Goal: Task Accomplishment & Management: Complete application form

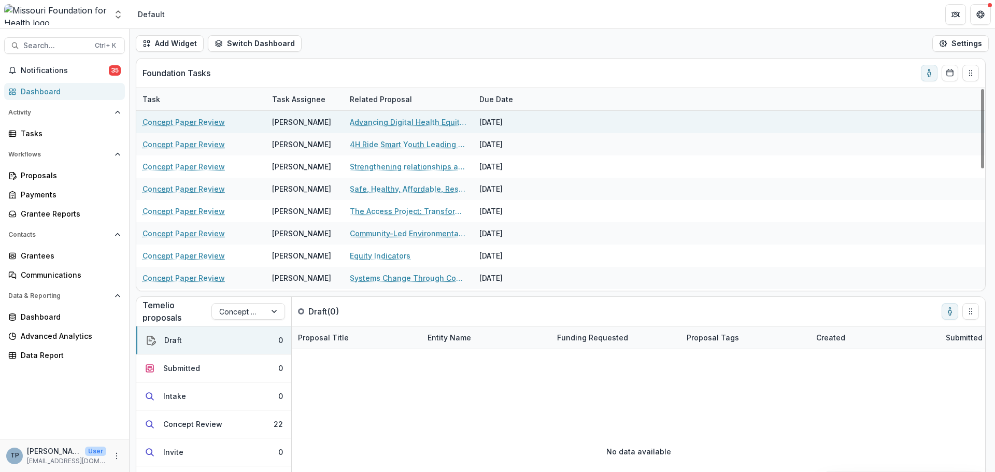
click at [184, 120] on link "Concept Paper Review" at bounding box center [184, 122] width 82 height 11
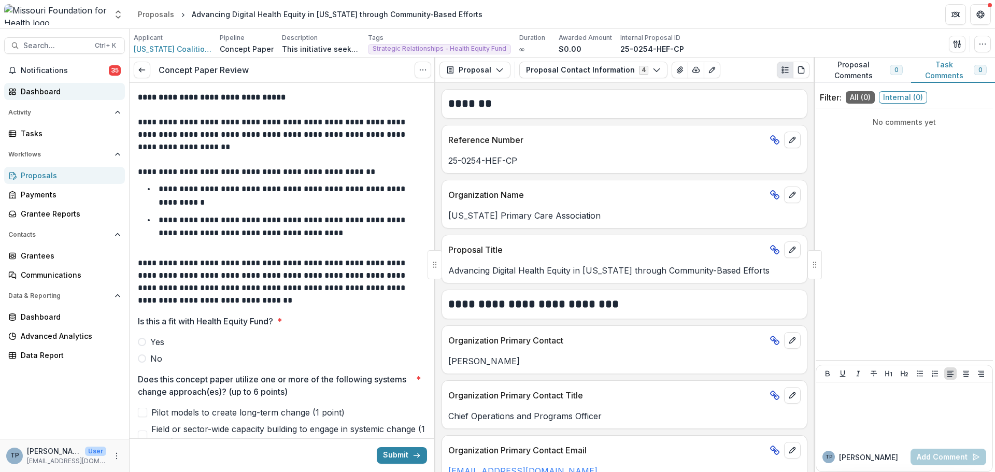
click at [29, 90] on div "Dashboard" at bounding box center [69, 91] width 96 height 11
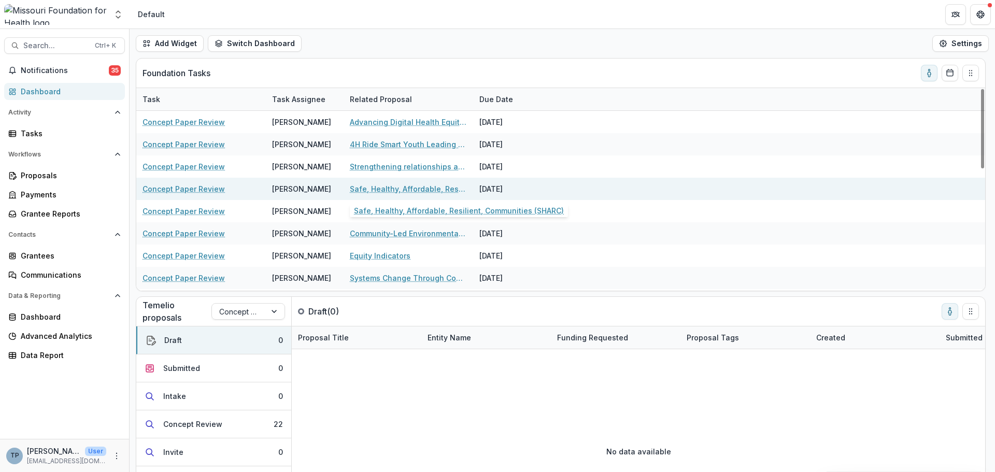
click at [361, 186] on link "Safe, Healthy, Affordable, Resilient, Communities (SHARC)" at bounding box center [408, 188] width 117 height 11
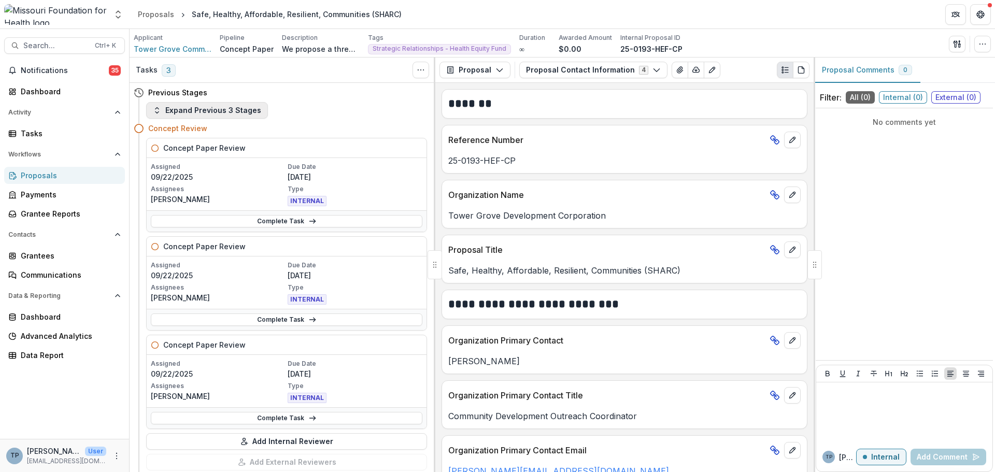
click at [178, 106] on button "Expand Previous 3 Stages" at bounding box center [207, 110] width 122 height 17
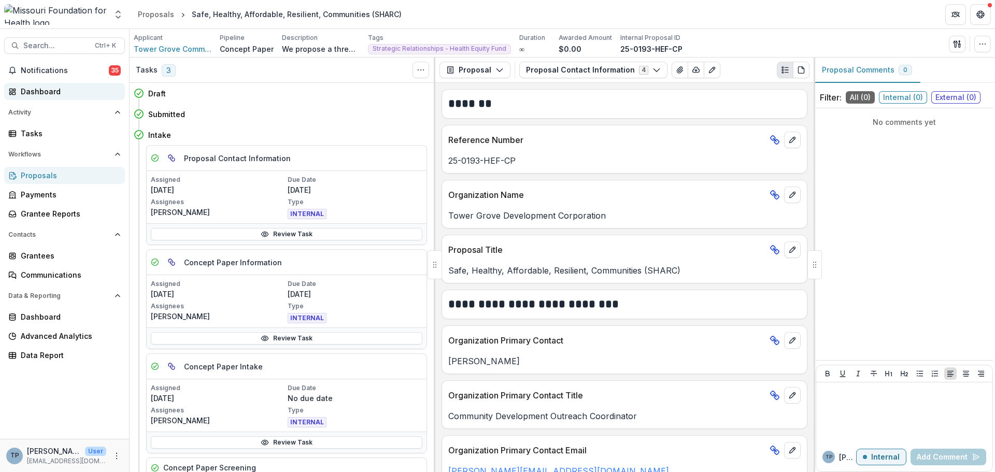
click at [33, 91] on div "Dashboard" at bounding box center [69, 91] width 96 height 11
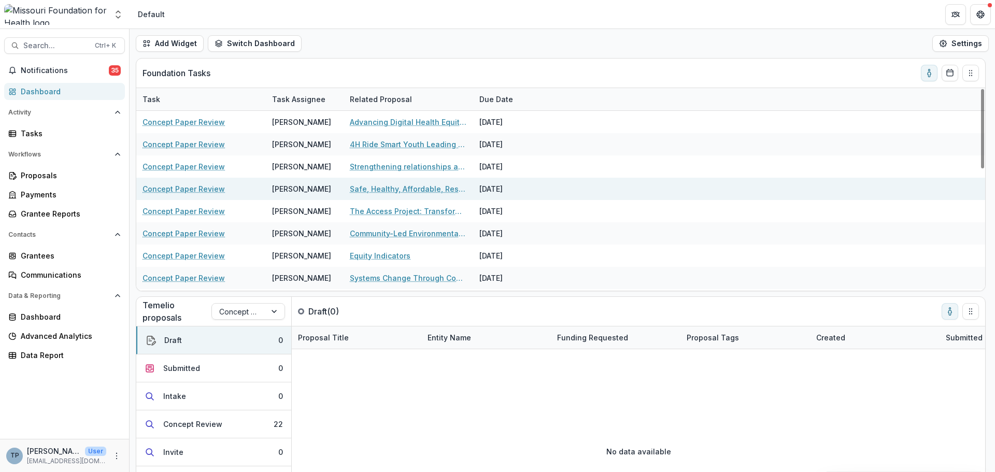
click at [176, 188] on link "Concept Paper Review" at bounding box center [184, 188] width 82 height 11
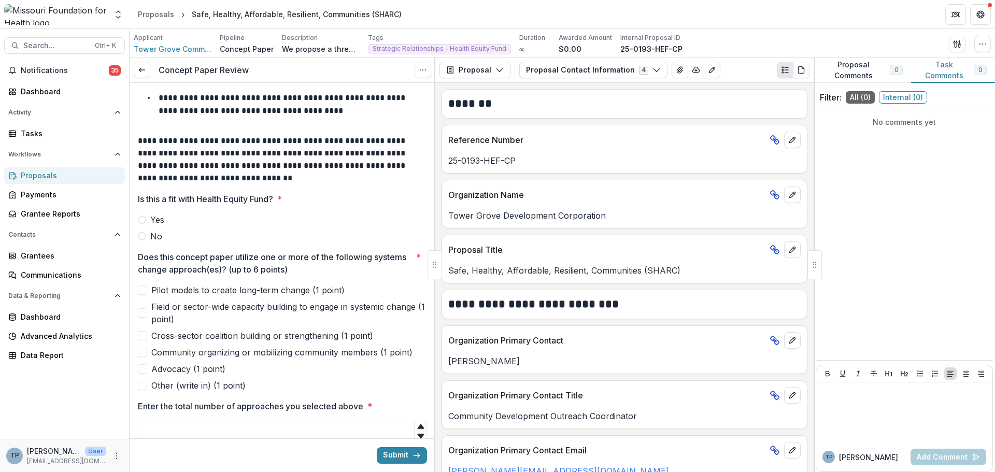
scroll to position [155, 0]
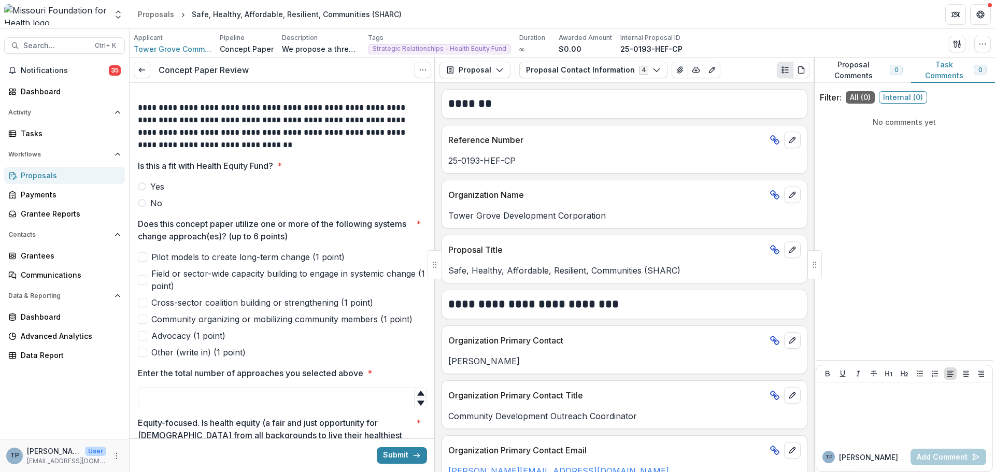
click at [143, 187] on span at bounding box center [142, 186] width 8 height 8
click at [146, 280] on span at bounding box center [142, 279] width 9 height 9
click at [144, 302] on span at bounding box center [142, 302] width 9 height 9
click at [142, 335] on span at bounding box center [142, 335] width 9 height 9
click at [145, 317] on span at bounding box center [142, 319] width 9 height 9
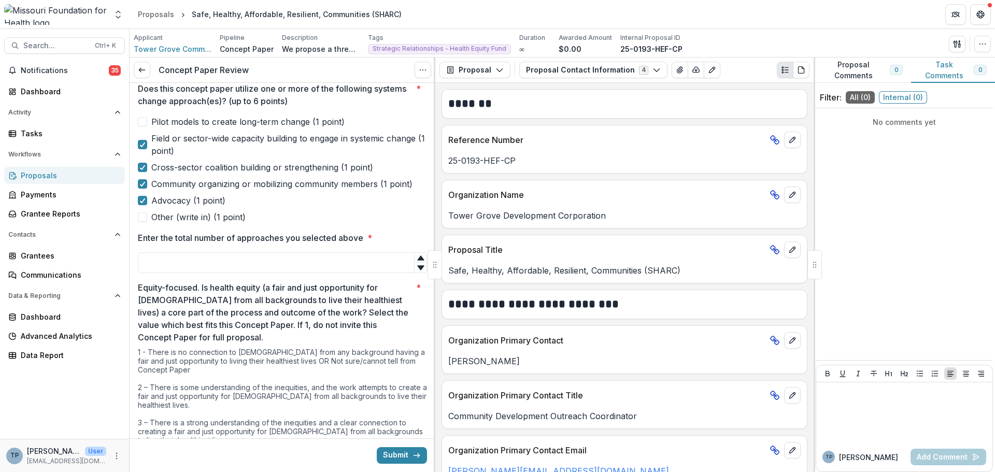
scroll to position [311, 0]
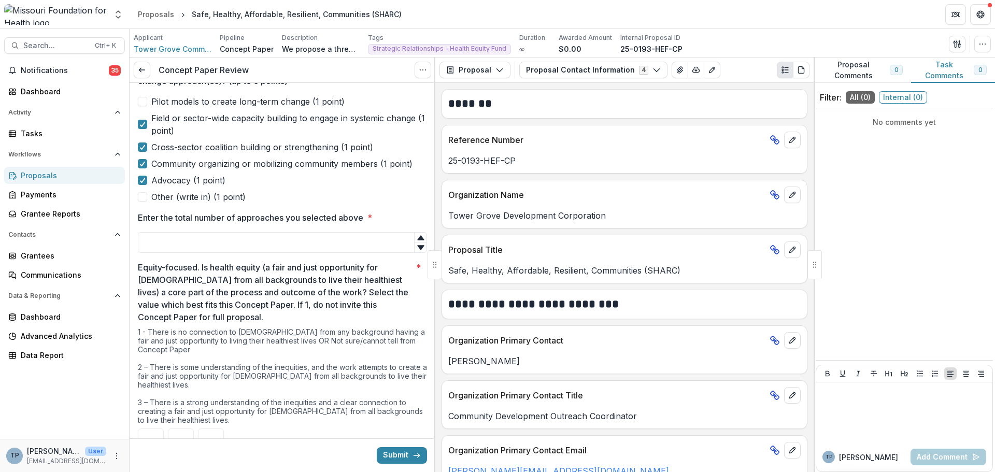
type input "*"
click at [417, 236] on icon at bounding box center [421, 238] width 8 height 8
click at [198, 241] on input "*" at bounding box center [282, 242] width 289 height 21
click at [416, 243] on div at bounding box center [420, 247] width 12 height 10
click at [417, 246] on icon at bounding box center [420, 247] width 7 height 5
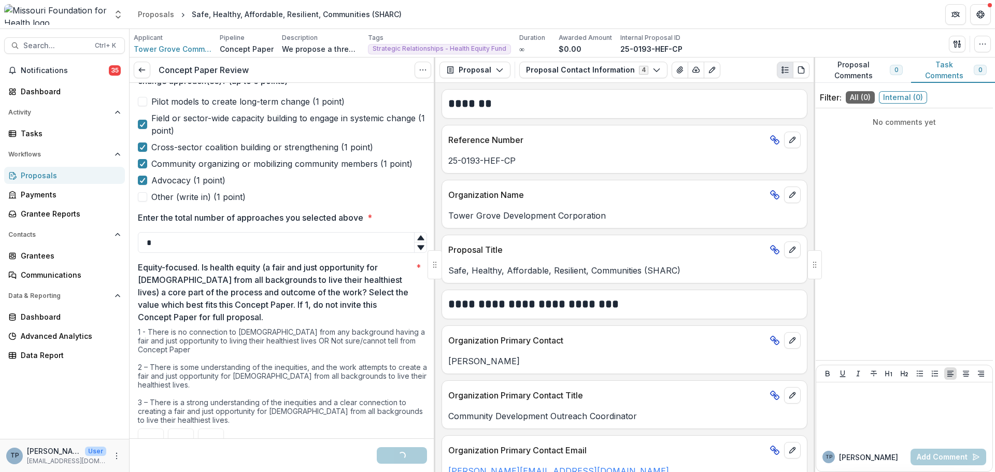
click at [417, 235] on icon at bounding box center [421, 238] width 8 height 8
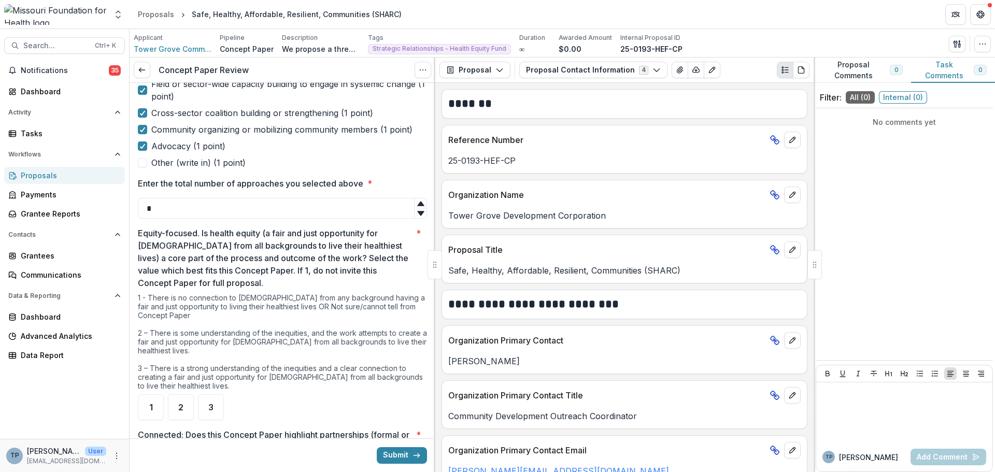
scroll to position [415, 0]
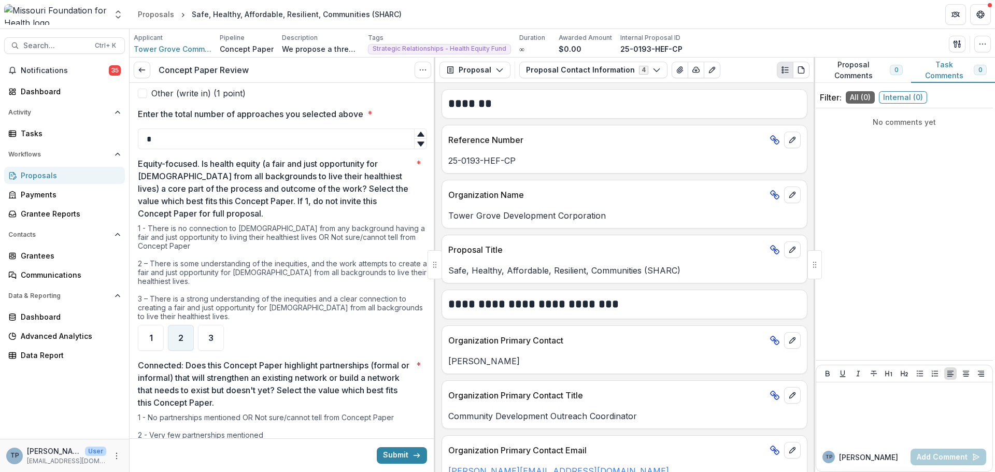
type input "*"
click at [173, 342] on div "2" at bounding box center [181, 338] width 26 height 26
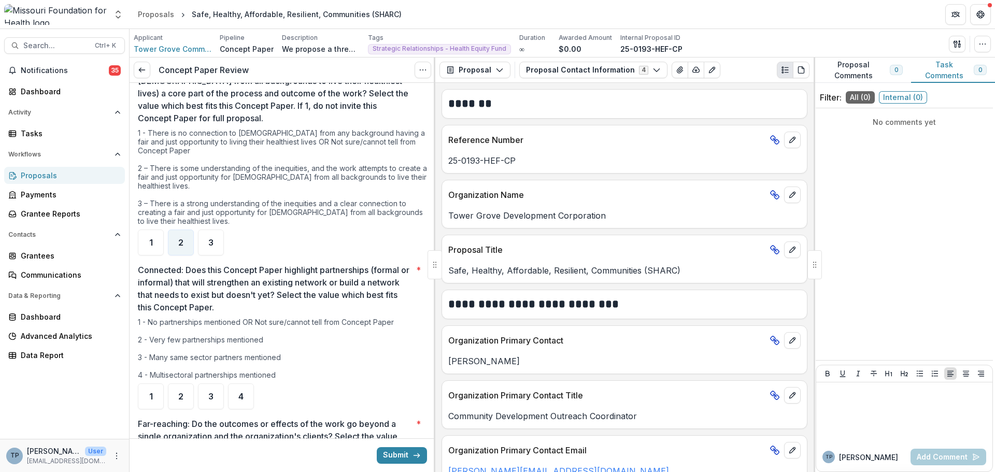
scroll to position [518, 0]
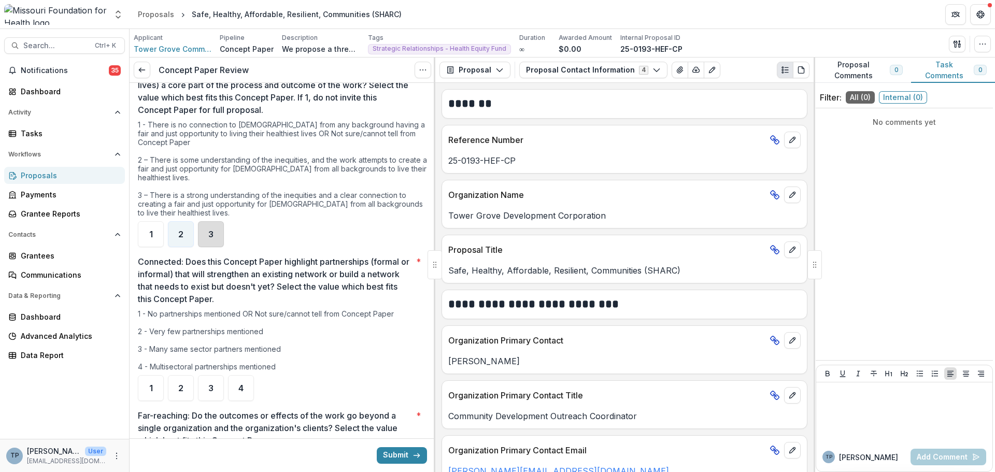
click at [215, 236] on div "3" at bounding box center [211, 234] width 26 height 26
click at [238, 387] on span "4" at bounding box center [240, 388] width 5 height 8
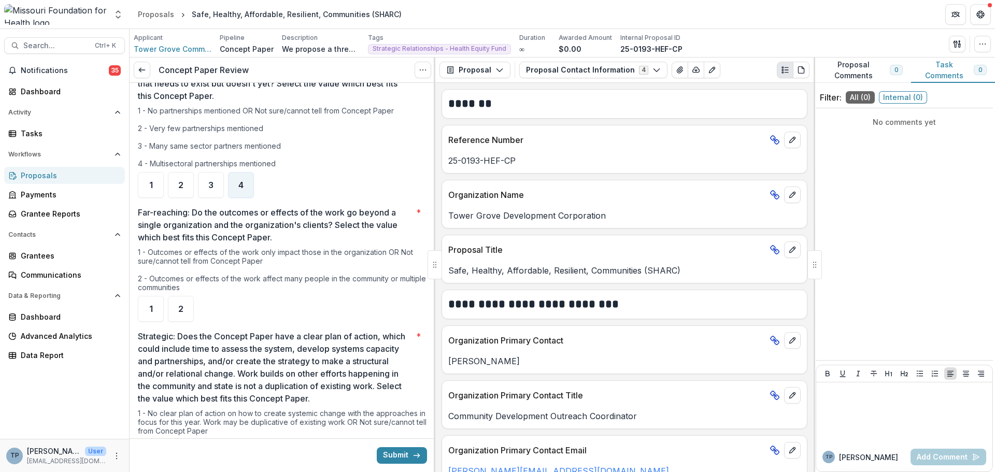
scroll to position [726, 0]
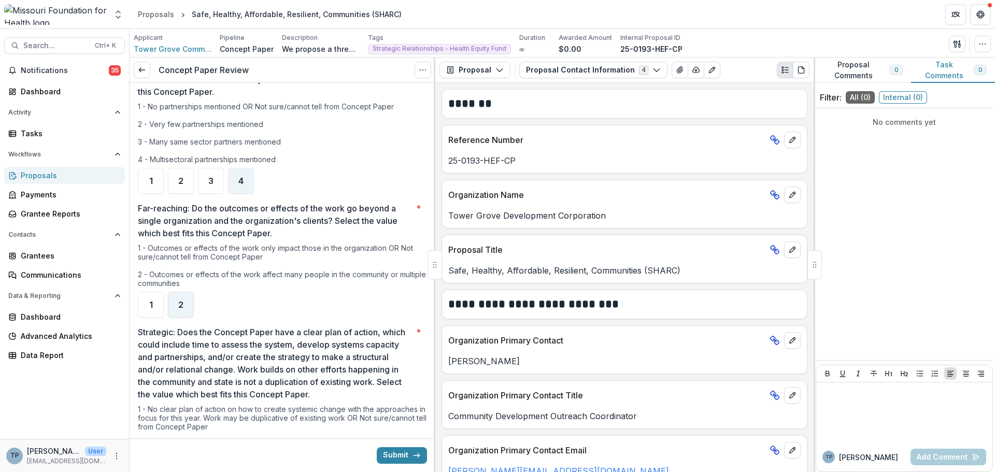
click at [181, 301] on span "2" at bounding box center [180, 305] width 5 height 8
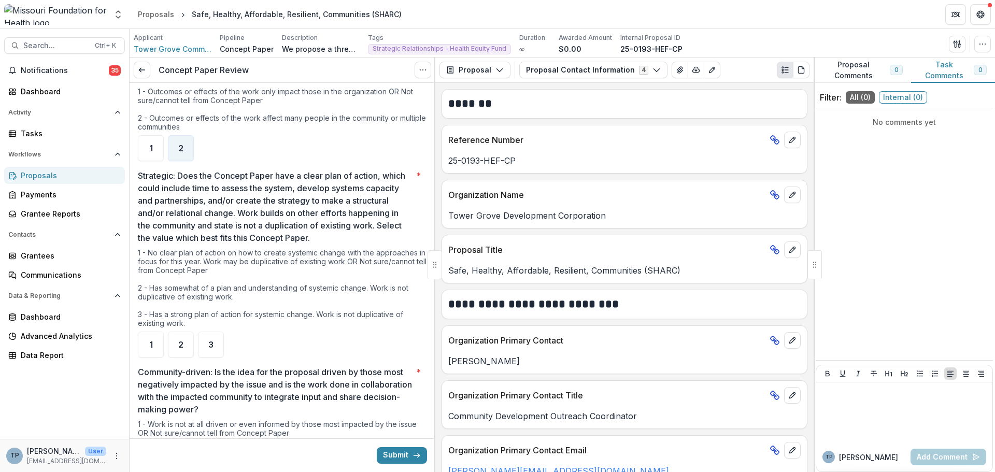
scroll to position [881, 0]
click at [180, 343] on span "2" at bounding box center [180, 346] width 5 height 8
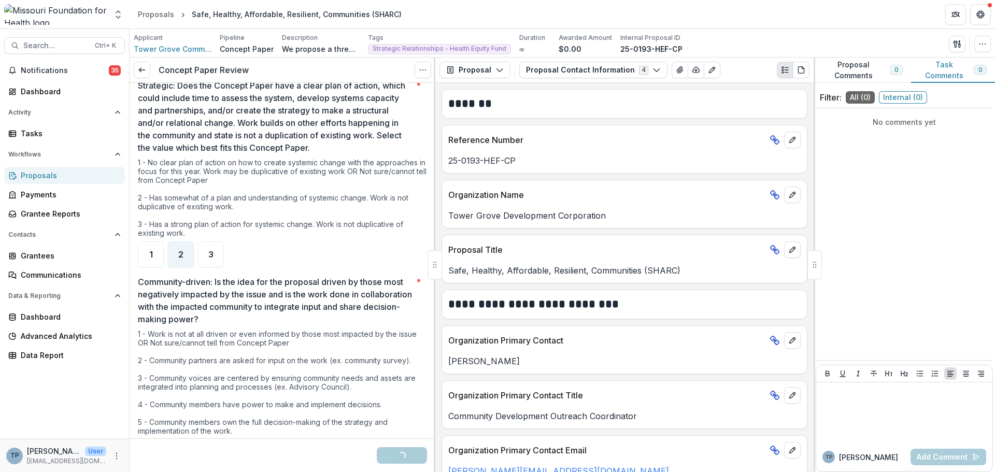
scroll to position [1036, 0]
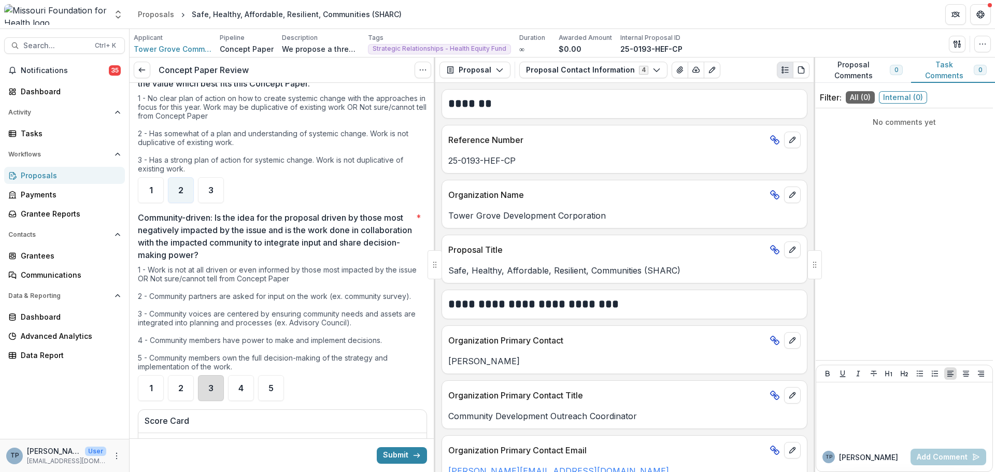
click at [205, 390] on div "3" at bounding box center [211, 388] width 26 height 26
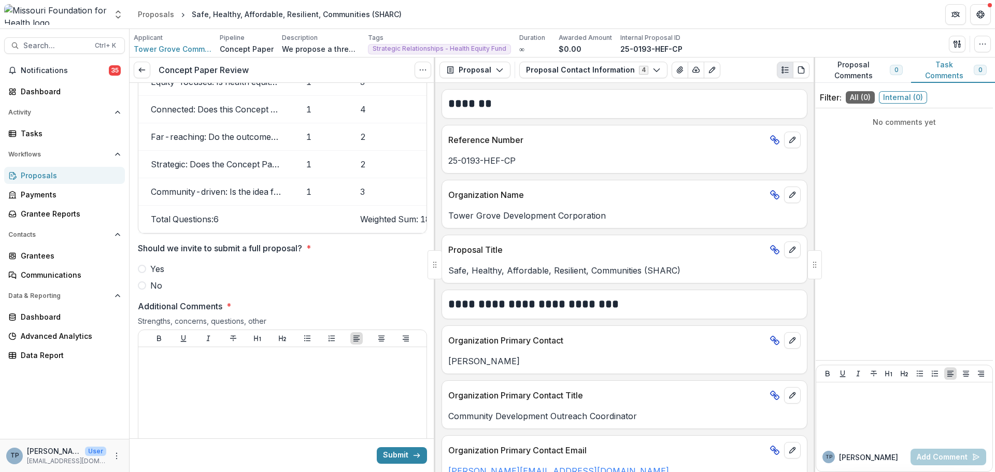
scroll to position [1451, 0]
click at [143, 272] on span at bounding box center [142, 268] width 8 height 8
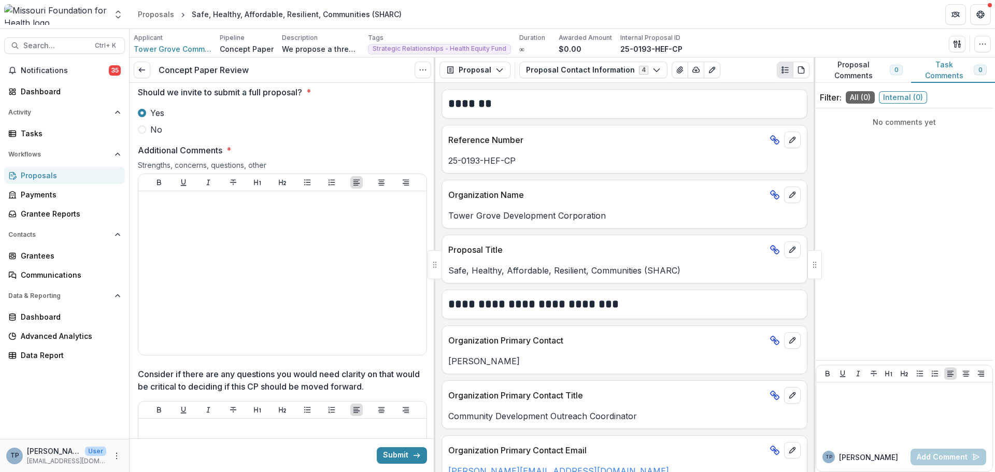
scroll to position [1606, 0]
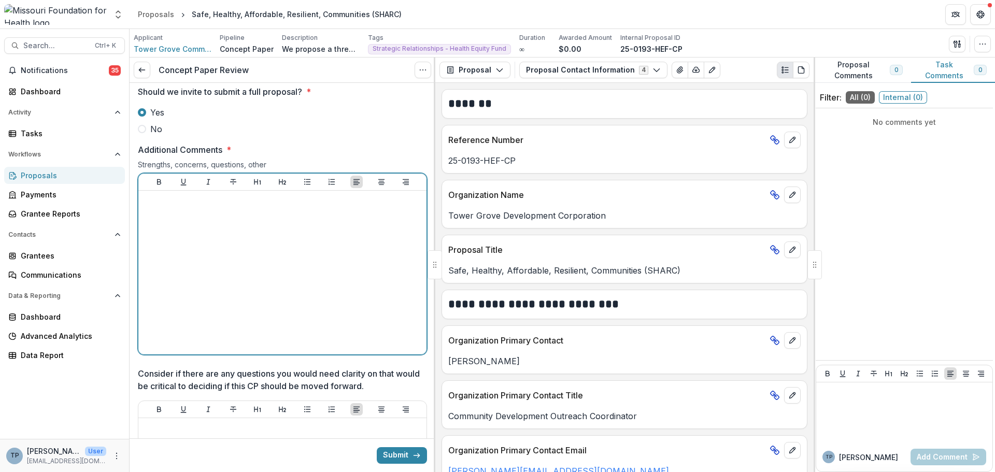
click at [165, 223] on div at bounding box center [283, 272] width 280 height 155
click at [250, 212] on div "**********" at bounding box center [283, 272] width 280 height 155
click at [354, 206] on p "**********" at bounding box center [281, 200] width 277 height 11
click at [297, 206] on p "**********" at bounding box center [281, 200] width 277 height 11
click at [350, 215] on div "**********" at bounding box center [283, 272] width 280 height 155
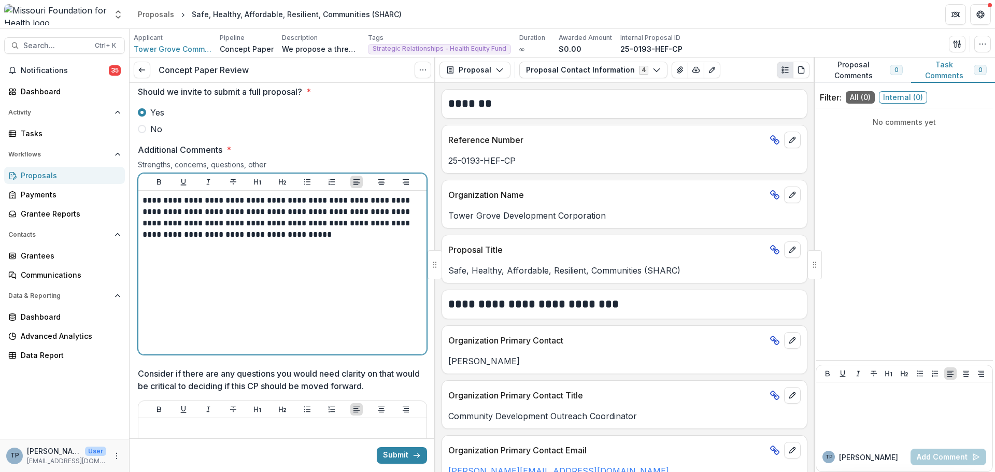
click at [207, 230] on p "**********" at bounding box center [281, 218] width 277 height 46
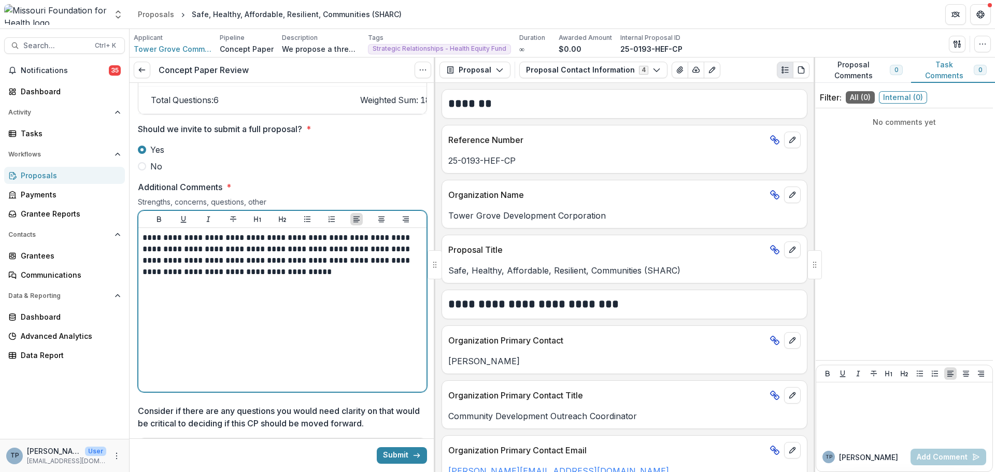
click at [346, 244] on p "**********" at bounding box center [281, 255] width 277 height 46
click at [347, 245] on p "**********" at bounding box center [281, 255] width 277 height 46
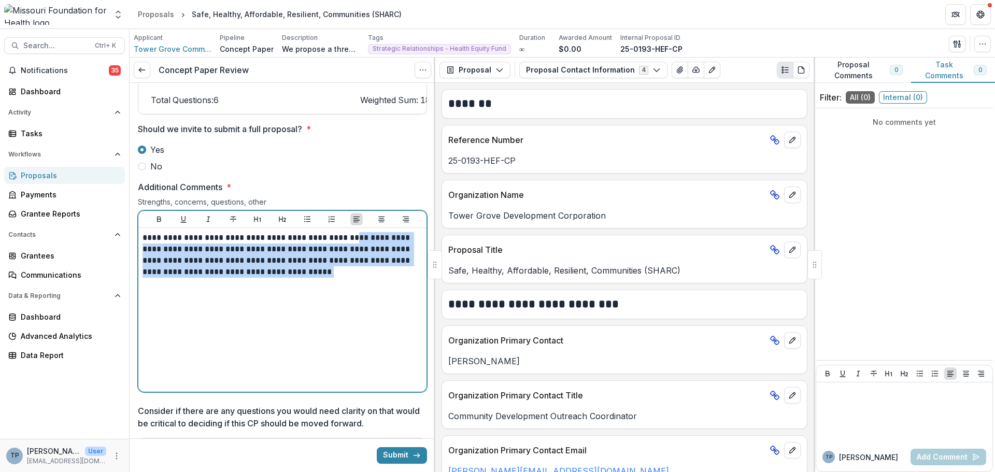
drag, startPoint x: 347, startPoint y: 245, endPoint x: 372, endPoint y: 288, distance: 50.1
click at [372, 288] on div "**********" at bounding box center [283, 309] width 280 height 155
copy p "**********"
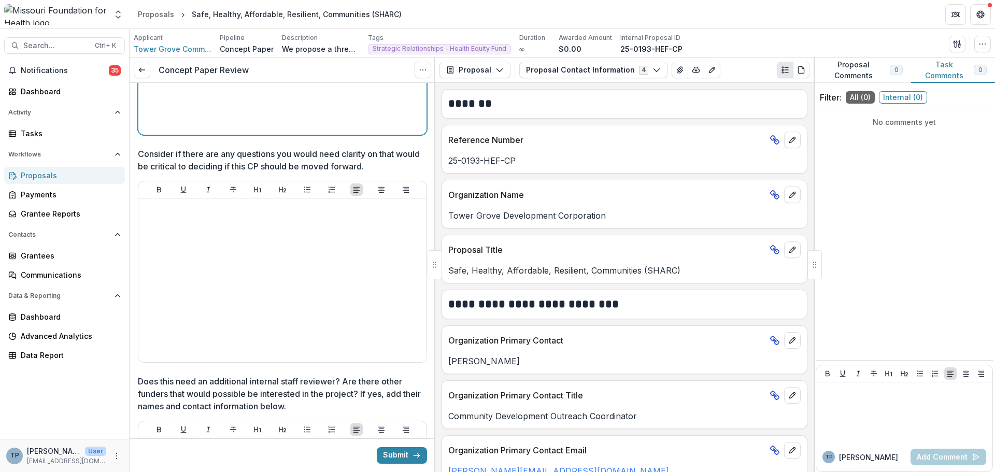
scroll to position [1828, 0]
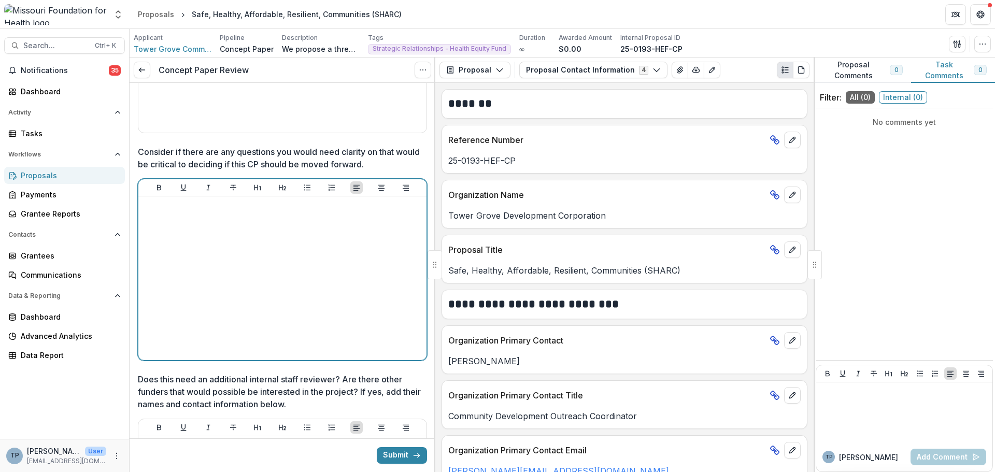
click at [155, 236] on div at bounding box center [283, 278] width 280 height 155
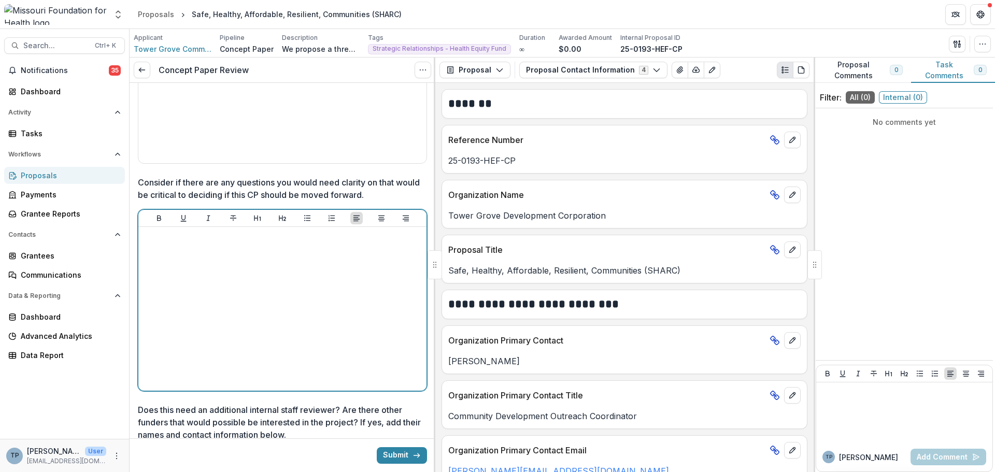
scroll to position [1776, 0]
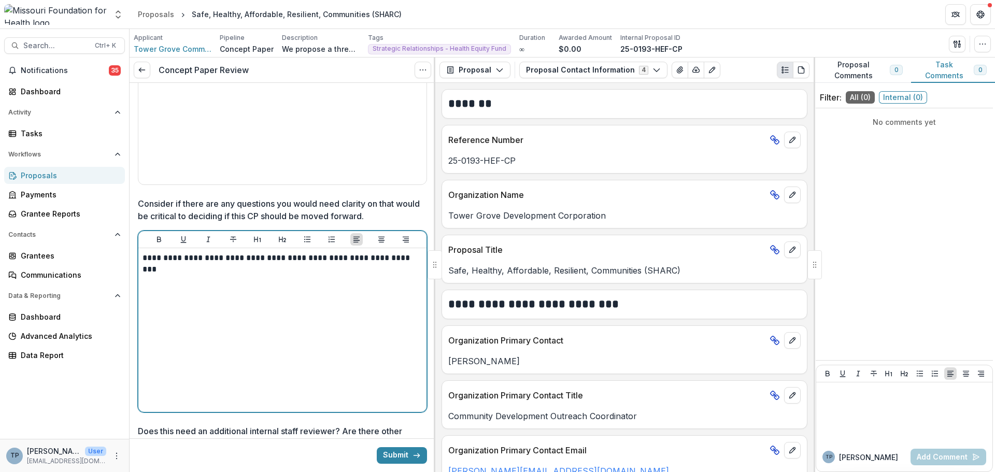
click at [159, 287] on div "**********" at bounding box center [283, 329] width 280 height 155
drag, startPoint x: 157, startPoint y: 286, endPoint x: 404, endPoint y: 264, distance: 248.2
click at [404, 264] on p "**********" at bounding box center [281, 257] width 277 height 11
click at [408, 264] on p "**********" at bounding box center [281, 257] width 277 height 11
click at [145, 275] on p at bounding box center [283, 269] width 280 height 11
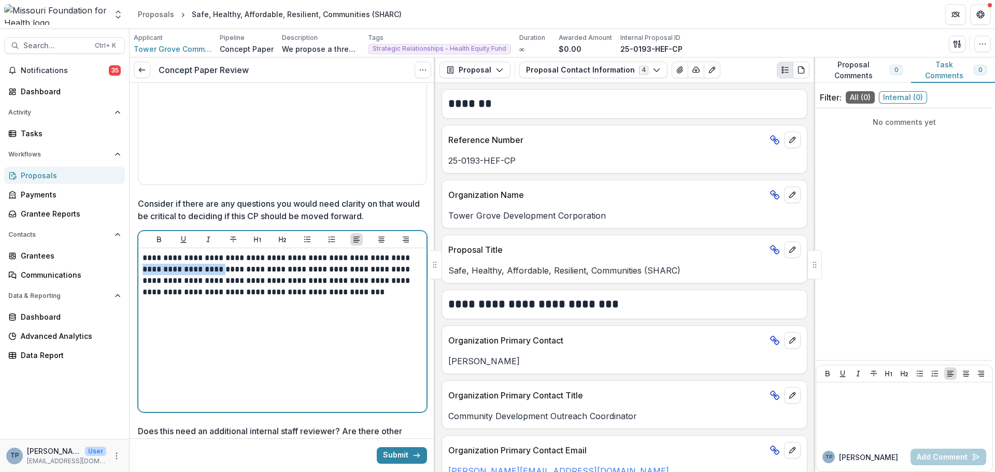
drag, startPoint x: 143, startPoint y: 278, endPoint x: 229, endPoint y: 276, distance: 86.1
click at [229, 276] on p "**********" at bounding box center [281, 281] width 277 height 34
click at [373, 298] on p "**********" at bounding box center [281, 281] width 277 height 34
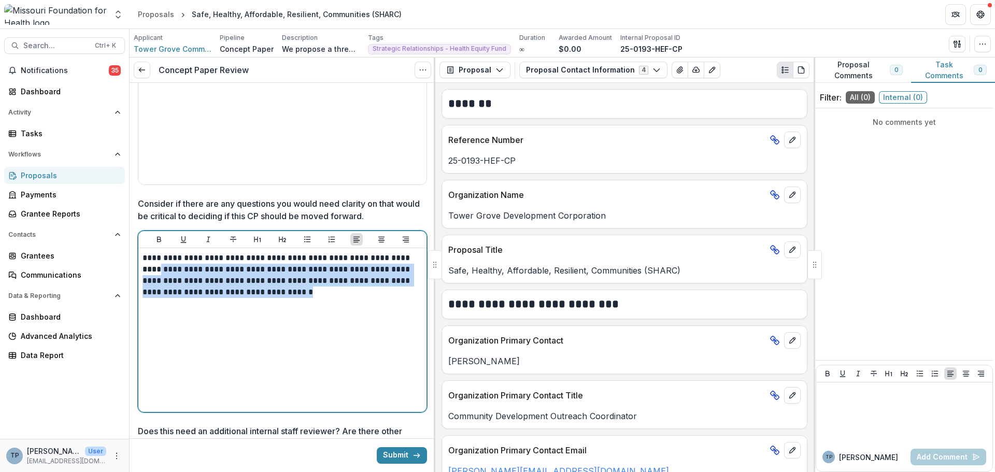
drag, startPoint x: 152, startPoint y: 276, endPoint x: 367, endPoint y: 303, distance: 216.7
click at [367, 298] on p "**********" at bounding box center [281, 281] width 277 height 34
click at [206, 244] on icon "Italicize" at bounding box center [208, 239] width 8 height 8
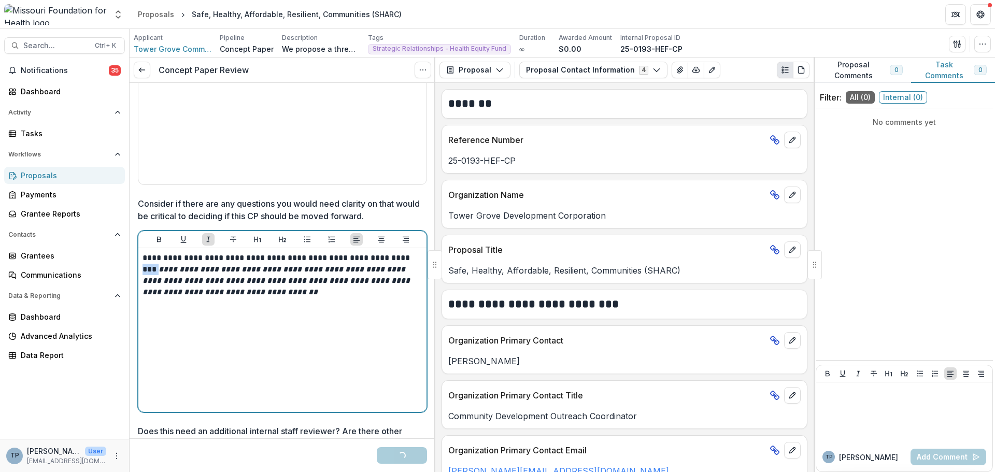
click at [148, 318] on div "**********" at bounding box center [283, 329] width 280 height 155
click at [385, 307] on div "**********" at bounding box center [283, 329] width 280 height 155
click at [367, 300] on em "**********" at bounding box center [277, 286] width 269 height 42
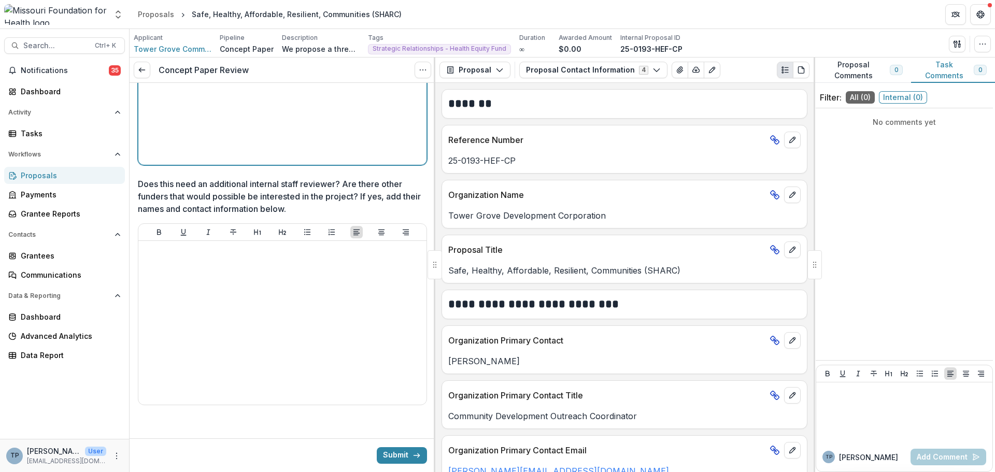
scroll to position [2035, 0]
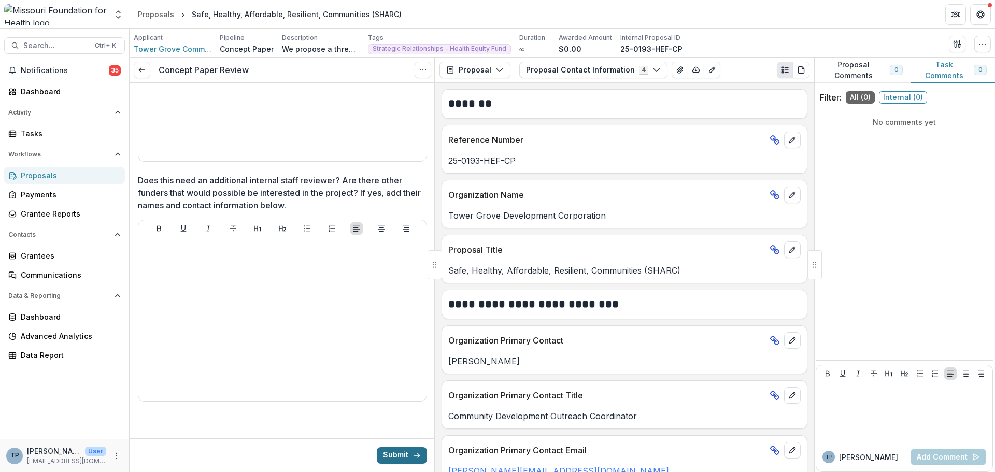
click at [390, 451] on button "Submit" at bounding box center [402, 455] width 50 height 17
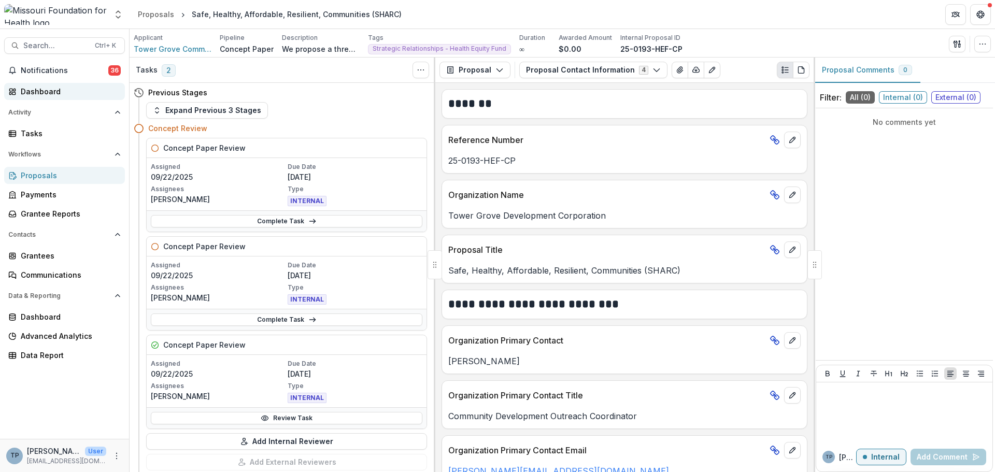
click at [42, 90] on div "Dashboard" at bounding box center [69, 91] width 96 height 11
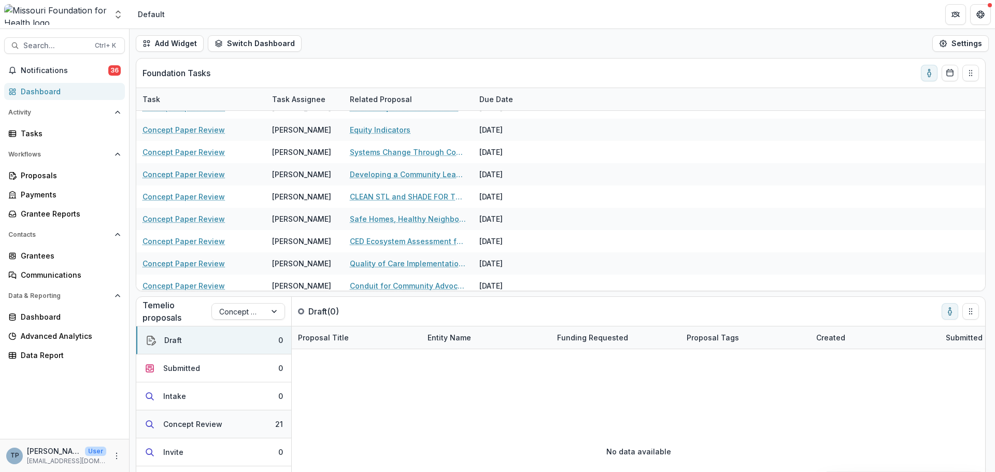
click at [182, 423] on div "Concept Review" at bounding box center [192, 424] width 59 height 11
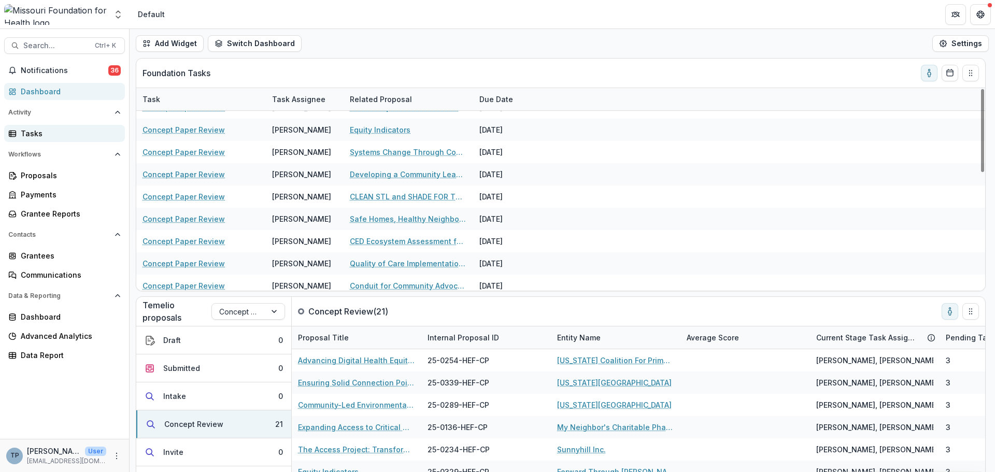
click at [30, 133] on div "Tasks" at bounding box center [69, 133] width 96 height 11
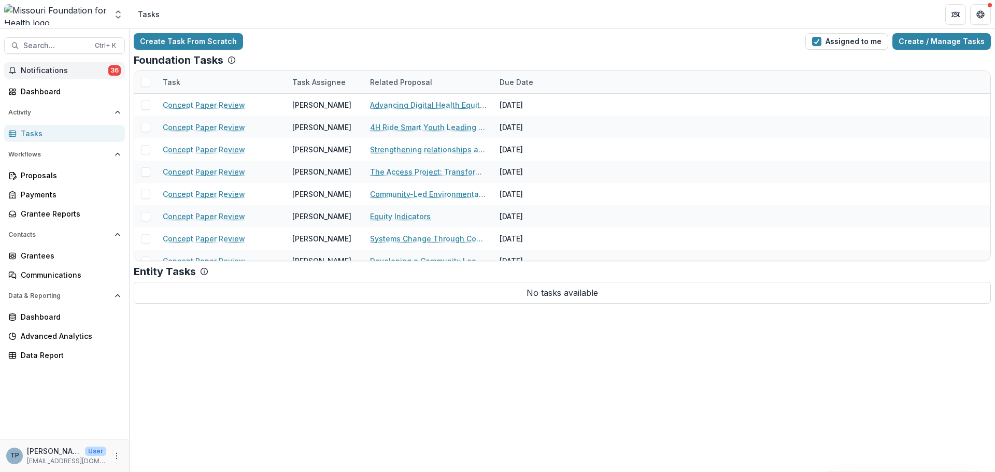
click at [51, 69] on span "Notifications" at bounding box center [65, 70] width 88 height 9
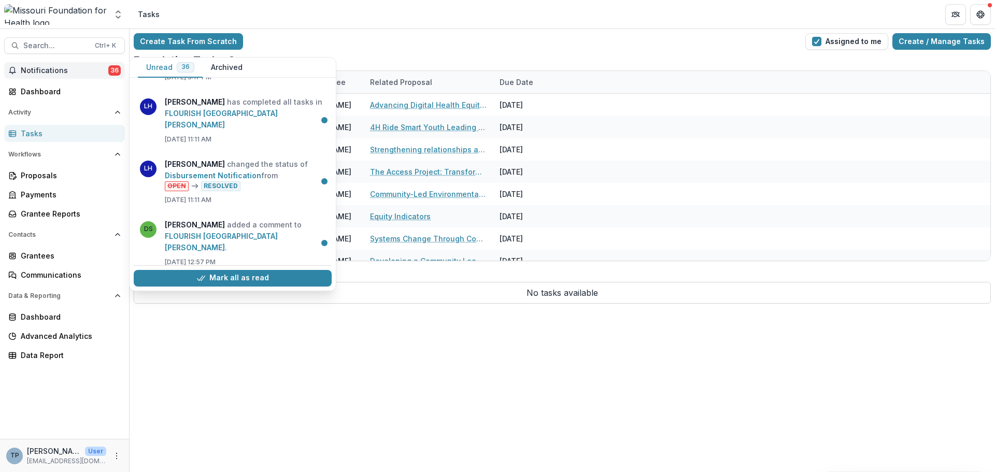
scroll to position [1665, 0]
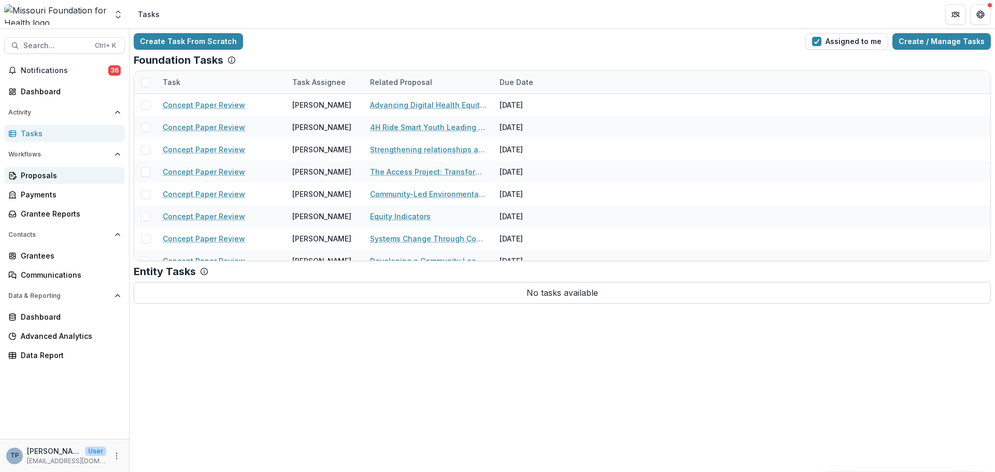
click at [34, 175] on div "Proposals" at bounding box center [69, 175] width 96 height 11
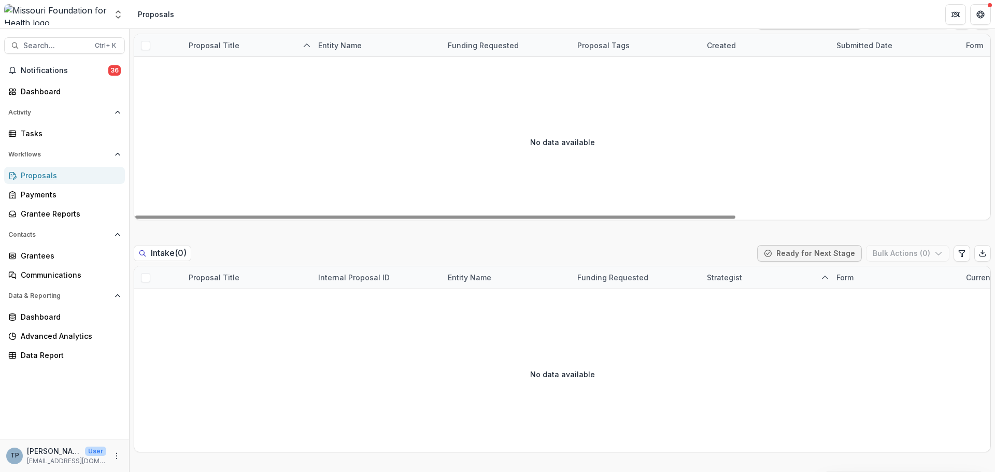
scroll to position [363, 0]
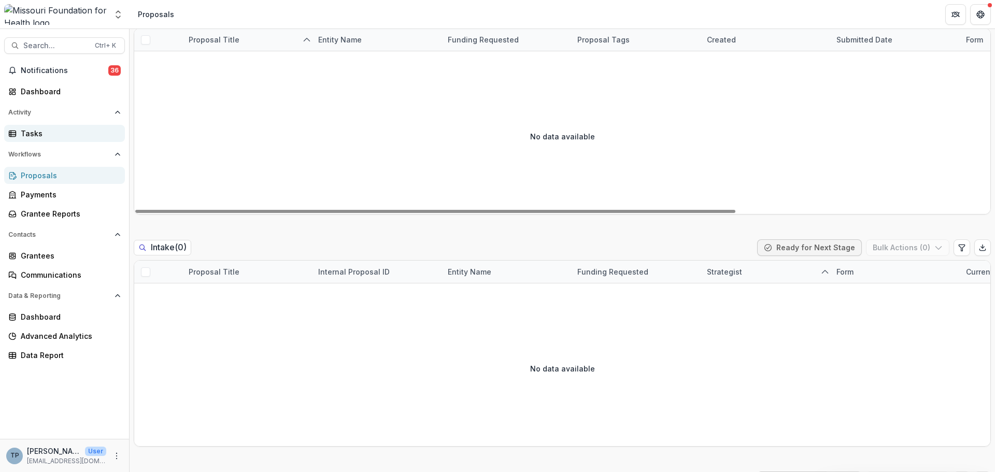
click at [21, 134] on div "Tasks" at bounding box center [69, 133] width 96 height 11
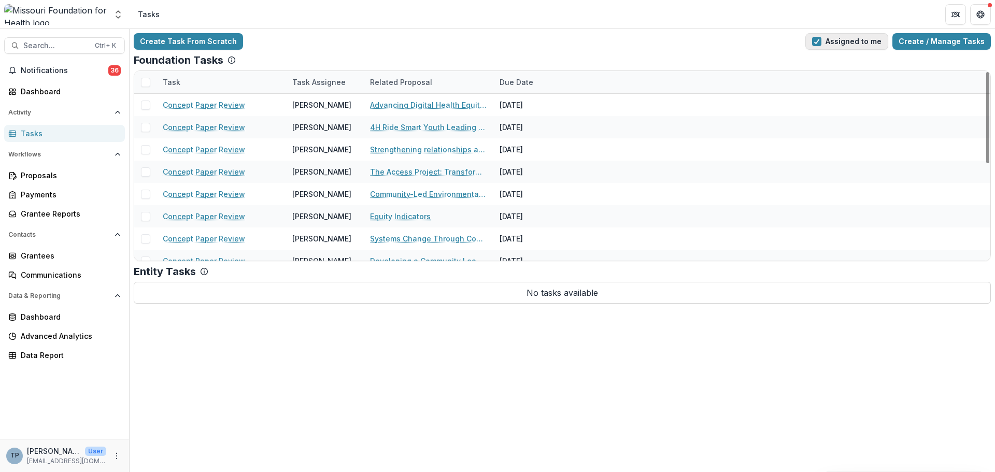
click at [845, 39] on button "Assigned to me" at bounding box center [846, 41] width 83 height 17
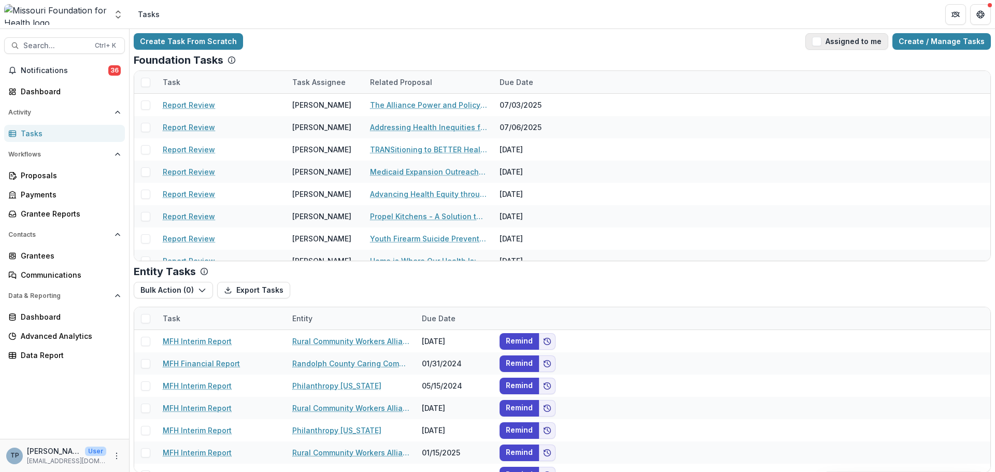
click at [821, 42] on span "button" at bounding box center [816, 41] width 9 height 9
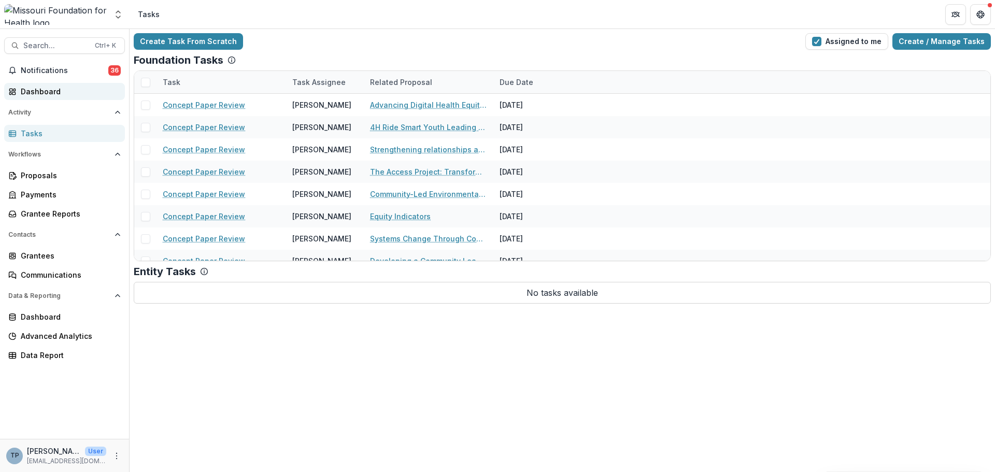
click at [33, 92] on div "Dashboard" at bounding box center [69, 91] width 96 height 11
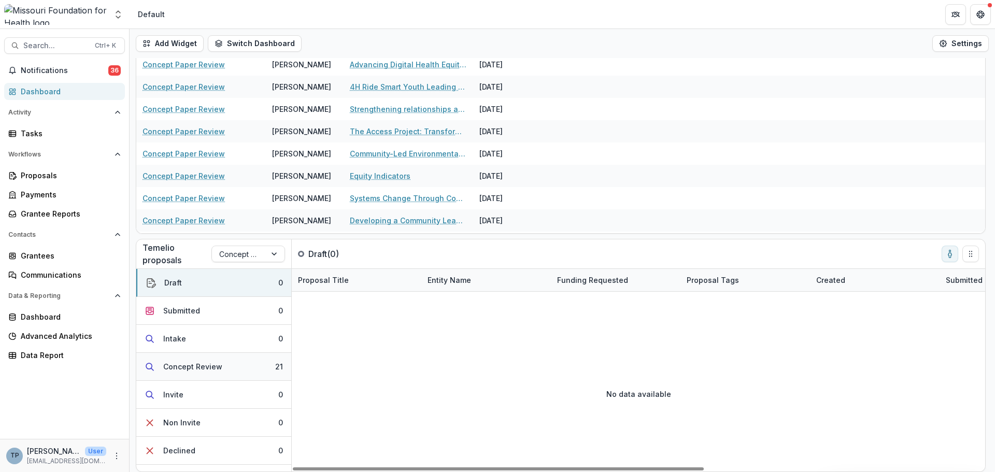
click at [223, 367] on button "Concept Review 21" at bounding box center [213, 367] width 155 height 28
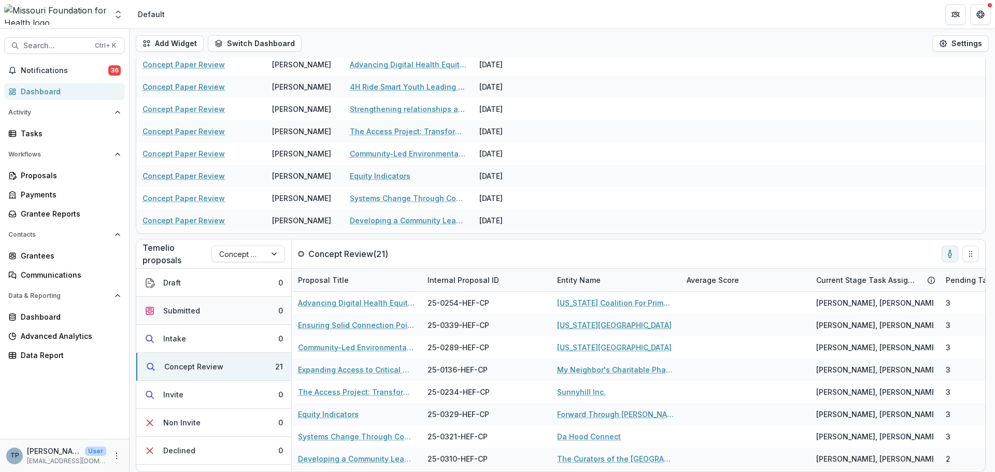
click at [180, 309] on div "Submitted" at bounding box center [181, 310] width 37 height 11
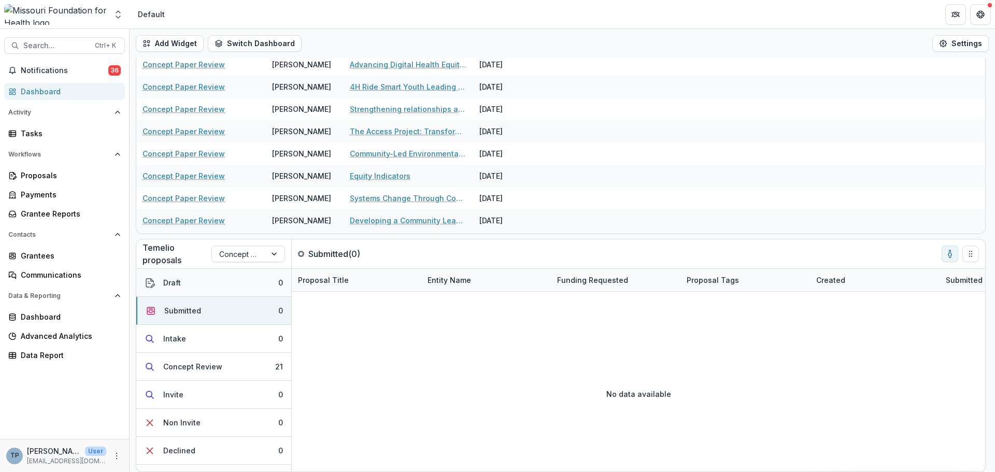
click at [181, 280] on button "Draft 0" at bounding box center [213, 283] width 155 height 28
click at [173, 320] on button "Submitted 0" at bounding box center [213, 311] width 155 height 28
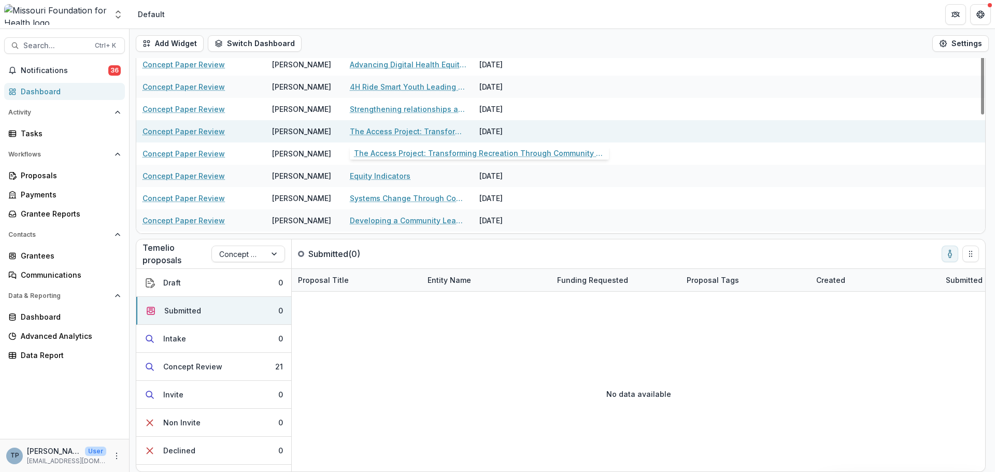
click at [367, 131] on link "The Access Project: Transforming Recreation Through Community Power" at bounding box center [408, 131] width 117 height 11
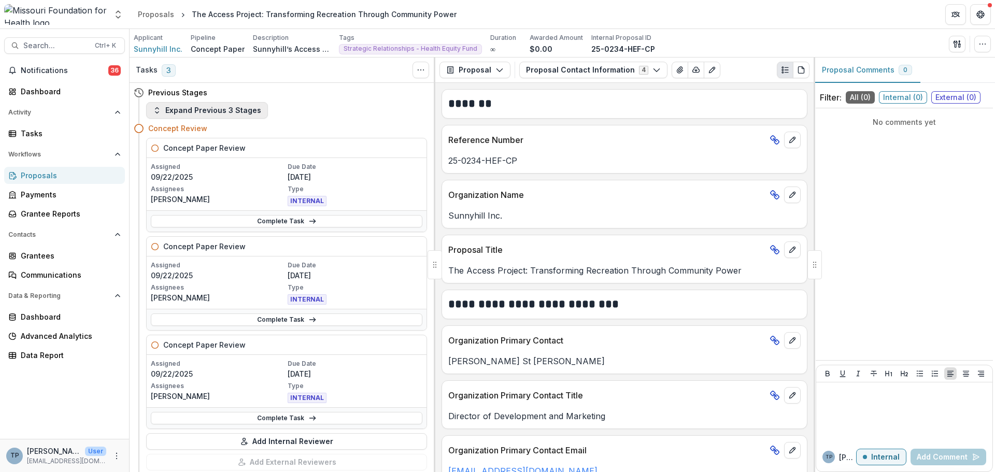
click at [187, 108] on button "Expand Previous 3 Stages" at bounding box center [207, 110] width 122 height 17
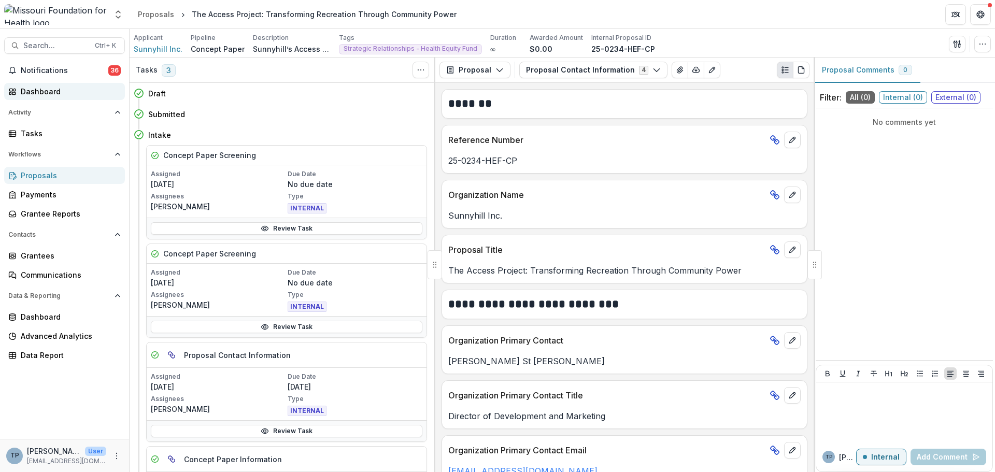
click at [33, 89] on div "Dashboard" at bounding box center [69, 91] width 96 height 11
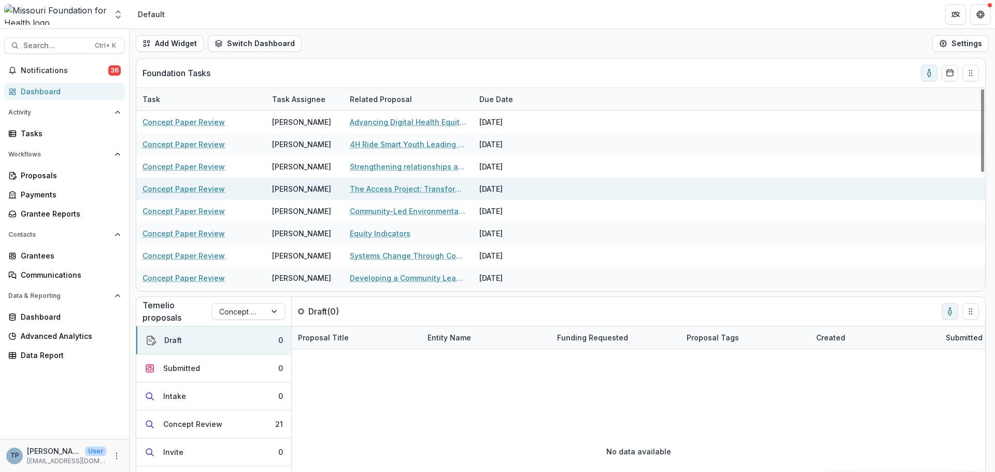
click at [176, 193] on link "Concept Paper Review" at bounding box center [184, 188] width 82 height 11
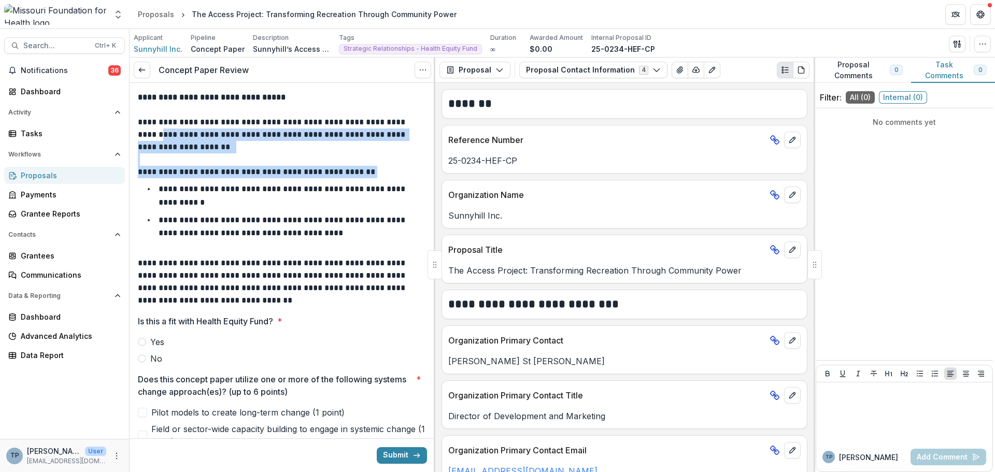
drag, startPoint x: 432, startPoint y: 129, endPoint x: 424, endPoint y: 166, distance: 38.5
click at [432, 166] on div "**********" at bounding box center [283, 277] width 306 height 389
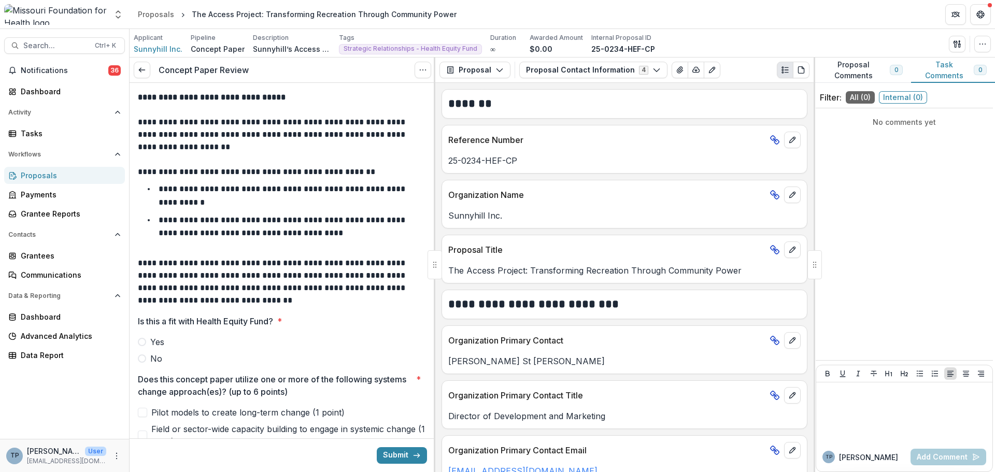
click at [145, 361] on span at bounding box center [142, 358] width 8 height 8
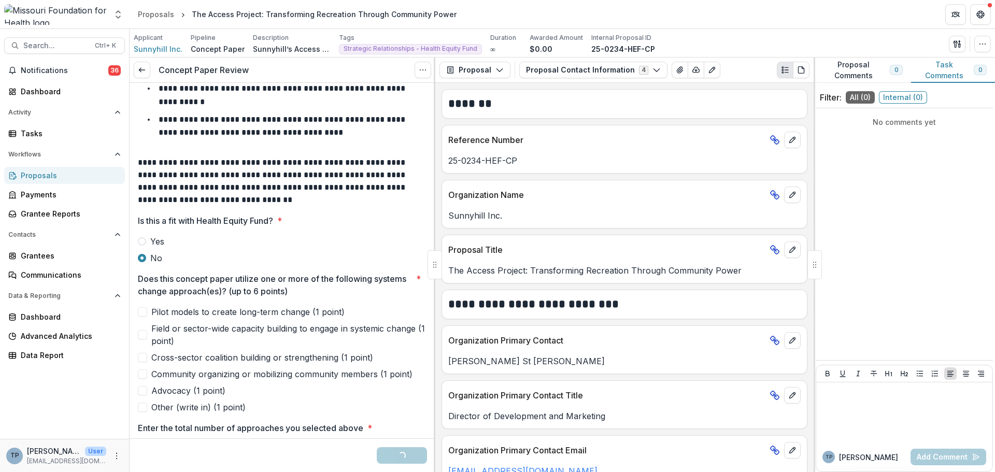
scroll to position [207, 0]
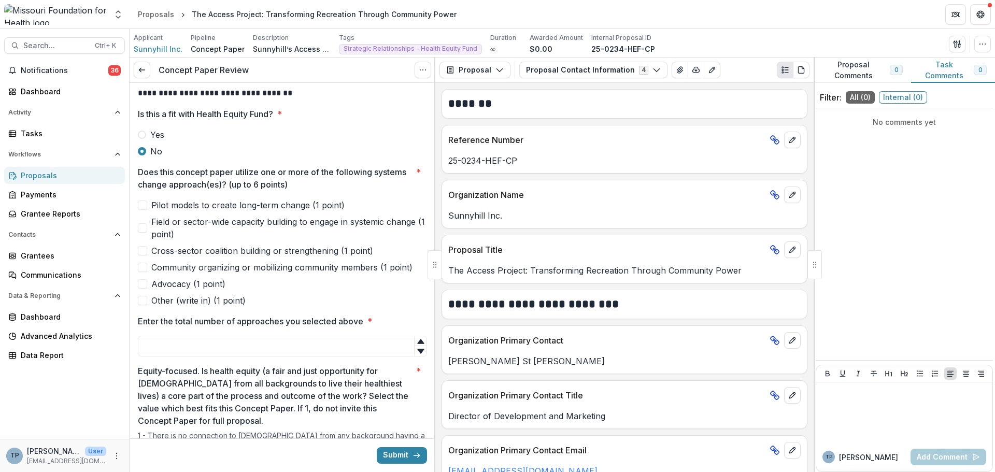
click at [147, 277] on div "Pilot models to create long-term change (1 point) Field or sector-wide capacity…" at bounding box center [282, 253] width 289 height 108
click at [144, 283] on span at bounding box center [142, 283] width 9 height 9
click at [142, 267] on span at bounding box center [142, 267] width 9 height 9
click at [423, 340] on div at bounding box center [420, 341] width 12 height 10
type input "*"
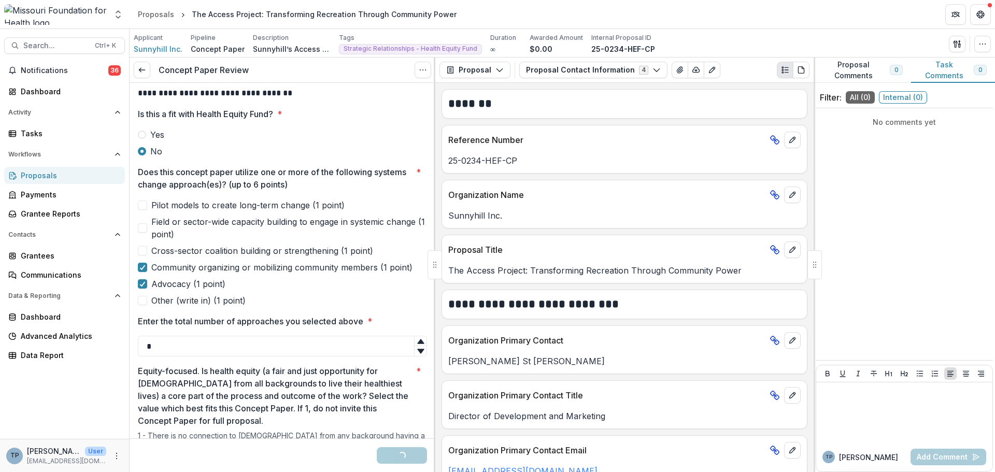
click at [418, 341] on icon at bounding box center [420, 341] width 7 height 5
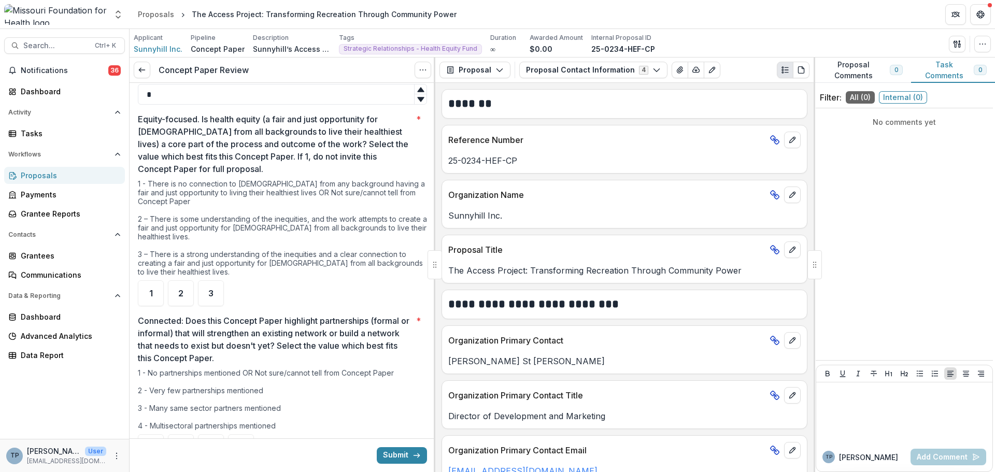
scroll to position [466, 0]
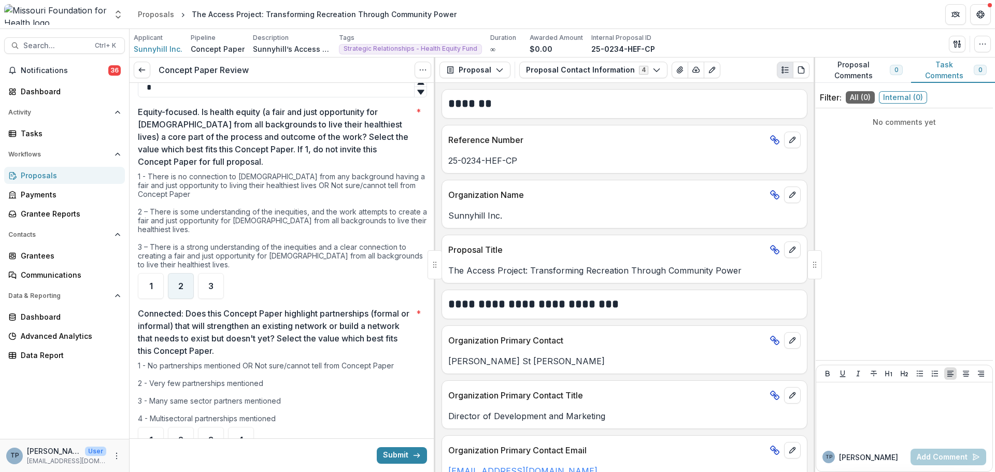
click at [183, 288] on span "2" at bounding box center [180, 286] width 5 height 8
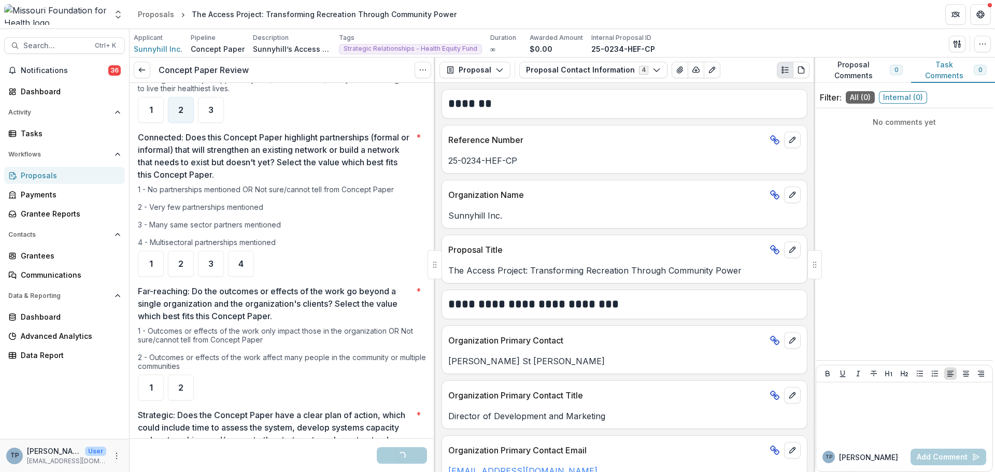
scroll to position [674, 0]
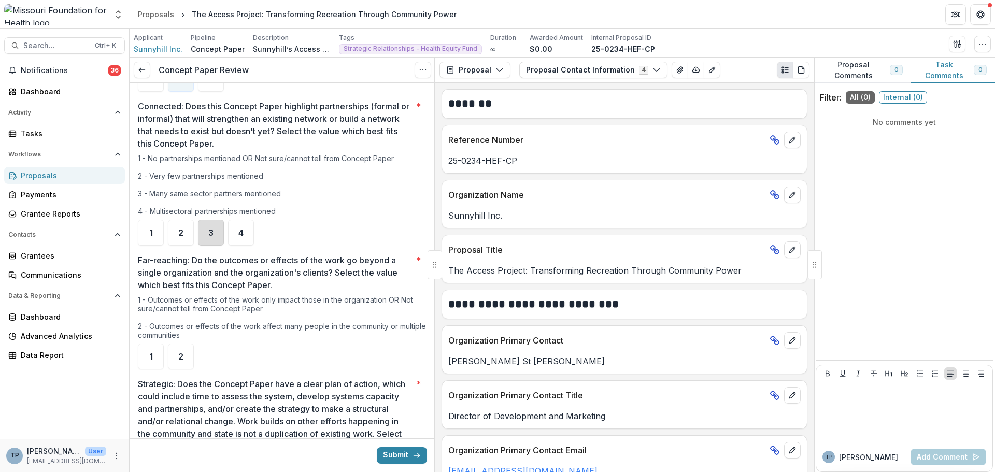
click at [204, 226] on div "3" at bounding box center [211, 233] width 26 height 26
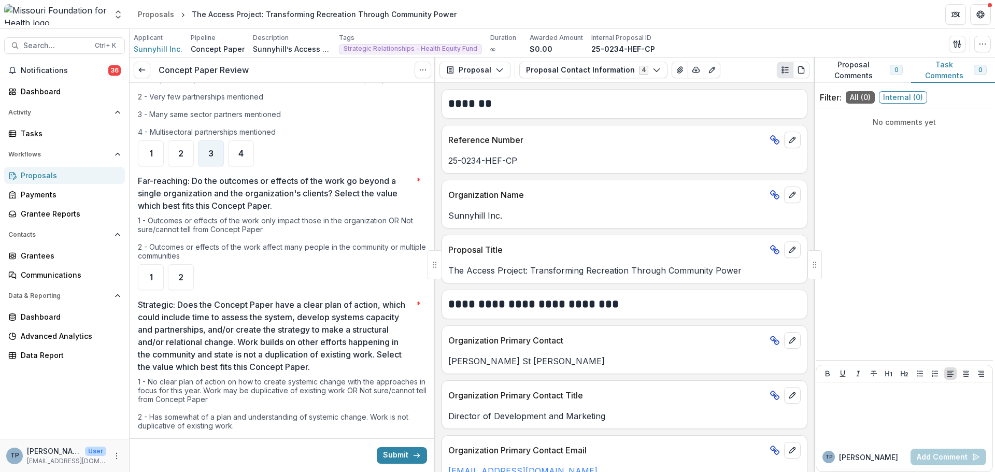
scroll to position [777, 0]
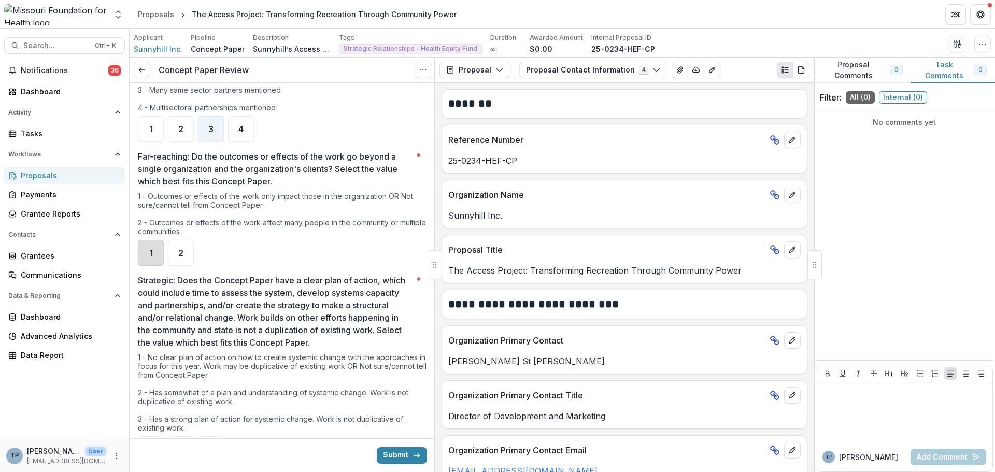
click at [145, 246] on div "1" at bounding box center [151, 253] width 26 height 26
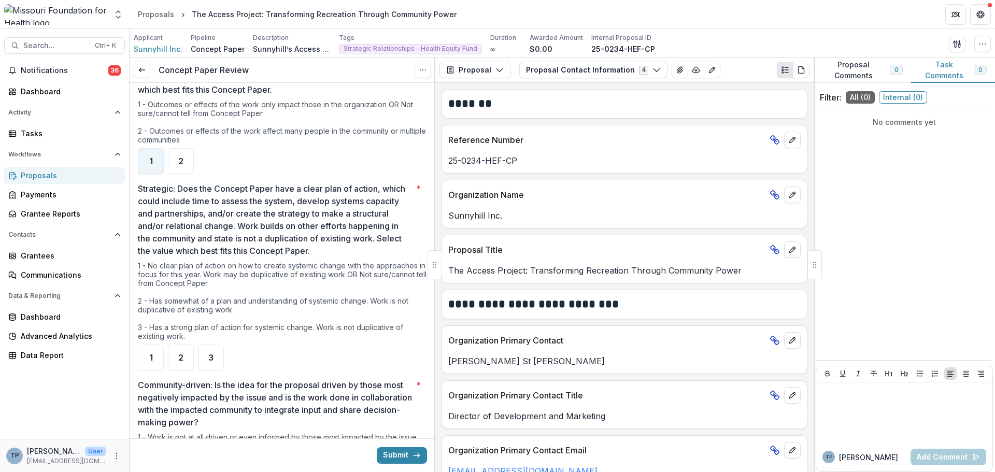
scroll to position [985, 0]
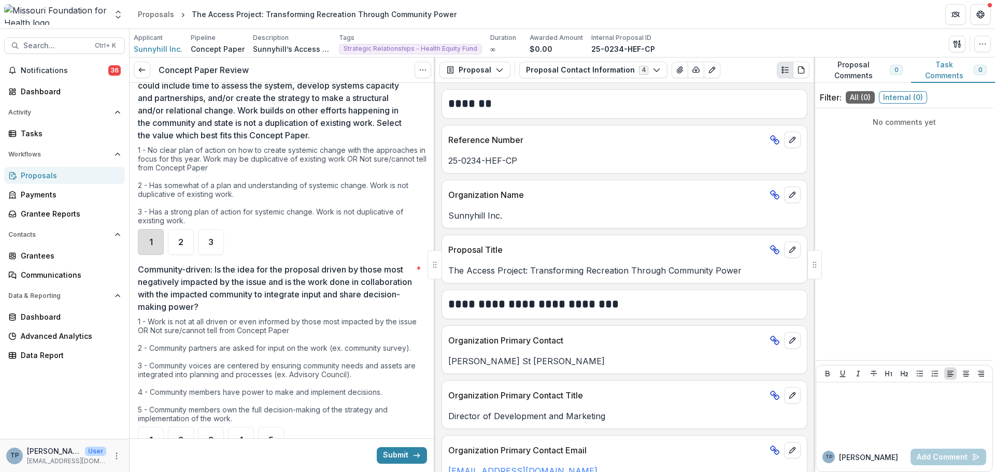
click at [157, 240] on div "1" at bounding box center [151, 242] width 26 height 26
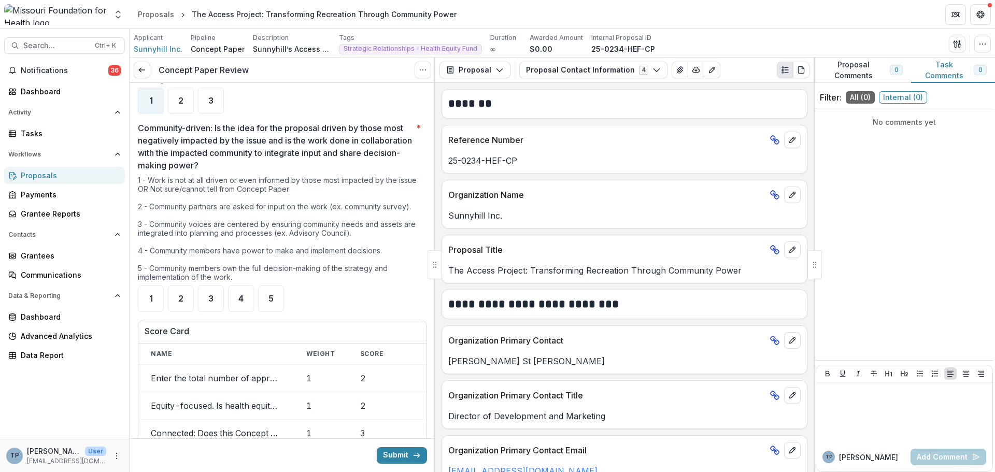
scroll to position [1140, 0]
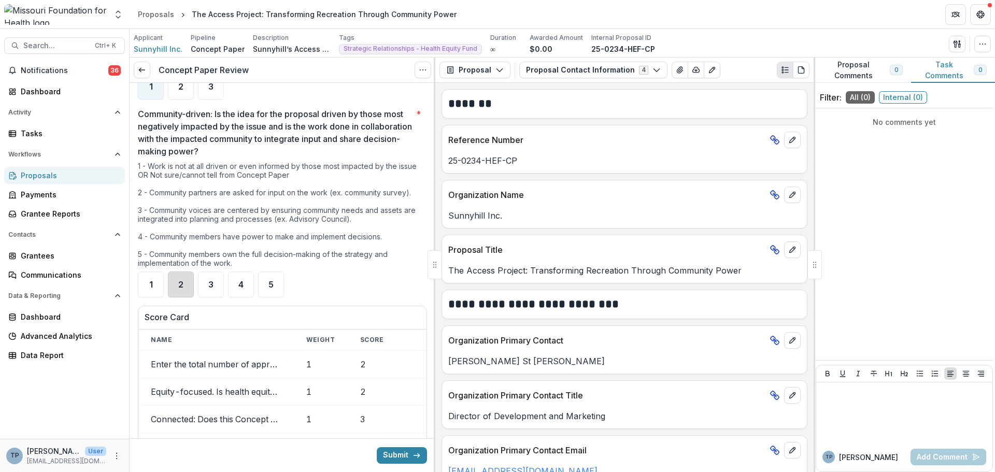
click at [189, 293] on div "2" at bounding box center [181, 285] width 26 height 26
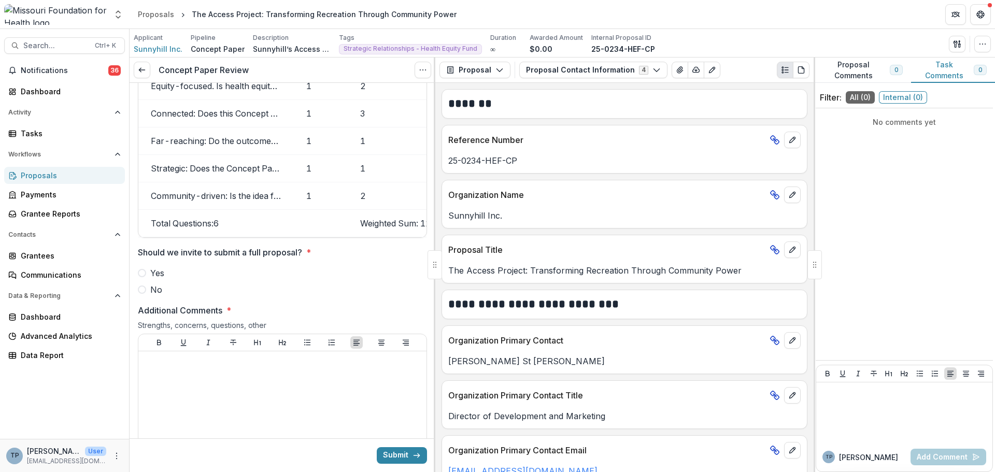
scroll to position [1503, 0]
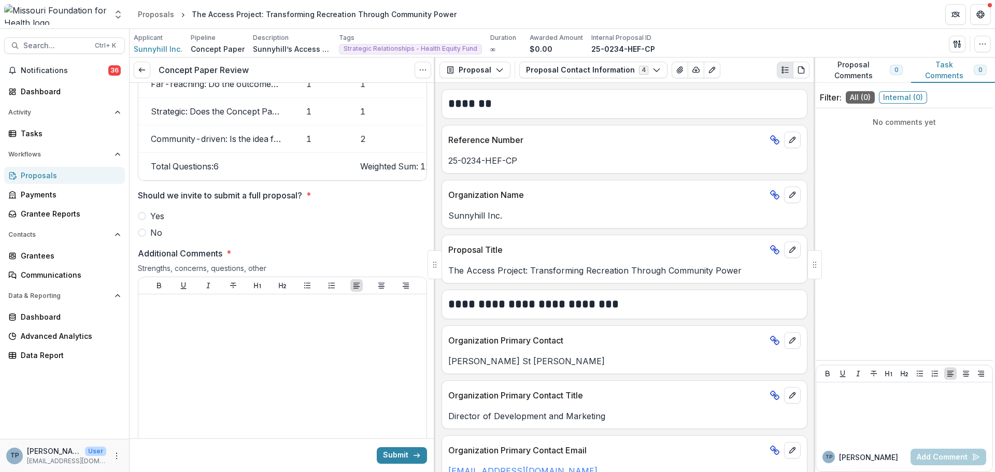
click at [144, 237] on span at bounding box center [142, 233] width 8 height 8
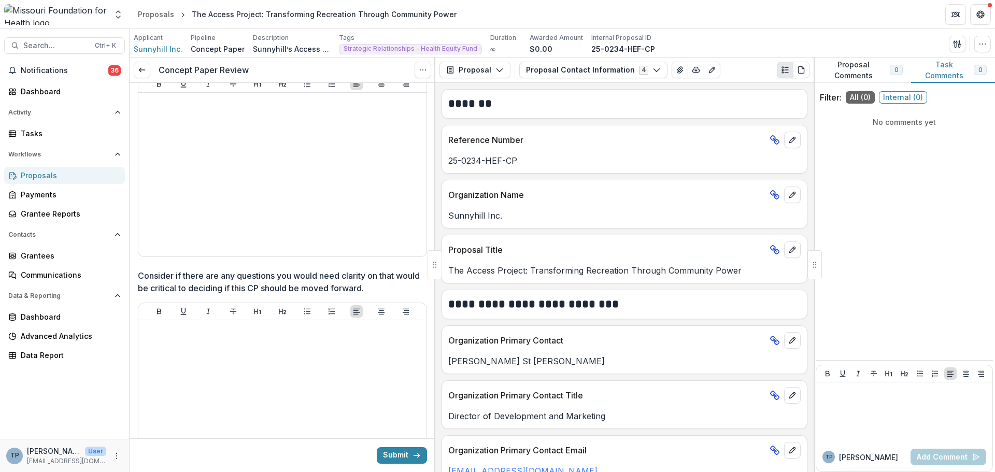
scroll to position [1710, 0]
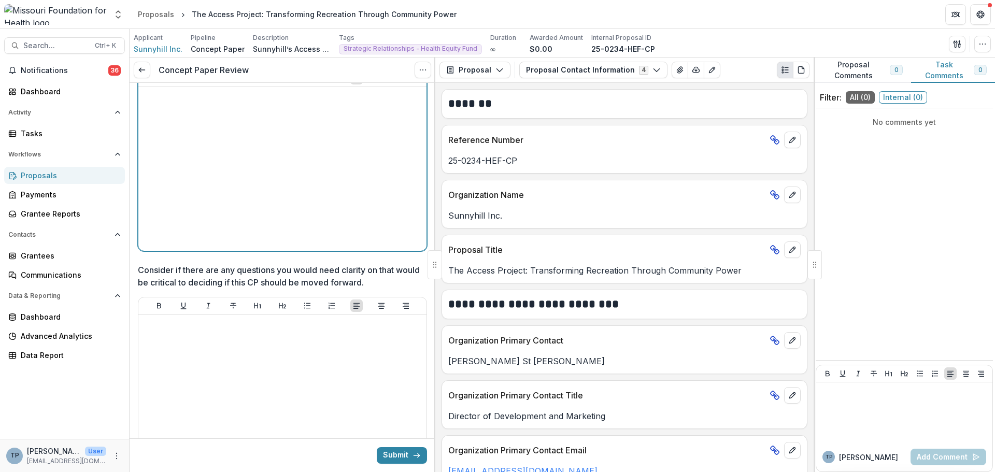
drag, startPoint x: 155, startPoint y: 121, endPoint x: 152, endPoint y: 125, distance: 5.9
click at [155, 122] on div at bounding box center [283, 168] width 280 height 155
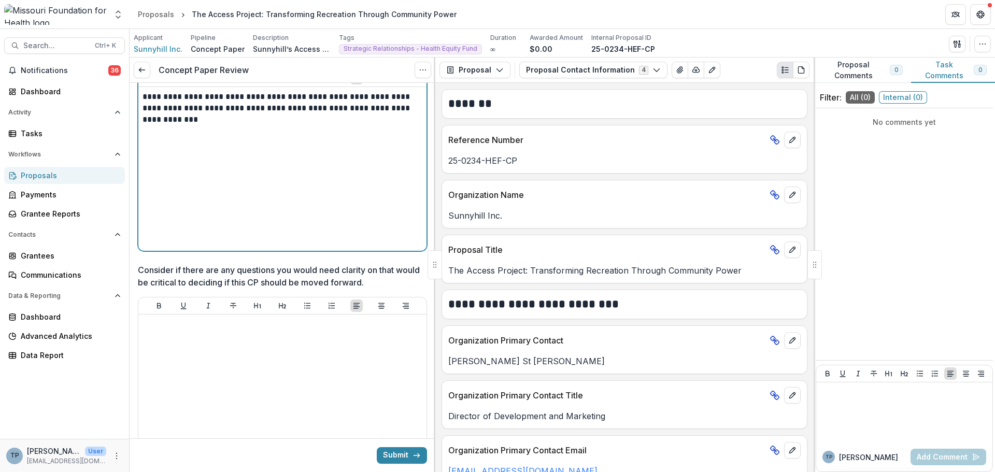
click at [296, 110] on p "**********" at bounding box center [281, 108] width 277 height 34
click at [291, 114] on p "**********" at bounding box center [281, 108] width 277 height 34
click at [230, 125] on p "**********" at bounding box center [281, 108] width 277 height 34
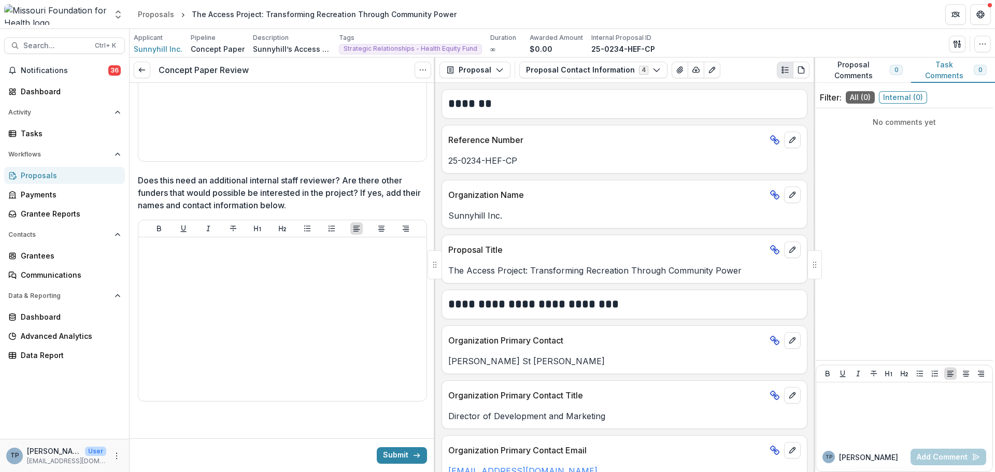
scroll to position [2035, 0]
click at [382, 451] on button "Submit" at bounding box center [402, 455] width 50 height 17
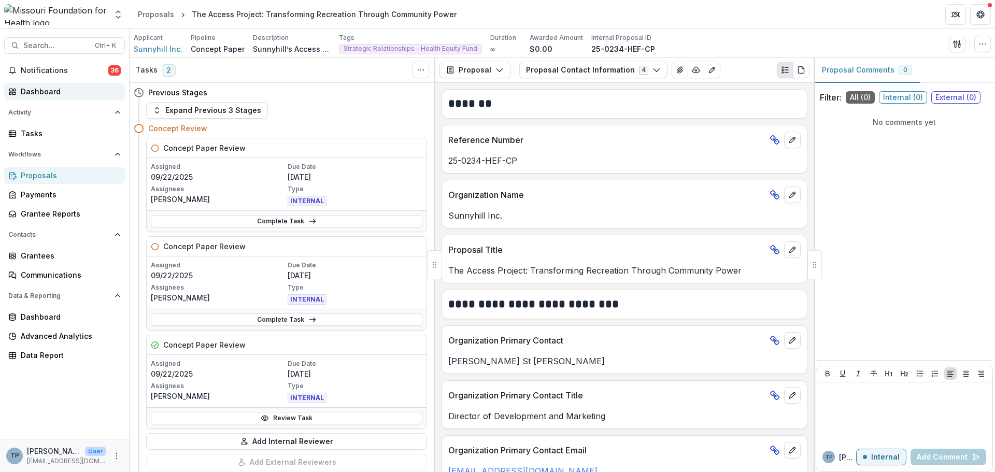
click at [50, 89] on div "Dashboard" at bounding box center [69, 91] width 96 height 11
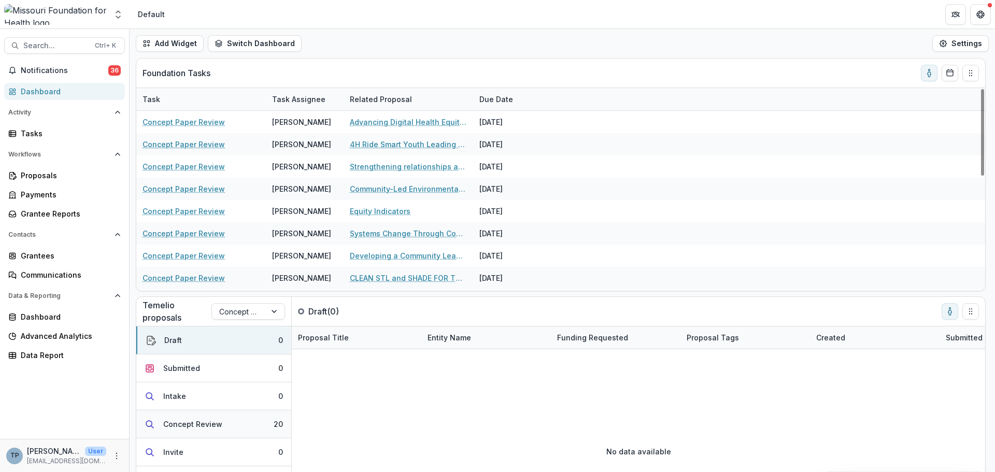
click at [194, 418] on button "Concept Review 20" at bounding box center [213, 424] width 155 height 28
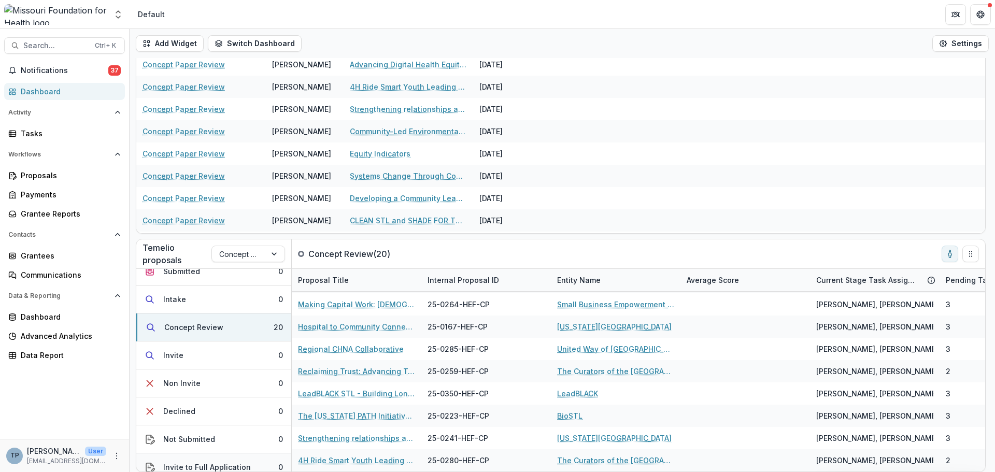
scroll to position [77, 0]
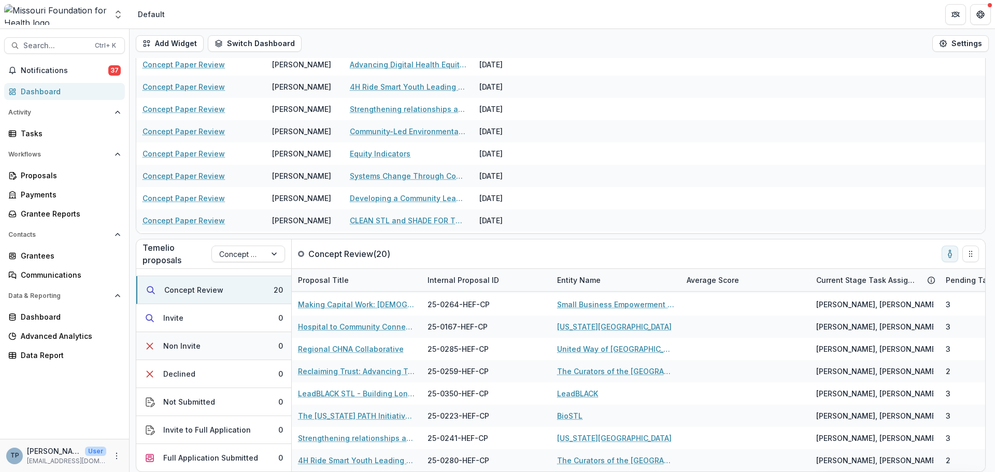
click at [177, 340] on button "Non Invite 0" at bounding box center [213, 346] width 155 height 28
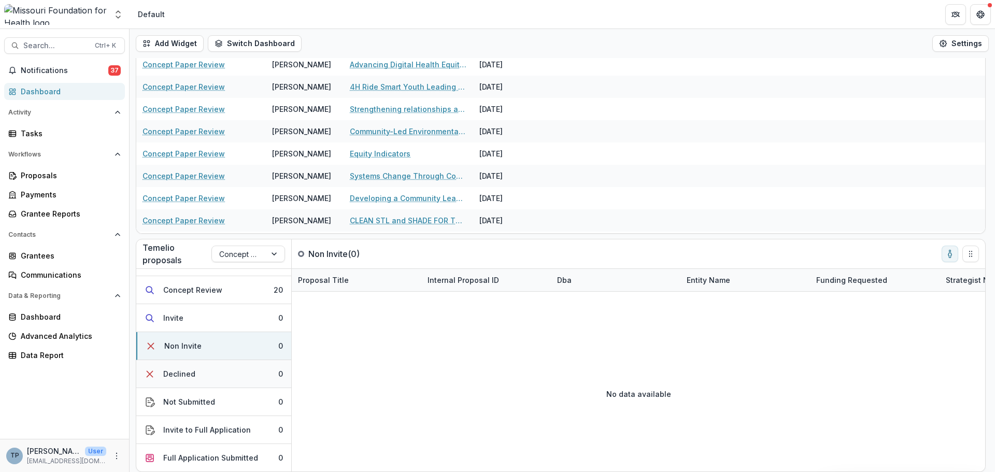
click at [176, 378] on div "Declined" at bounding box center [179, 373] width 32 height 11
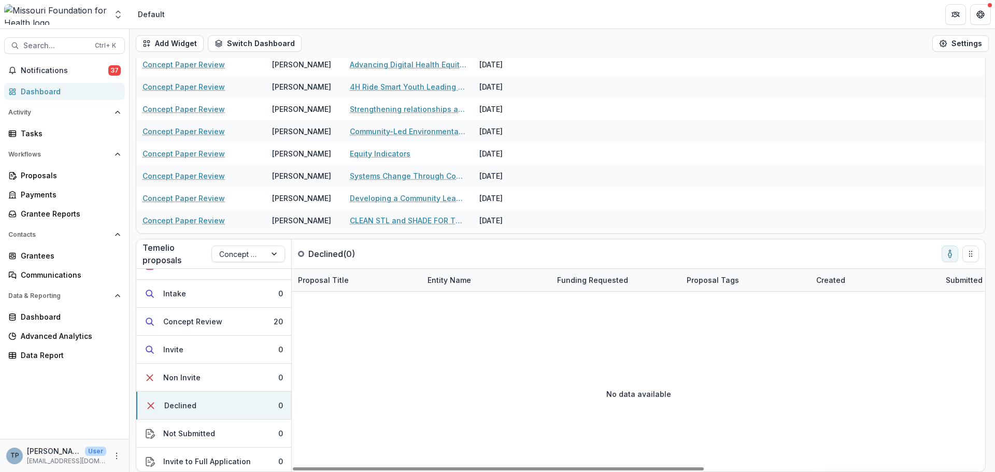
scroll to position [0, 0]
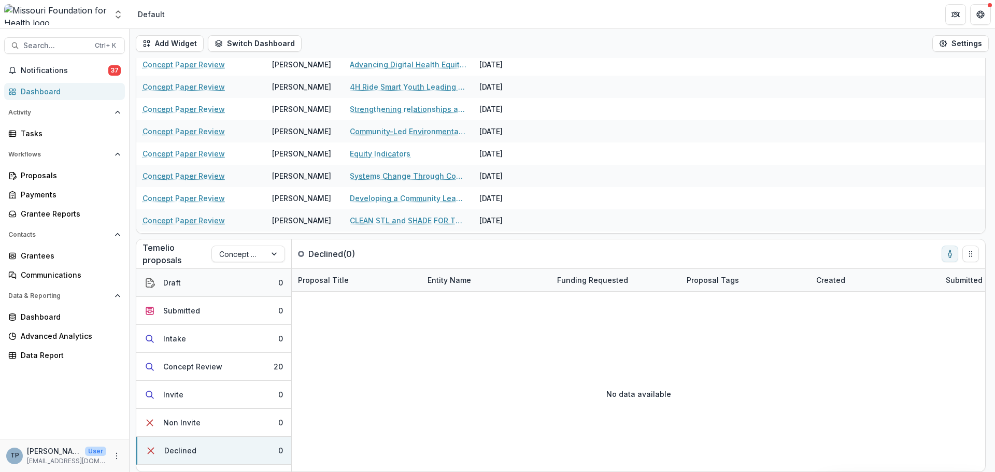
click at [173, 278] on div "Draft" at bounding box center [172, 282] width 18 height 11
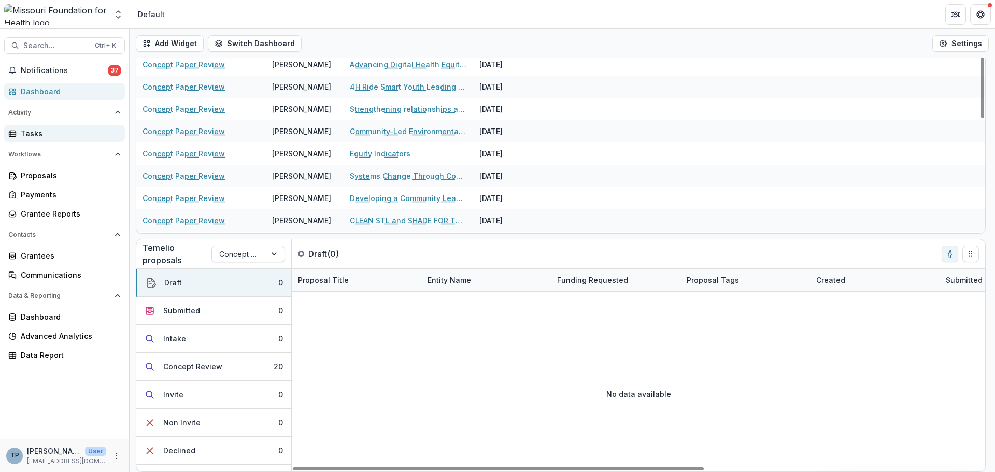
click at [20, 134] on link "Tasks" at bounding box center [64, 133] width 121 height 17
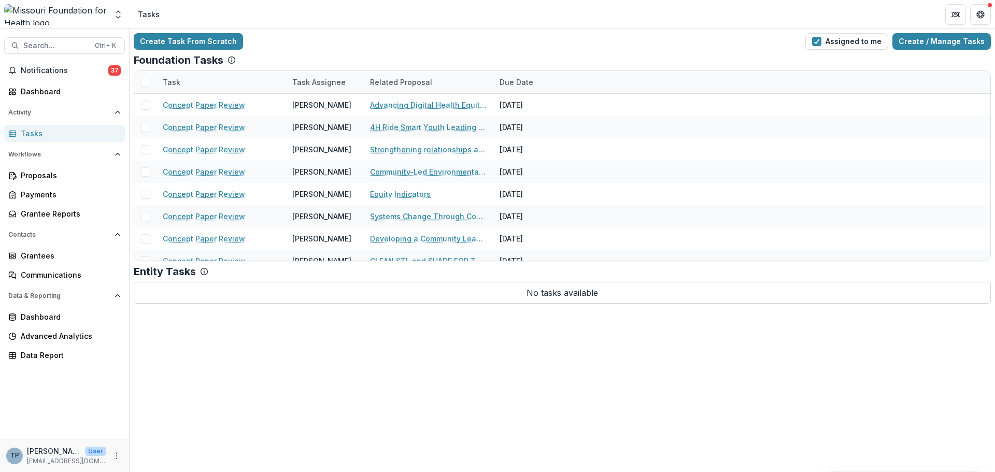
drag, startPoint x: 326, startPoint y: 281, endPoint x: 323, endPoint y: 287, distance: 6.0
click at [325, 283] on div "Entity Tasks No tasks available" at bounding box center [562, 284] width 857 height 38
click at [317, 292] on p "No tasks available" at bounding box center [562, 293] width 857 height 22
click at [33, 177] on div "Proposals" at bounding box center [69, 175] width 96 height 11
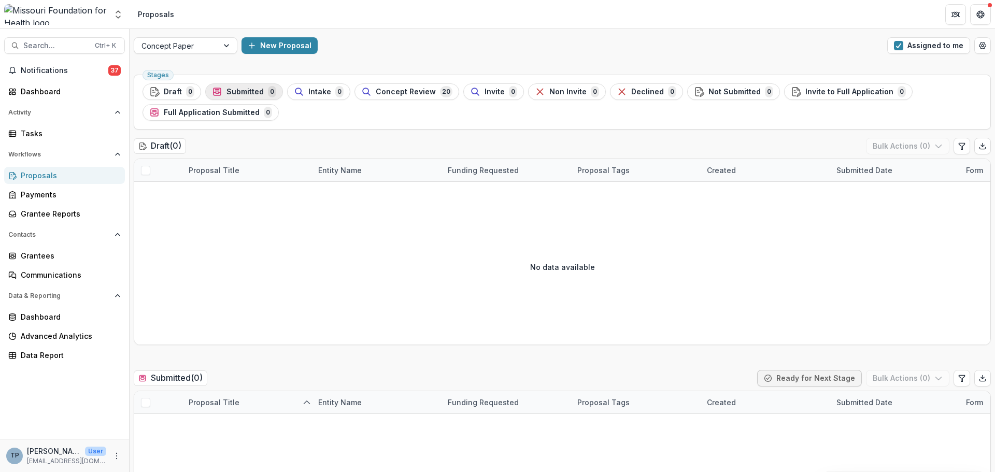
click at [237, 91] on span "Submitted" at bounding box center [244, 92] width 37 height 9
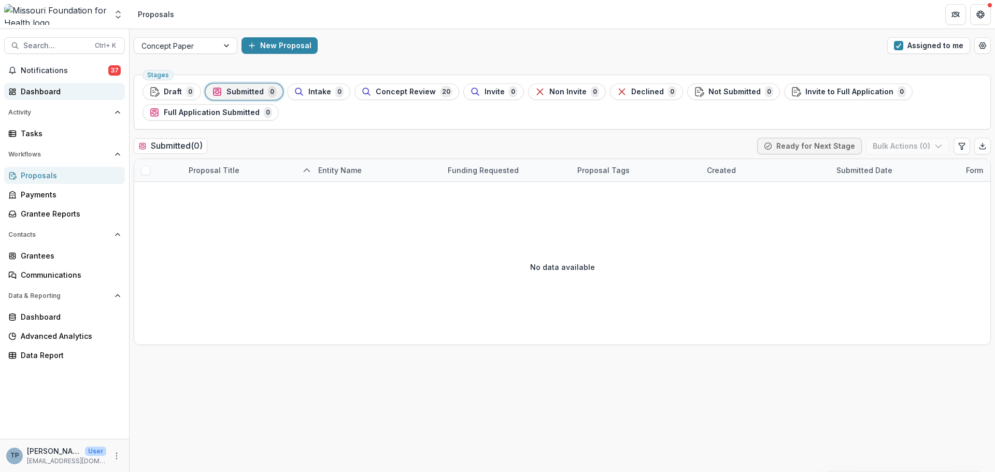
click at [41, 93] on div "Dashboard" at bounding box center [69, 91] width 96 height 11
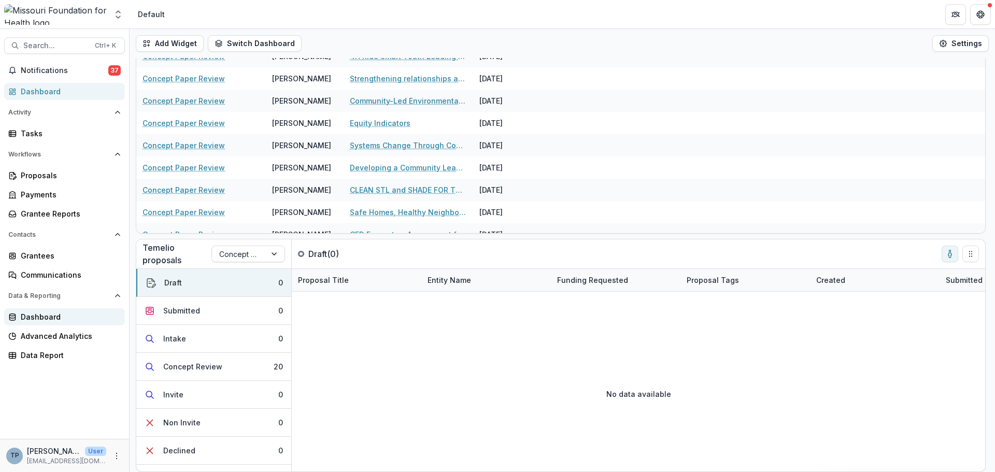
click at [42, 317] on div "Dashboard" at bounding box center [69, 316] width 96 height 11
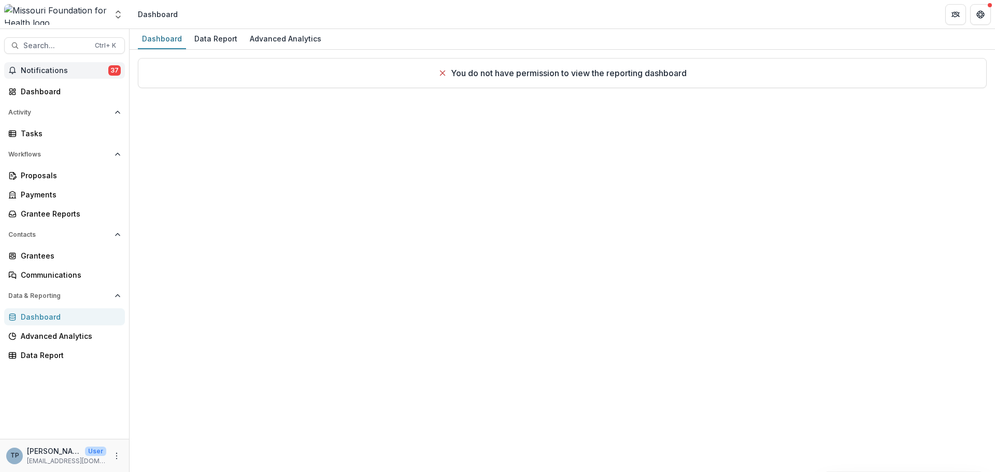
click at [41, 69] on span "Notifications" at bounding box center [65, 70] width 88 height 9
click at [34, 94] on div "Dashboard" at bounding box center [69, 91] width 96 height 11
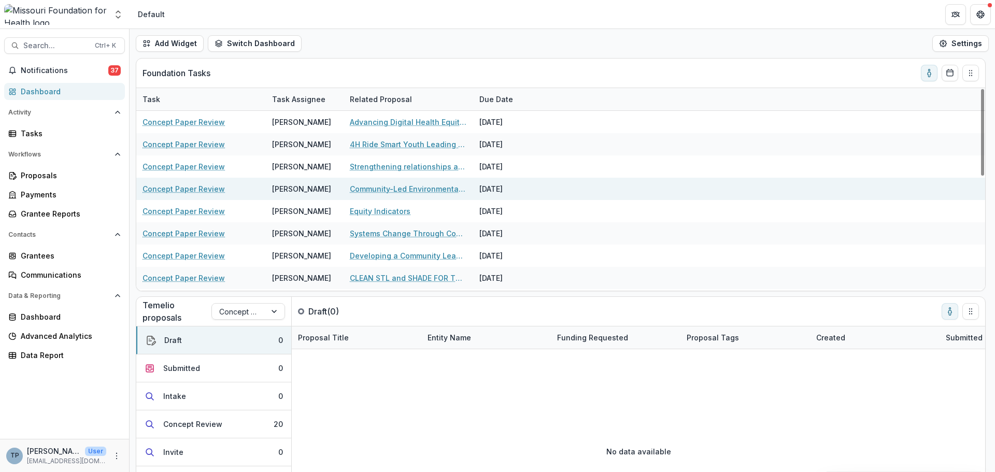
click at [181, 187] on link "Concept Paper Review" at bounding box center [184, 188] width 82 height 11
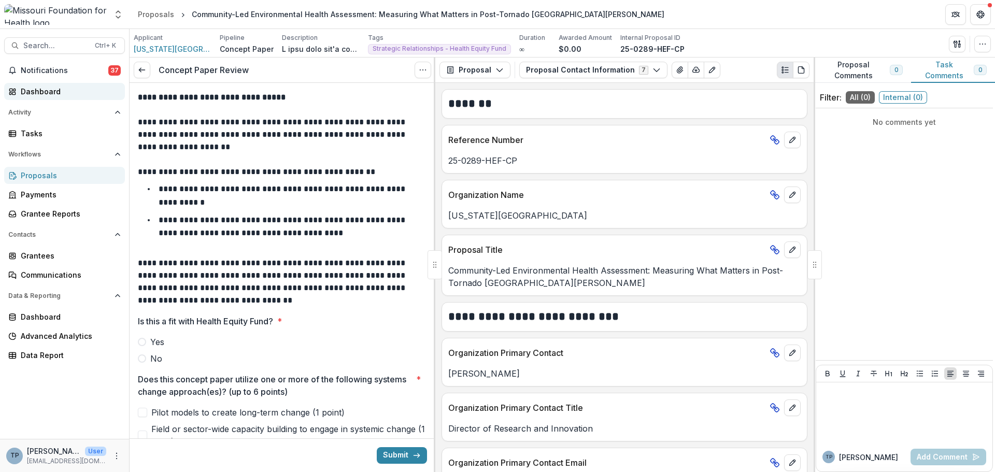
click at [32, 87] on div "Dashboard" at bounding box center [69, 91] width 96 height 11
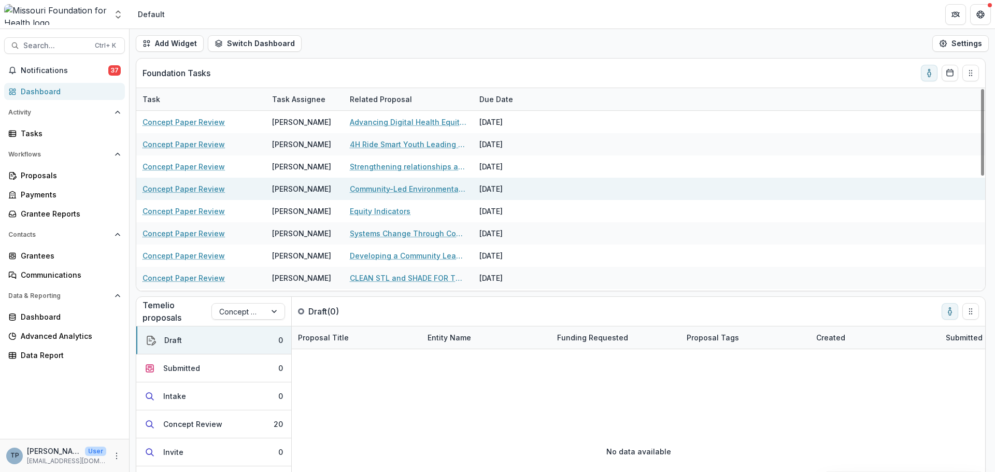
click at [158, 194] on link "Concept Paper Review" at bounding box center [184, 188] width 82 height 11
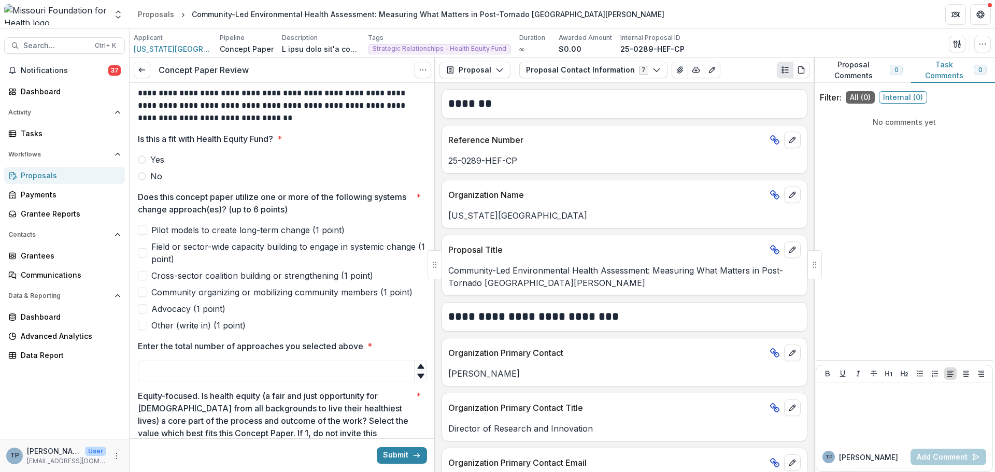
scroll to position [259, 0]
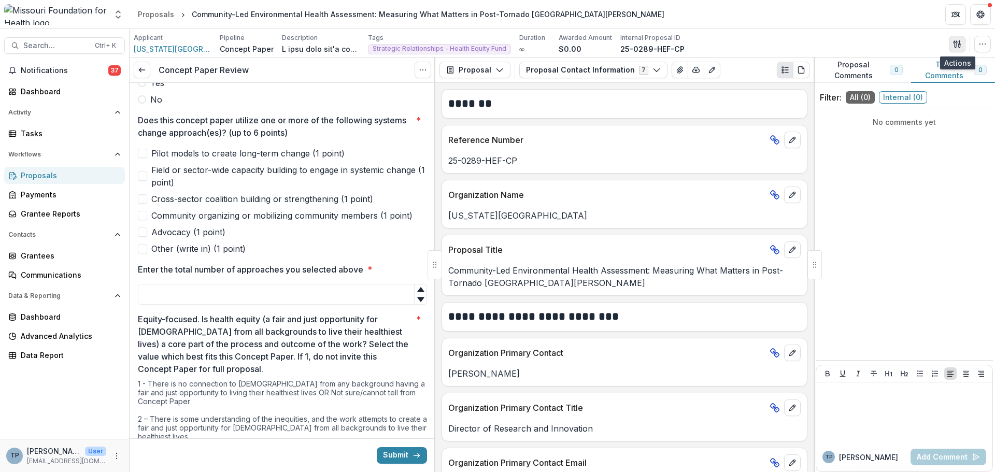
click at [956, 40] on icon "button" at bounding box center [957, 44] width 8 height 8
click at [871, 88] on button "Proposal Files" at bounding box center [907, 84] width 111 height 17
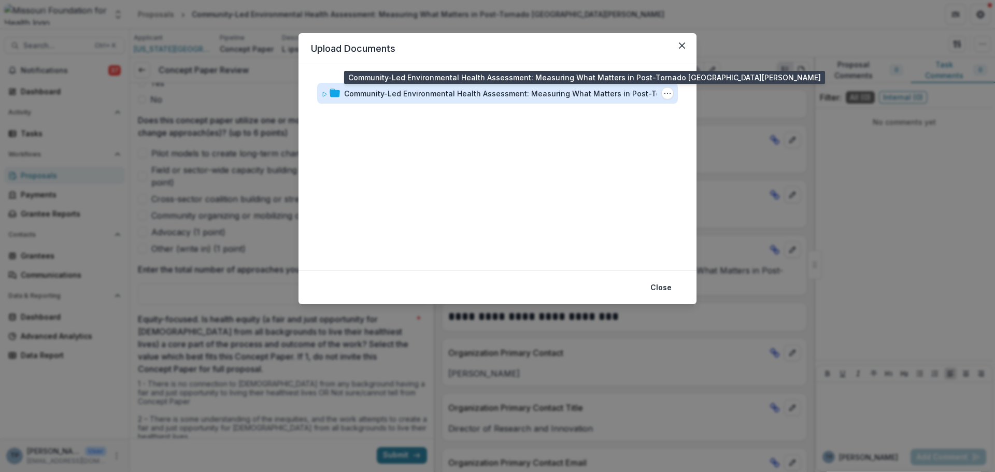
click at [381, 98] on div "Community-Led Environmental Health Assessment: Measuring What Matters in Post-T…" at bounding box center [515, 93] width 342 height 11
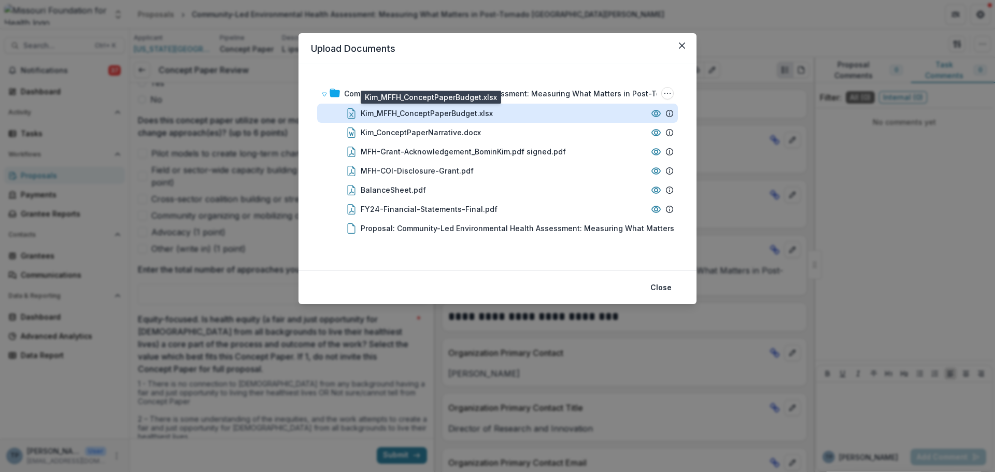
click at [386, 112] on div "Kim_MFFH_ConceptPaperBudget.xlsx" at bounding box center [427, 113] width 132 height 11
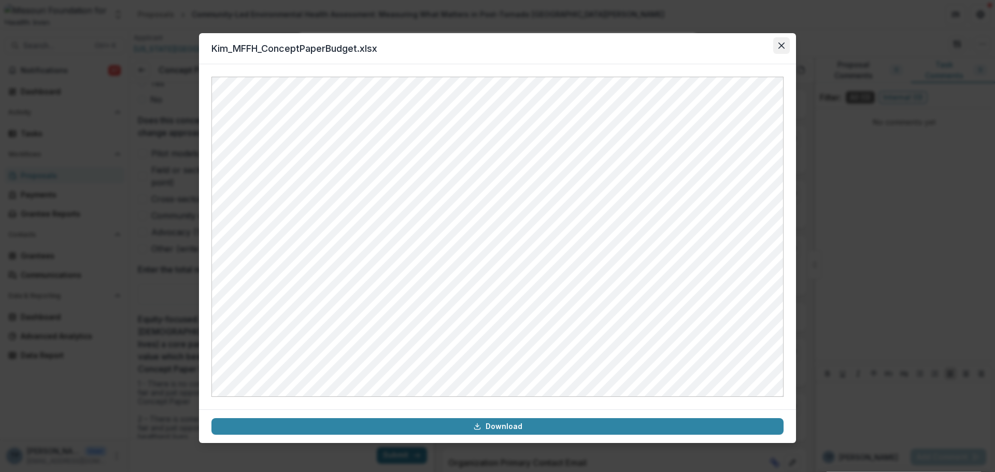
click at [778, 48] on button "Close" at bounding box center [781, 45] width 17 height 17
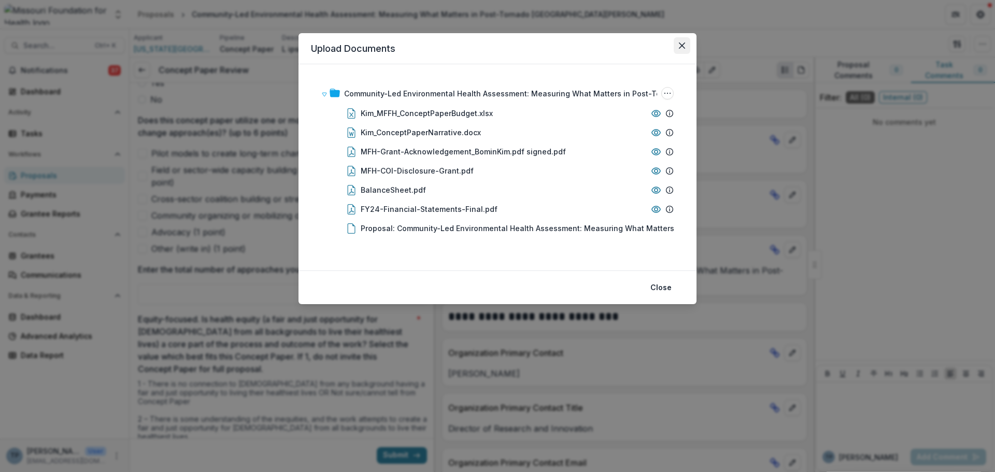
click at [683, 41] on button "Close" at bounding box center [682, 45] width 17 height 17
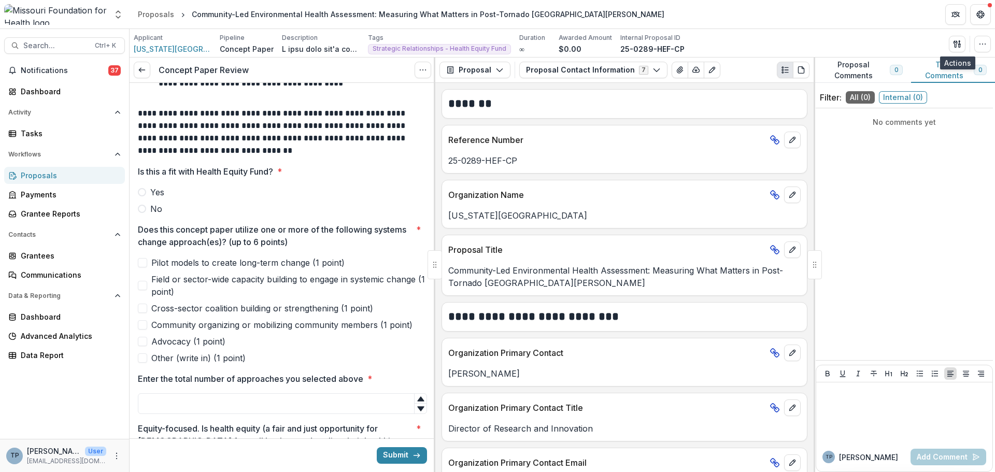
scroll to position [155, 0]
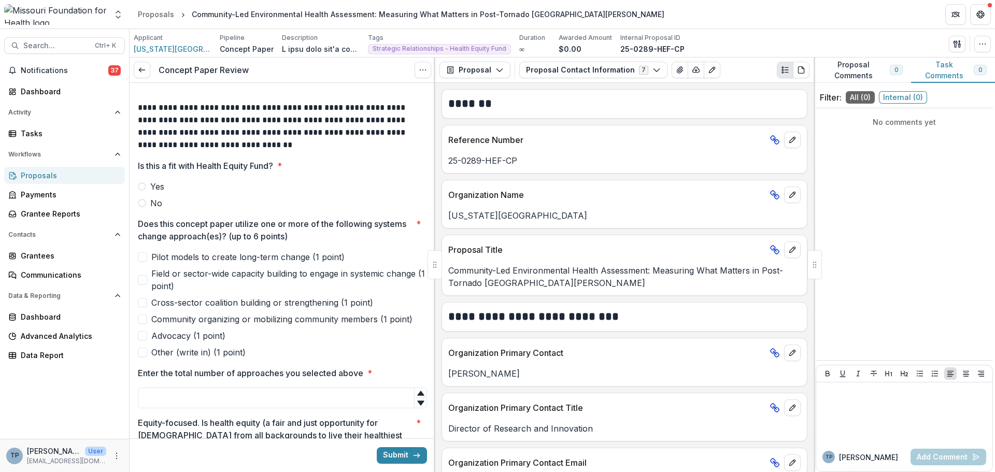
click at [144, 187] on span at bounding box center [142, 186] width 8 height 8
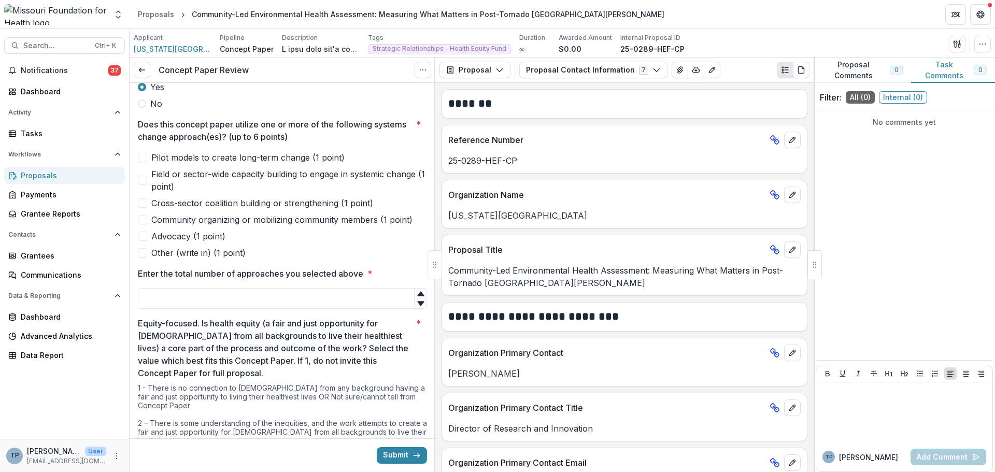
scroll to position [259, 0]
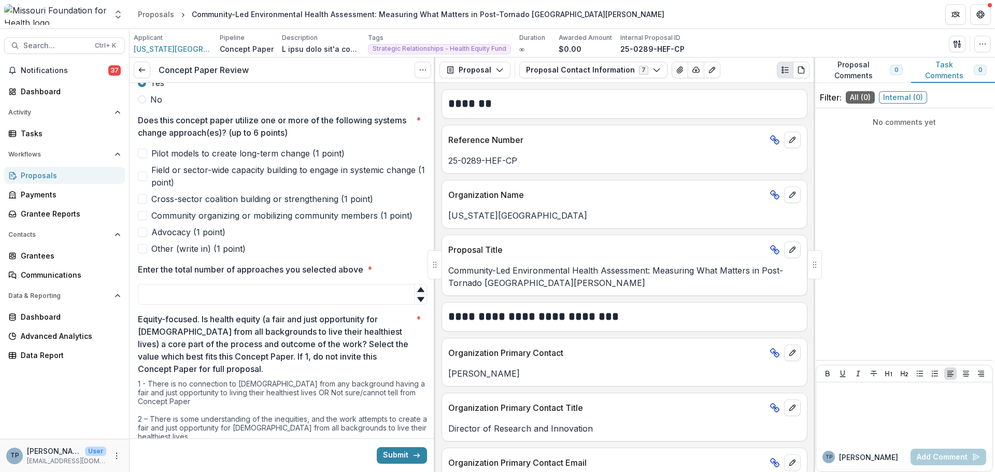
drag, startPoint x: 145, startPoint y: 199, endPoint x: 145, endPoint y: 208, distance: 8.8
click at [145, 200] on span at bounding box center [142, 198] width 9 height 9
click at [142, 217] on span at bounding box center [142, 215] width 9 height 9
click at [141, 235] on span at bounding box center [142, 231] width 9 height 9
click at [143, 249] on span at bounding box center [142, 248] width 9 height 9
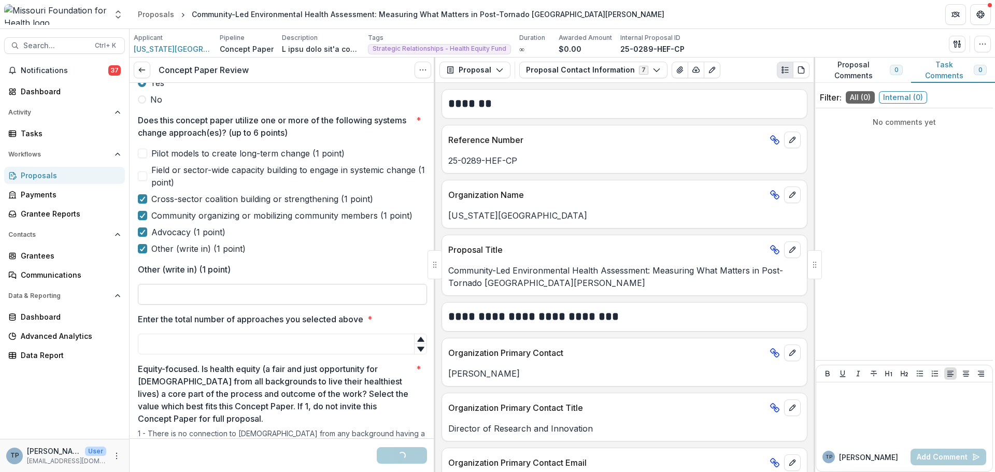
click at [155, 292] on input "Other (write in) (1 point)" at bounding box center [282, 294] width 289 height 21
click at [317, 244] on label "Other (write in) (1 point)" at bounding box center [282, 249] width 289 height 12
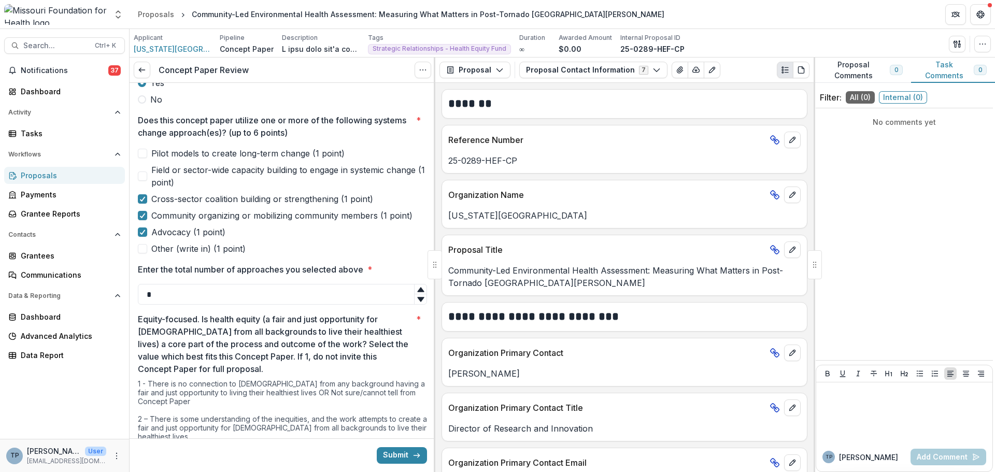
click at [417, 289] on icon at bounding box center [420, 289] width 7 height 5
type input "*"
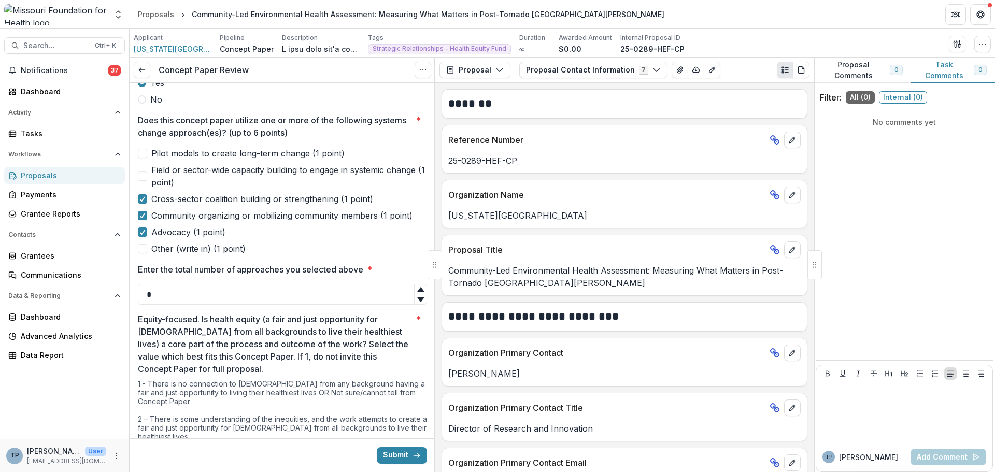
click at [418, 301] on icon at bounding box center [420, 299] width 7 height 5
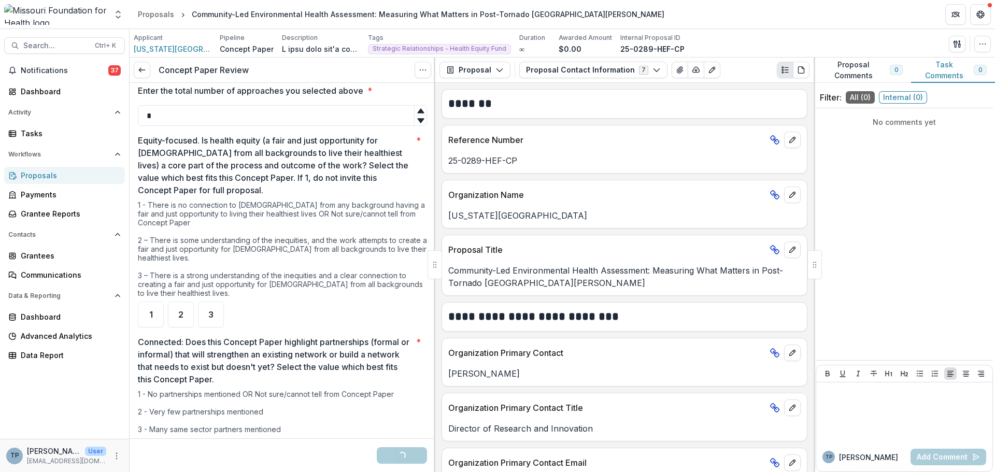
scroll to position [466, 0]
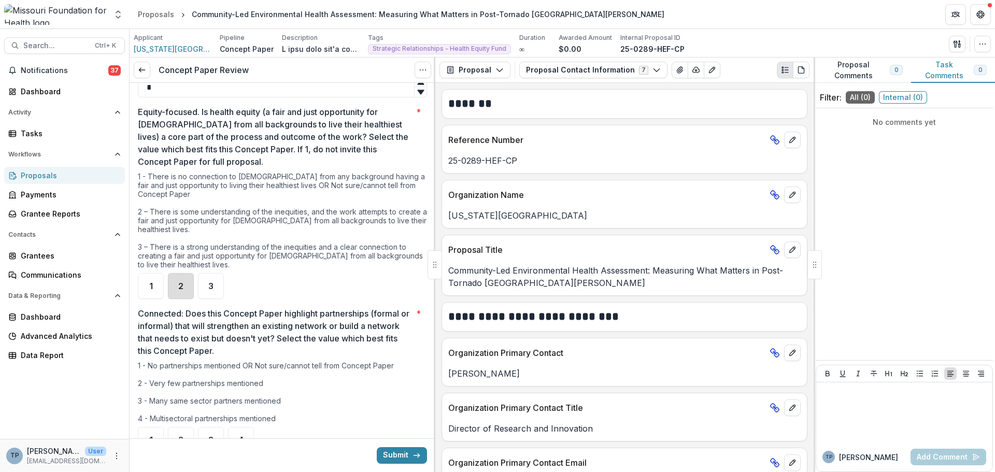
click at [176, 285] on div "2" at bounding box center [181, 286] width 26 height 26
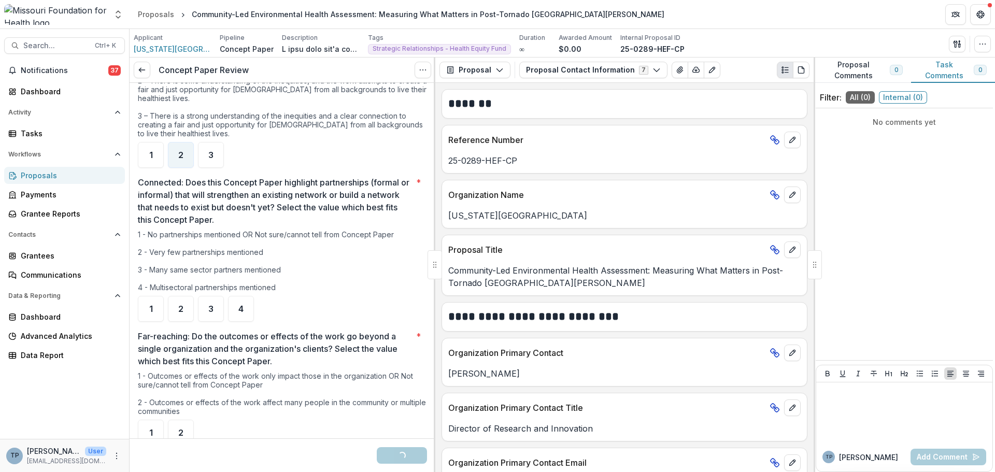
scroll to position [622, 0]
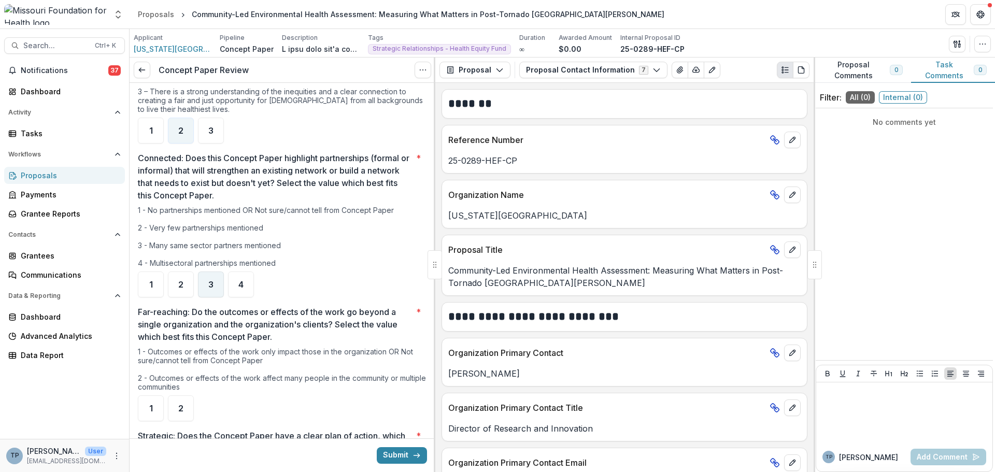
click at [209, 282] on span "3" at bounding box center [210, 284] width 5 height 8
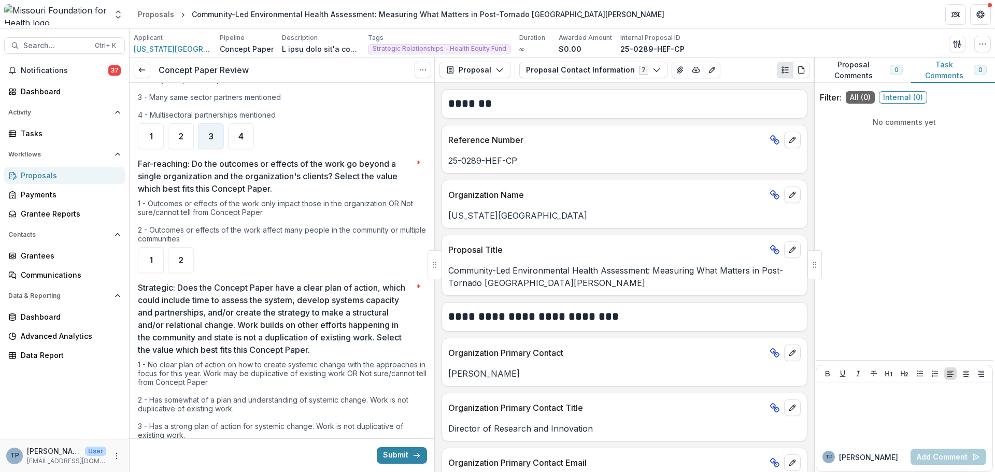
scroll to position [777, 0]
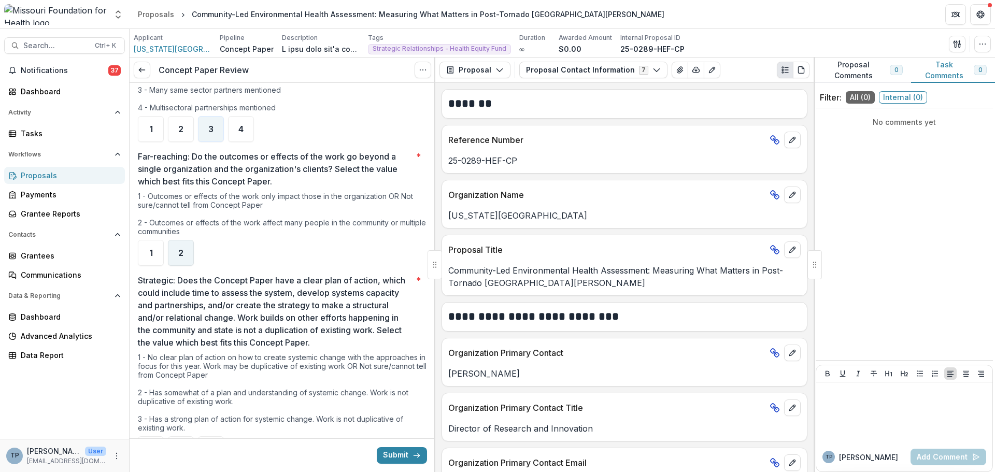
click at [182, 249] on span "2" at bounding box center [180, 253] width 5 height 8
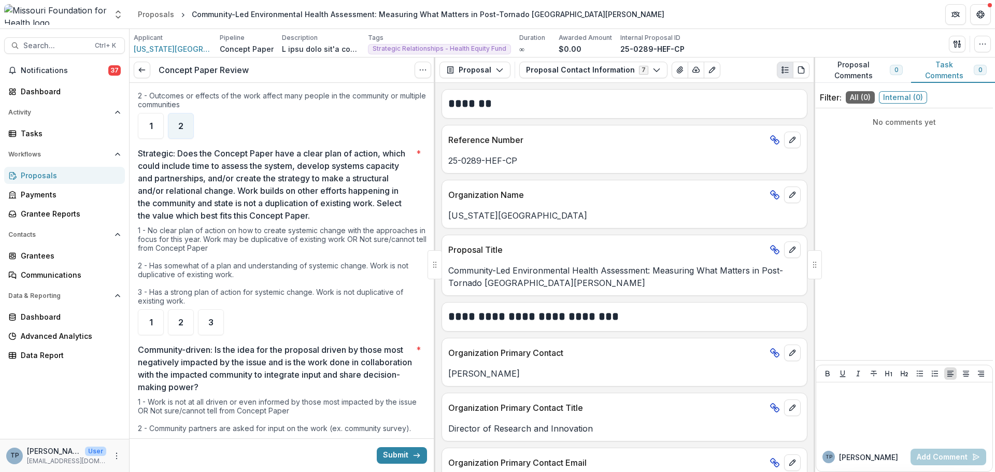
scroll to position [933, 0]
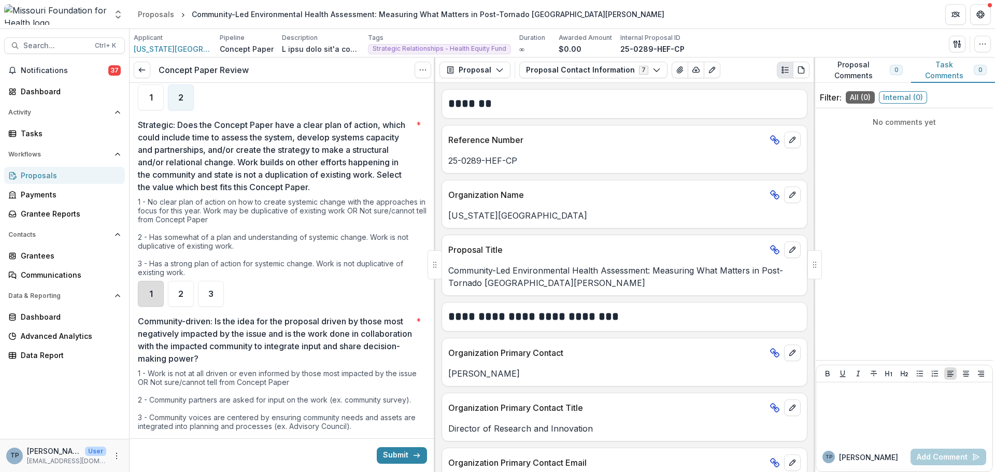
click at [147, 290] on div "1" at bounding box center [151, 294] width 26 height 26
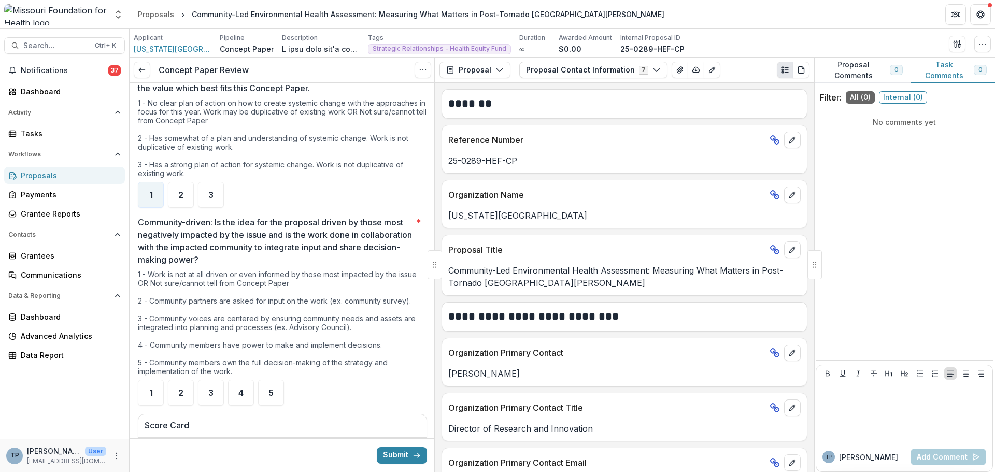
scroll to position [1088, 0]
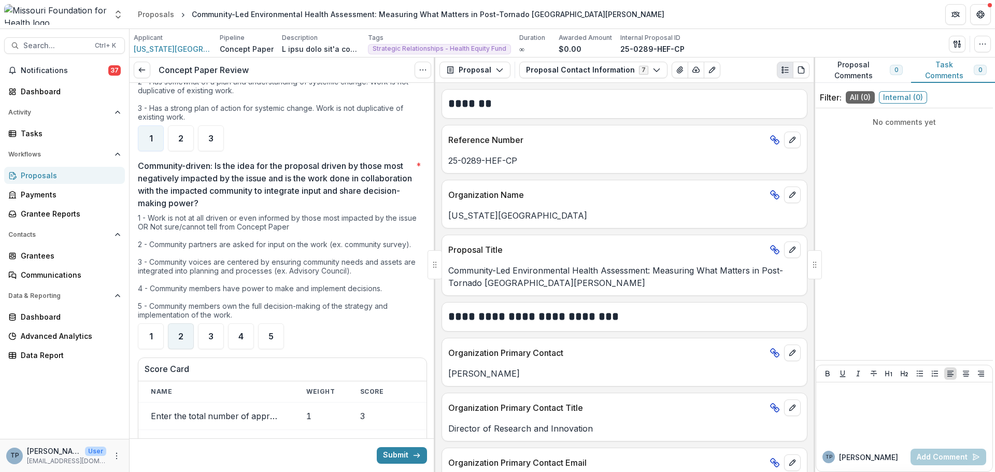
click at [182, 337] on span "2" at bounding box center [180, 336] width 5 height 8
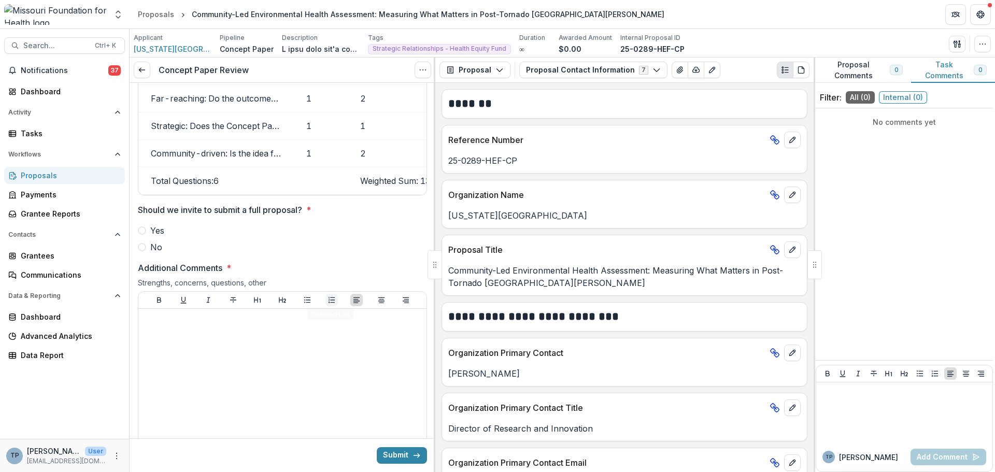
scroll to position [1503, 0]
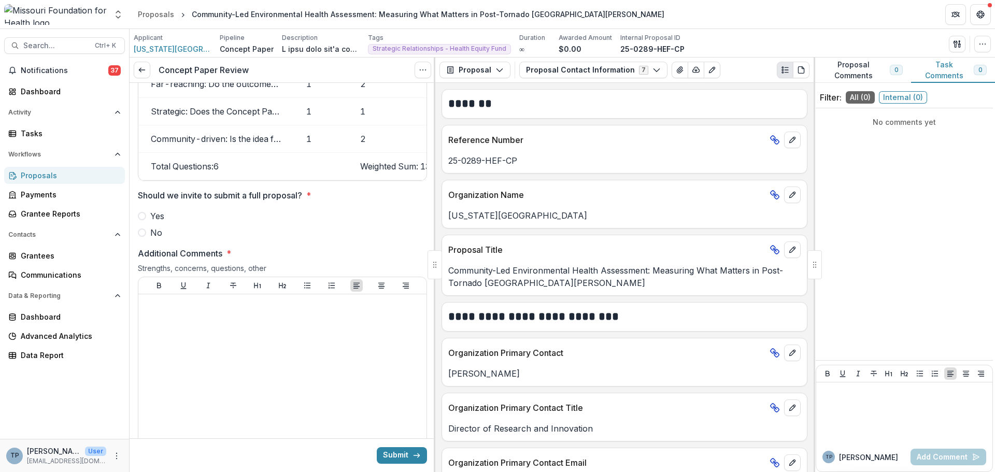
click at [141, 220] on span at bounding box center [142, 216] width 8 height 8
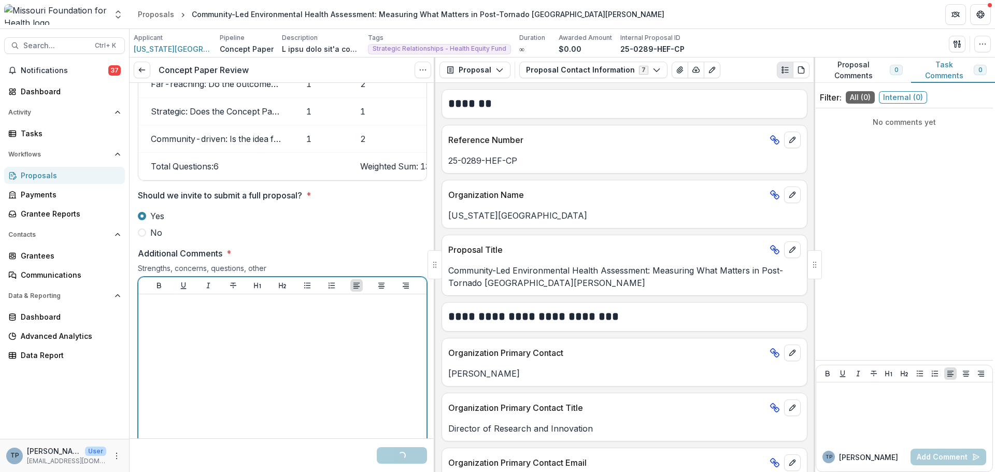
click at [169, 320] on div at bounding box center [283, 375] width 280 height 155
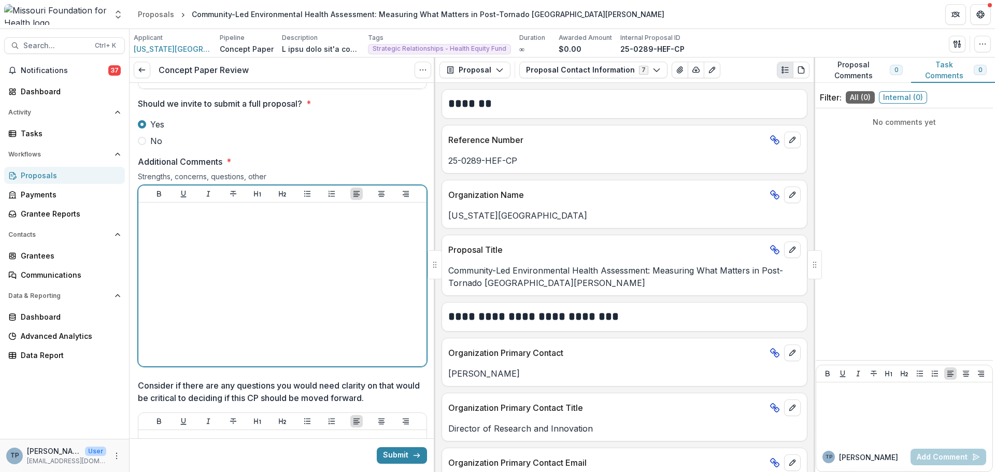
scroll to position [1606, 0]
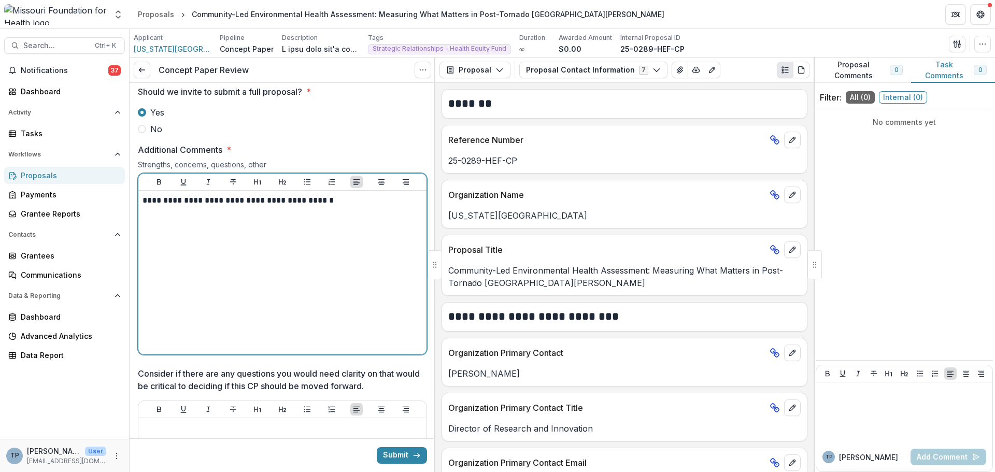
click at [307, 206] on p "**********" at bounding box center [281, 200] width 277 height 11
drag, startPoint x: 228, startPoint y: 212, endPoint x: 227, endPoint y: 207, distance: 5.2
click at [227, 206] on p "**********" at bounding box center [281, 200] width 277 height 11
drag, startPoint x: 227, startPoint y: 207, endPoint x: 207, endPoint y: 235, distance: 35.2
click at [207, 235] on div "**********" at bounding box center [283, 272] width 280 height 155
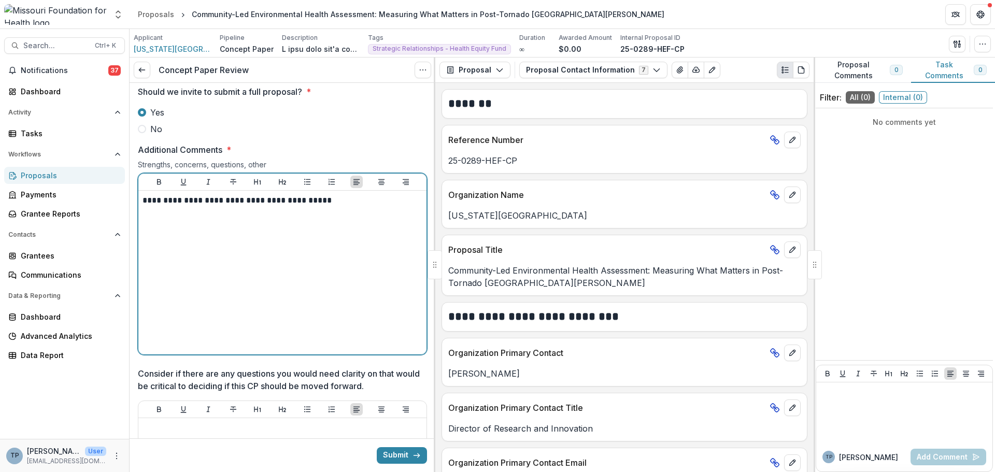
click at [228, 206] on p "**********" at bounding box center [281, 200] width 277 height 11
click at [218, 206] on p "**********" at bounding box center [281, 200] width 277 height 11
click at [318, 203] on div "**********" at bounding box center [282, 273] width 288 height 164
click at [318, 206] on p "**********" at bounding box center [281, 200] width 277 height 11
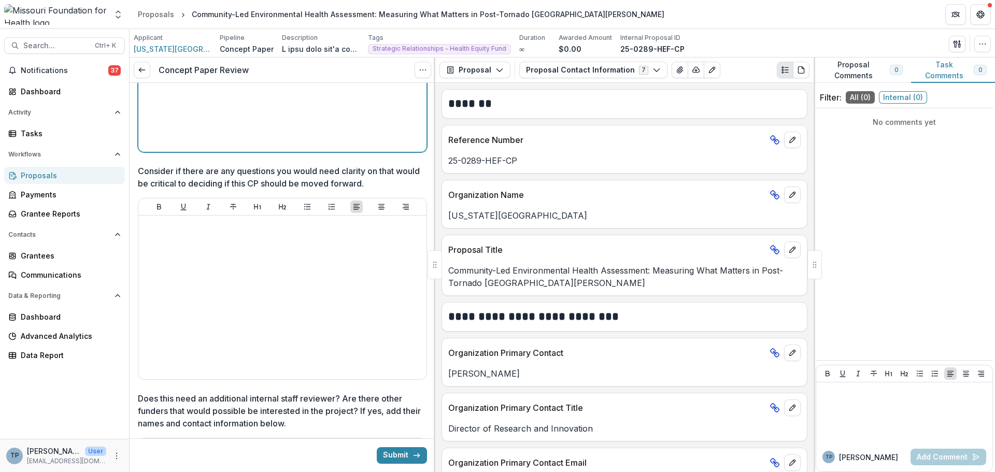
scroll to position [1814, 0]
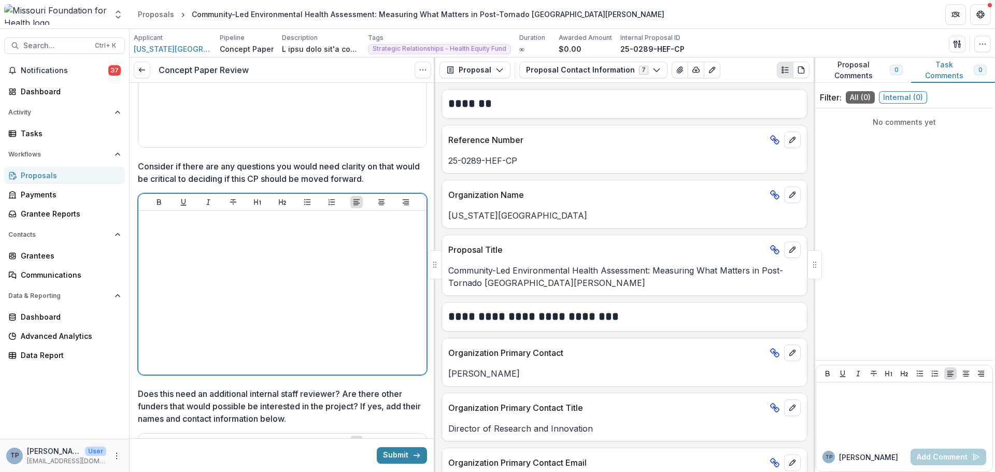
click at [178, 241] on div at bounding box center [283, 292] width 280 height 155
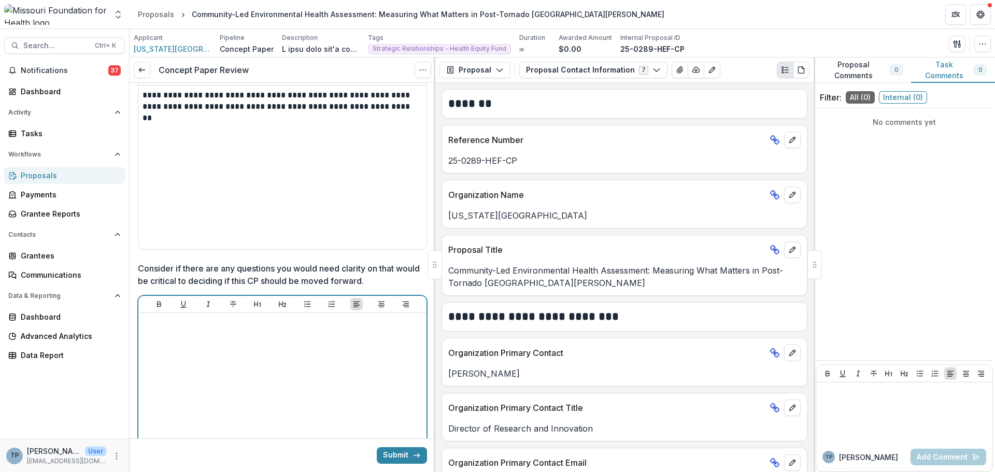
scroll to position [1710, 0]
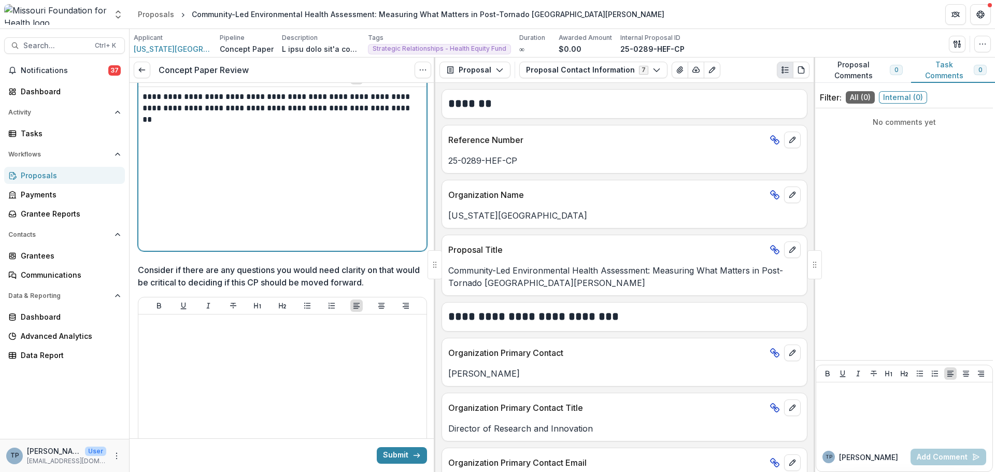
click at [396, 111] on p "**********" at bounding box center [281, 102] width 277 height 23
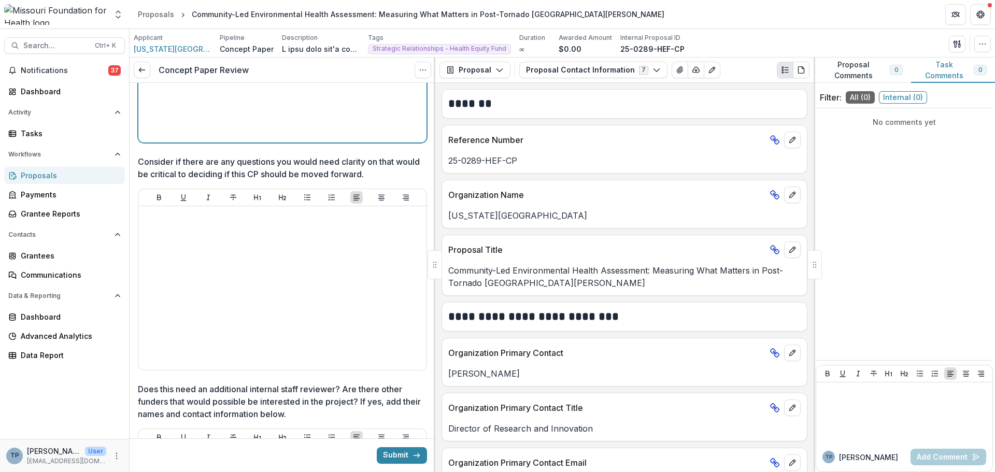
scroll to position [1866, 0]
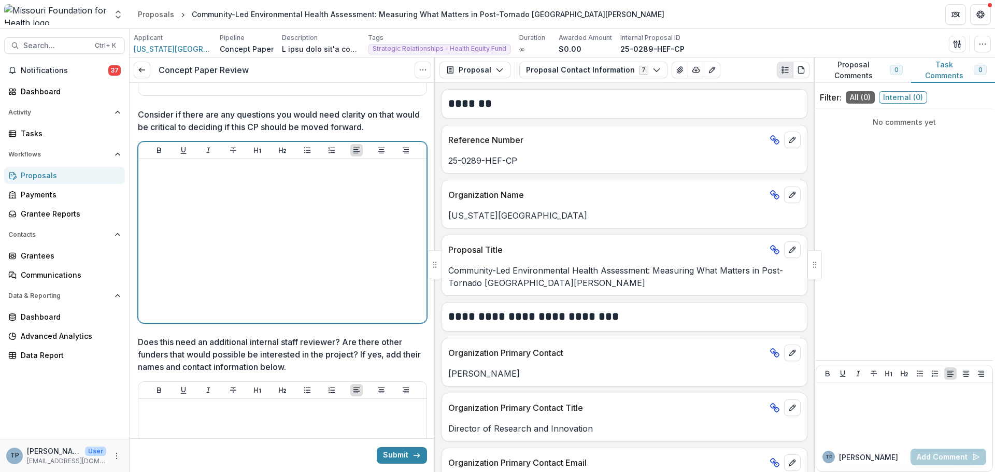
click at [168, 186] on div at bounding box center [283, 240] width 280 height 155
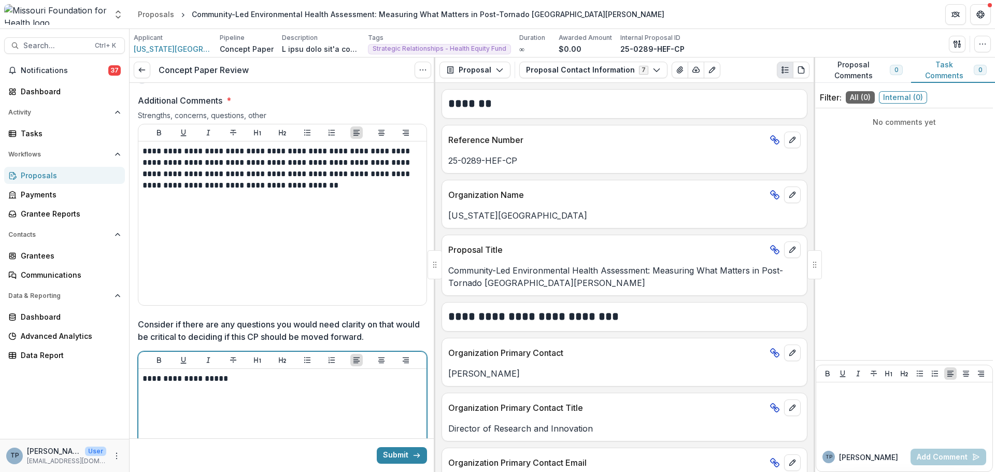
scroll to position [1658, 0]
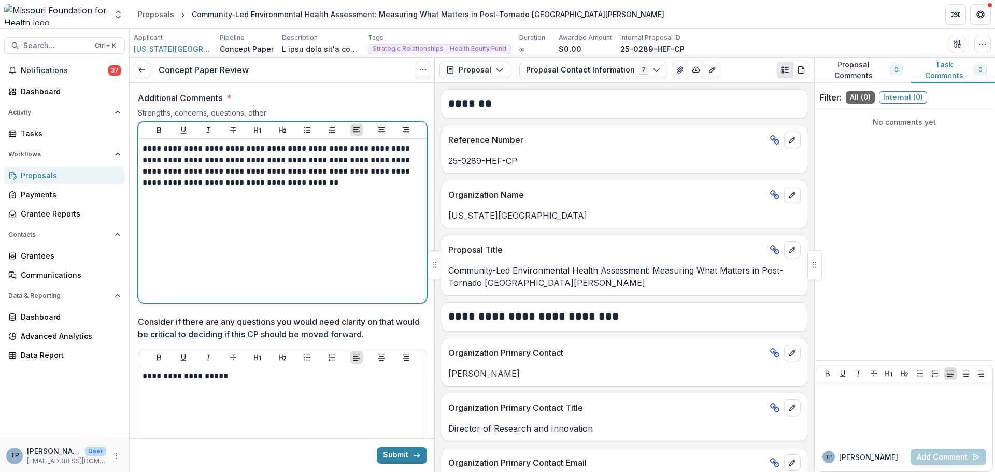
click at [317, 189] on p "**********" at bounding box center [281, 177] width 277 height 23
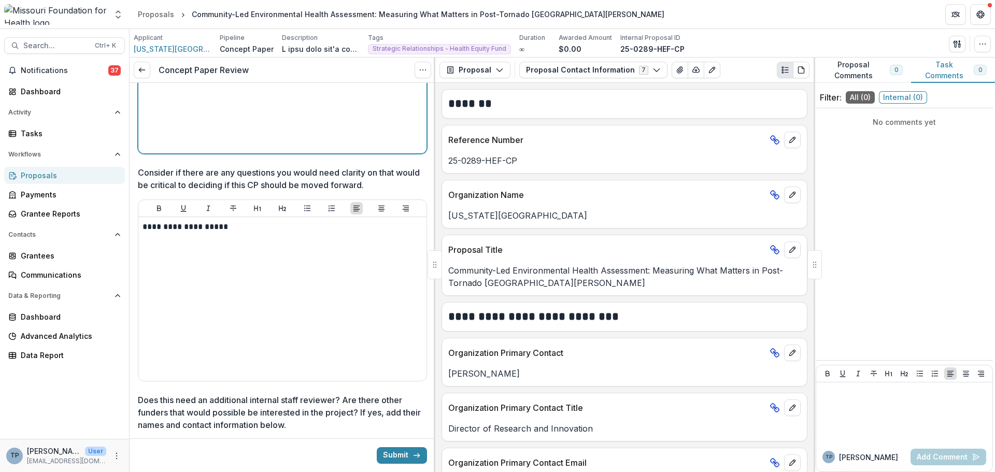
scroll to position [1814, 0]
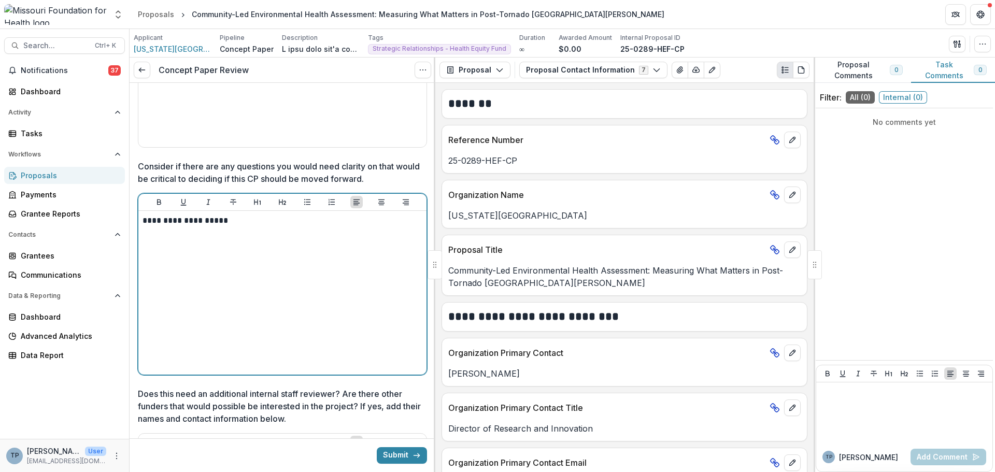
click at [222, 226] on p "**********" at bounding box center [281, 220] width 277 height 11
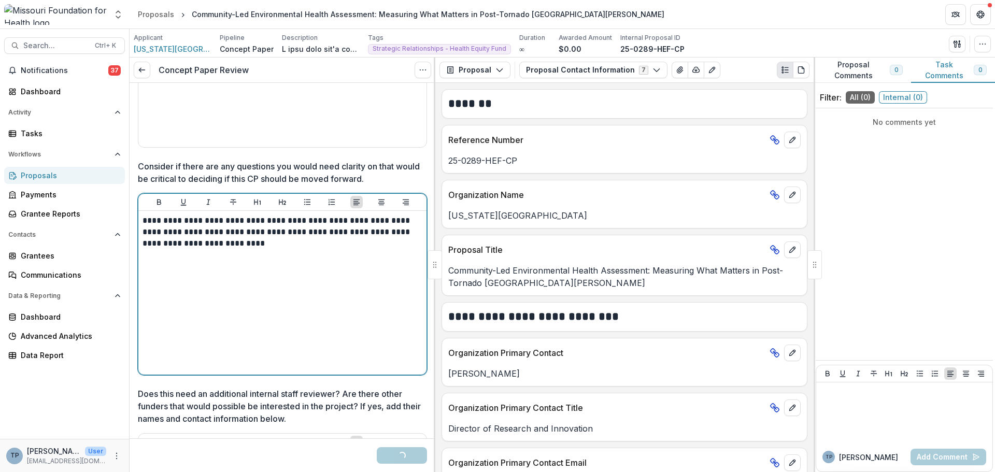
click at [172, 249] on p "**********" at bounding box center [281, 232] width 277 height 34
click at [233, 249] on p "**********" at bounding box center [281, 232] width 277 height 34
click at [328, 249] on p "**********" at bounding box center [281, 232] width 277 height 34
click at [309, 249] on p "**********" at bounding box center [281, 232] width 277 height 34
click at [215, 261] on p "**********" at bounding box center [281, 238] width 277 height 46
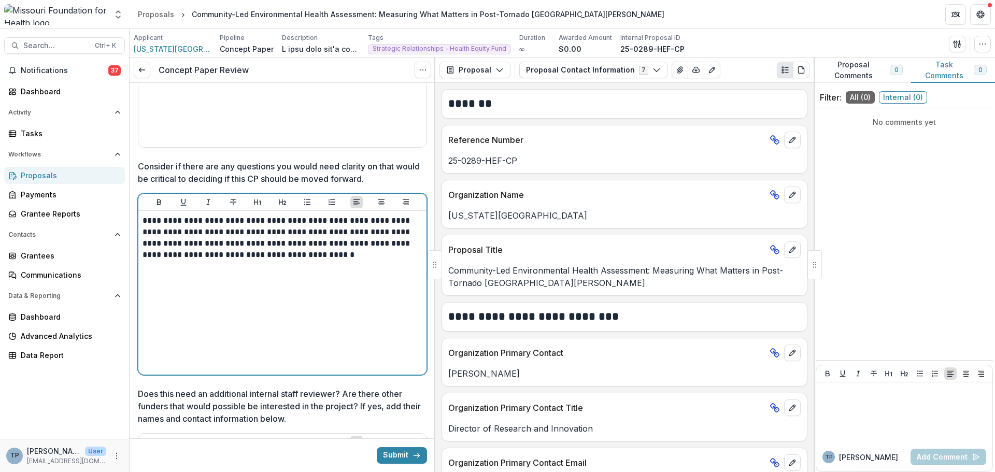
click at [306, 261] on p "**********" at bounding box center [281, 238] width 277 height 46
click at [304, 261] on p "**********" at bounding box center [281, 238] width 277 height 46
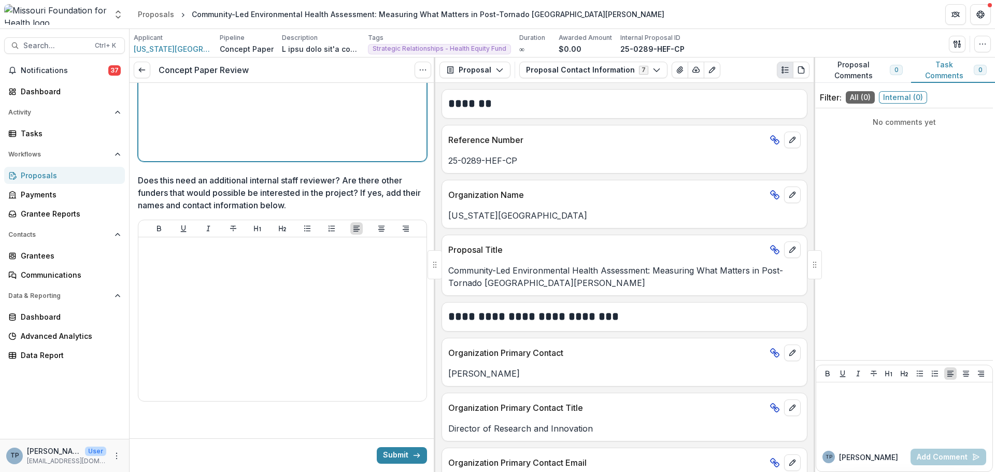
scroll to position [2035, 0]
click at [390, 454] on button "Submit" at bounding box center [402, 455] width 50 height 17
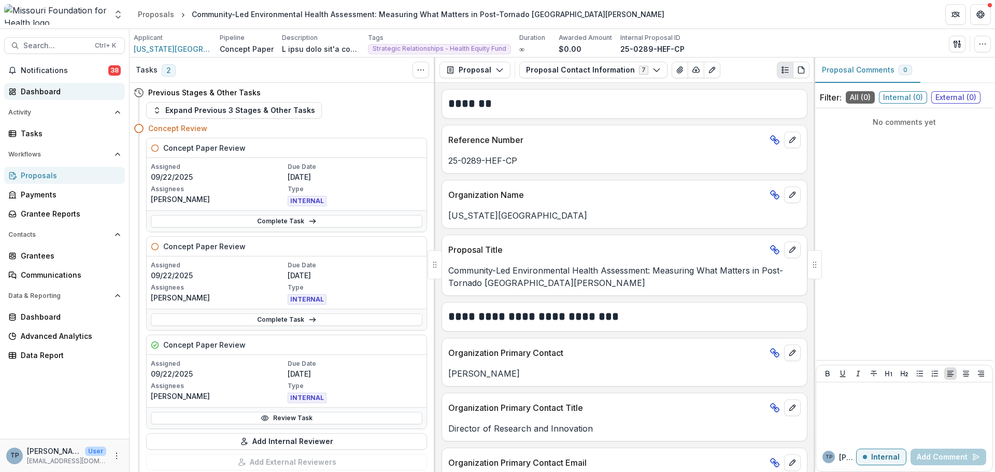
click at [30, 88] on div "Dashboard" at bounding box center [69, 91] width 96 height 11
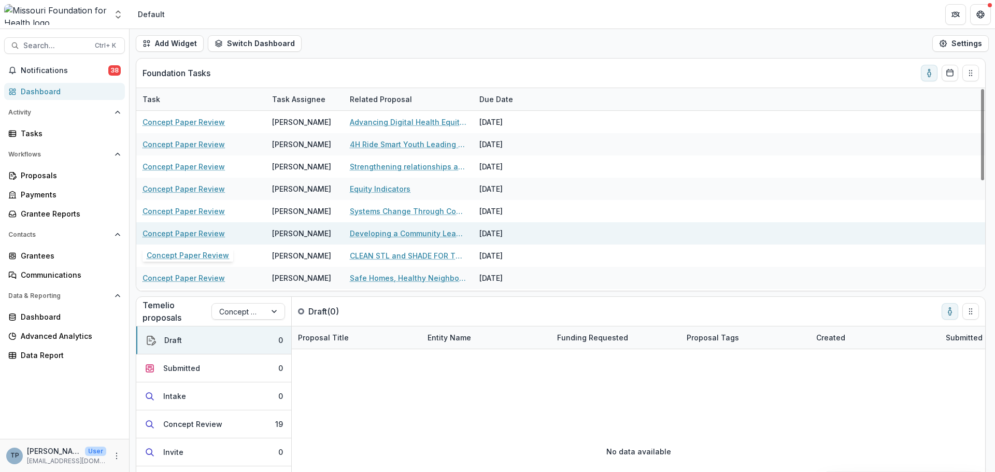
click at [172, 234] on link "Concept Paper Review" at bounding box center [184, 233] width 82 height 11
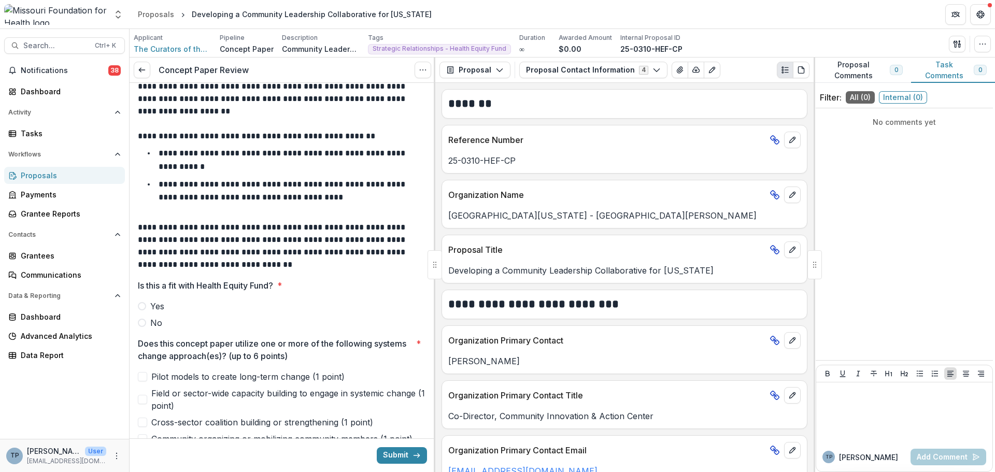
scroll to position [104, 0]
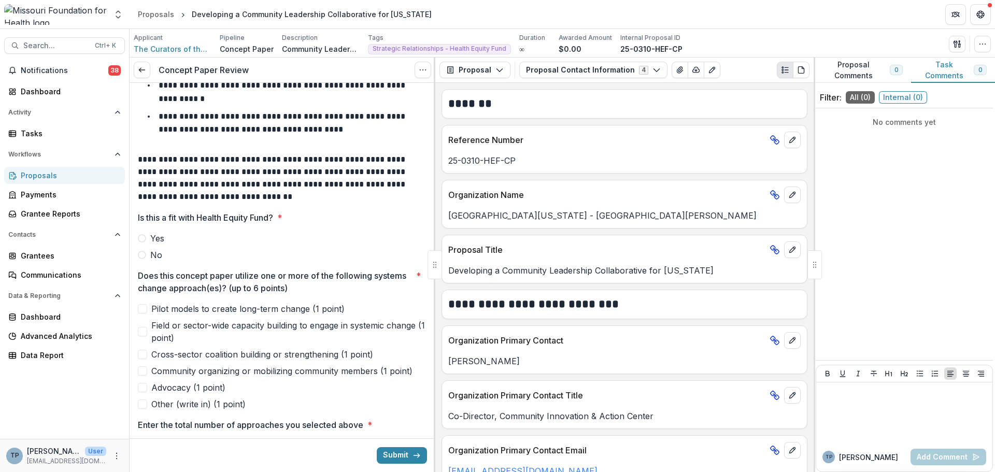
drag, startPoint x: 143, startPoint y: 257, endPoint x: 141, endPoint y: 263, distance: 6.1
click at [143, 258] on span at bounding box center [142, 255] width 8 height 8
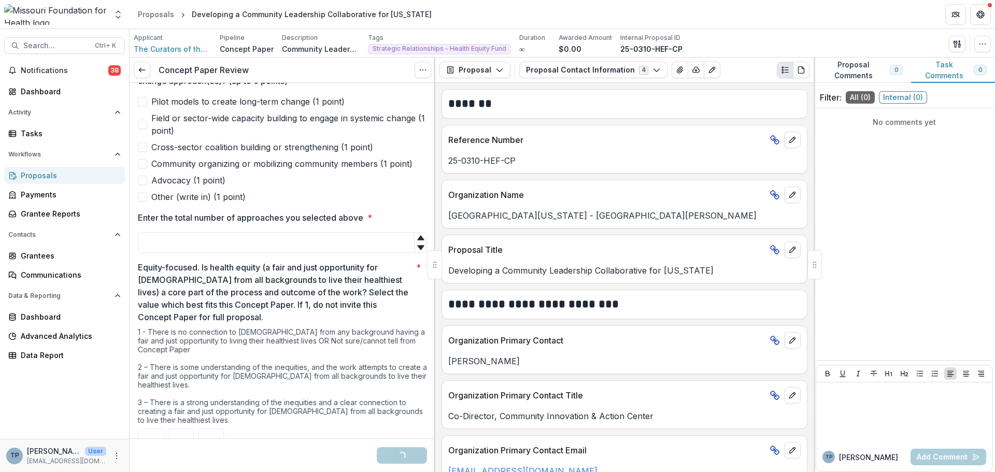
scroll to position [259, 0]
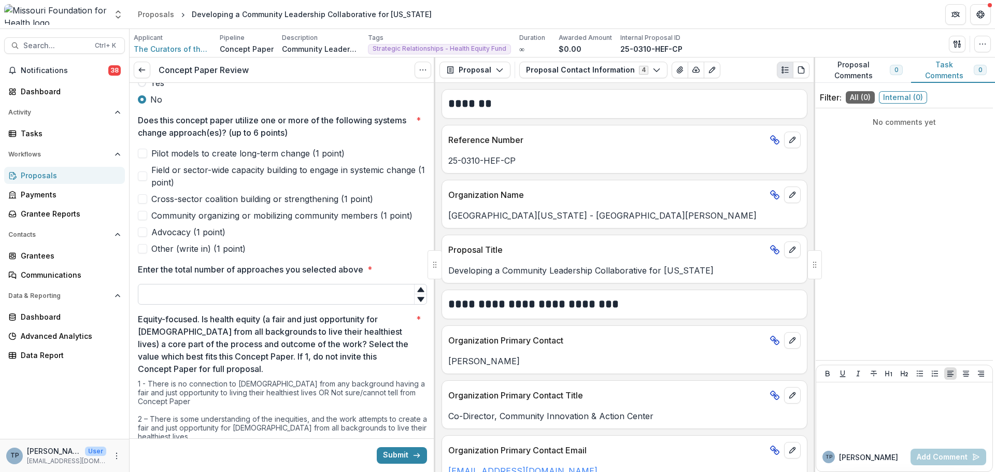
click at [168, 294] on input "Enter the total number of approaches you selected above *" at bounding box center [282, 294] width 289 height 21
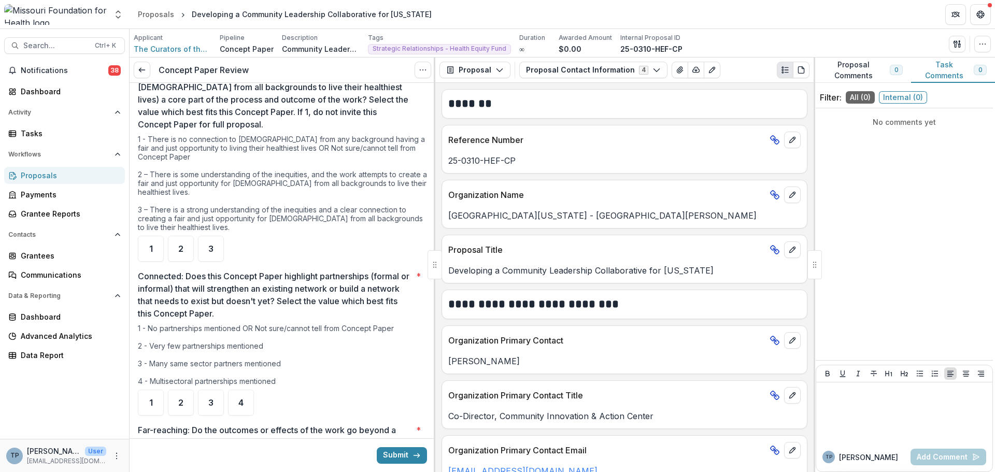
scroll to position [518, 0]
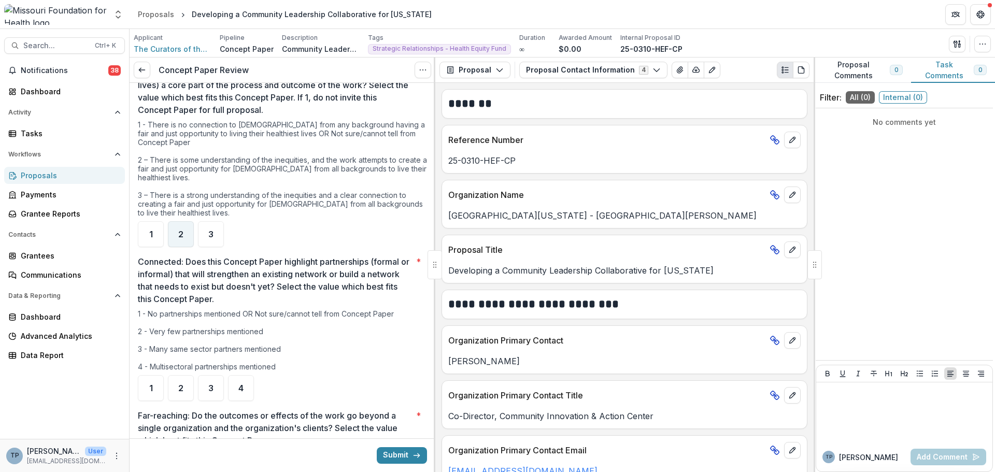
type input "*"
drag, startPoint x: 183, startPoint y: 237, endPoint x: 187, endPoint y: 242, distance: 5.9
click at [184, 238] on div "2" at bounding box center [181, 234] width 26 height 26
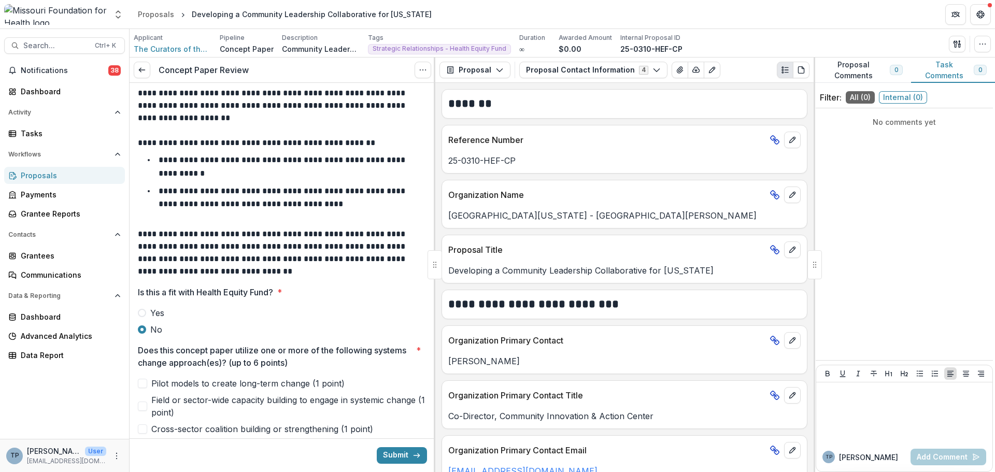
scroll to position [0, 0]
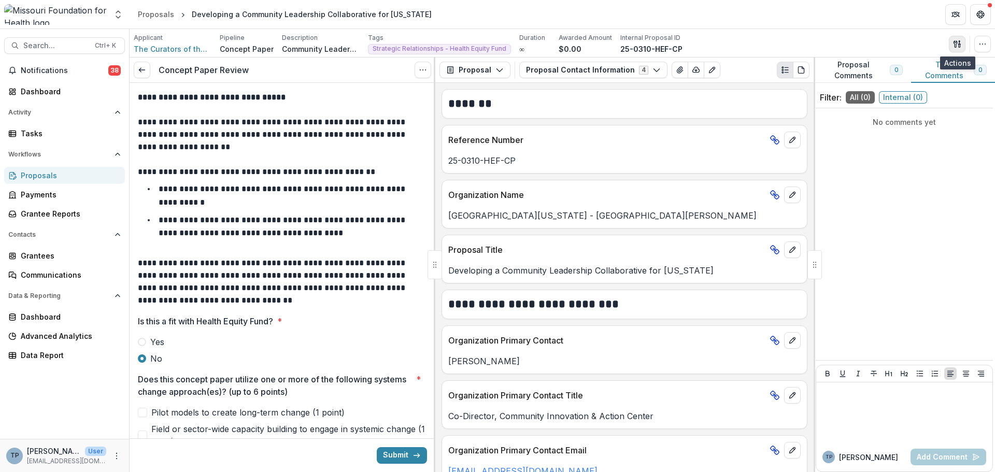
click at [959, 41] on icon "button" at bounding box center [957, 44] width 8 height 8
click at [897, 82] on button "Proposal Files" at bounding box center [907, 84] width 111 height 17
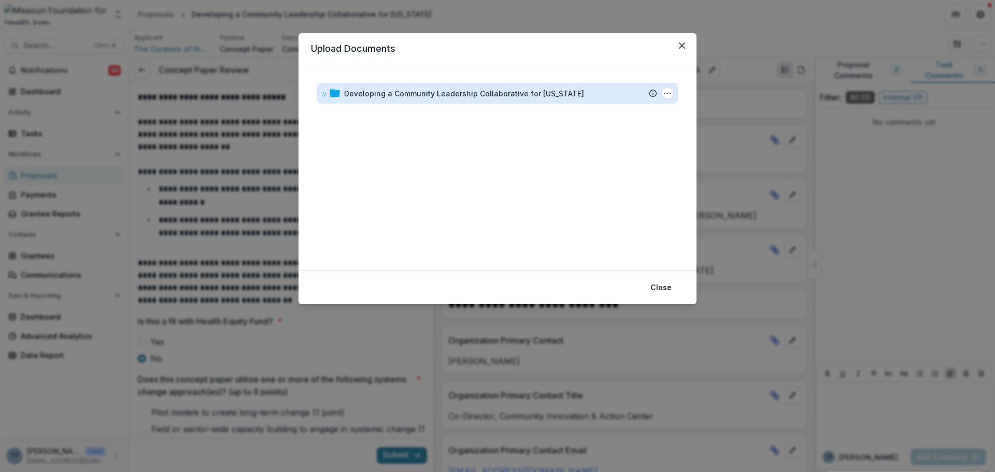
click at [388, 97] on div "Developing a Community Leadership Collaborative for [US_STATE]" at bounding box center [464, 93] width 240 height 11
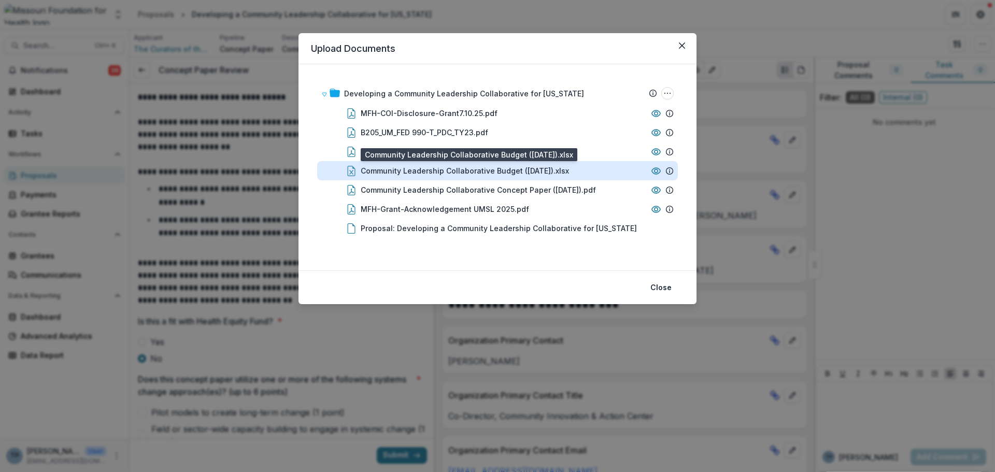
click at [396, 168] on div "Community Leadership Collaborative Budget ([DATE]).xlsx" at bounding box center [465, 170] width 208 height 11
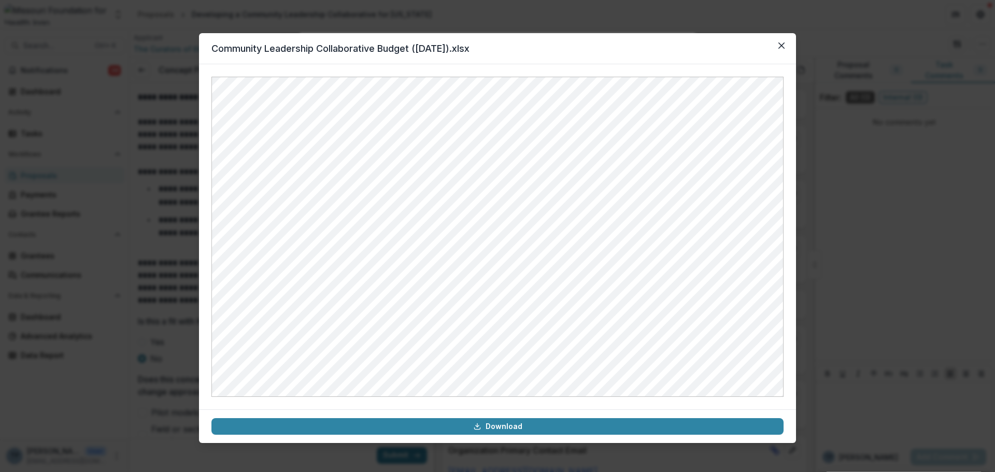
drag, startPoint x: 781, startPoint y: 40, endPoint x: 771, endPoint y: 50, distance: 14.3
click at [780, 42] on button "Close" at bounding box center [781, 45] width 17 height 17
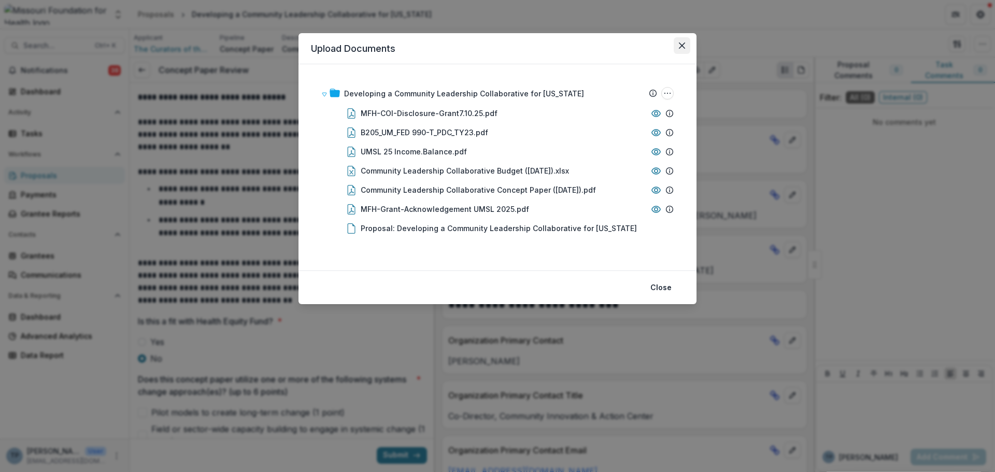
click at [682, 44] on icon "Close" at bounding box center [682, 45] width 6 height 6
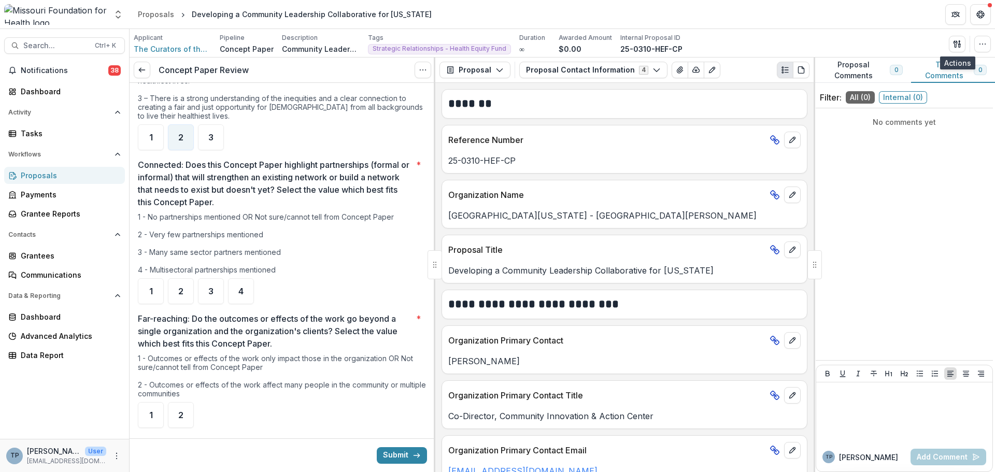
scroll to position [622, 0]
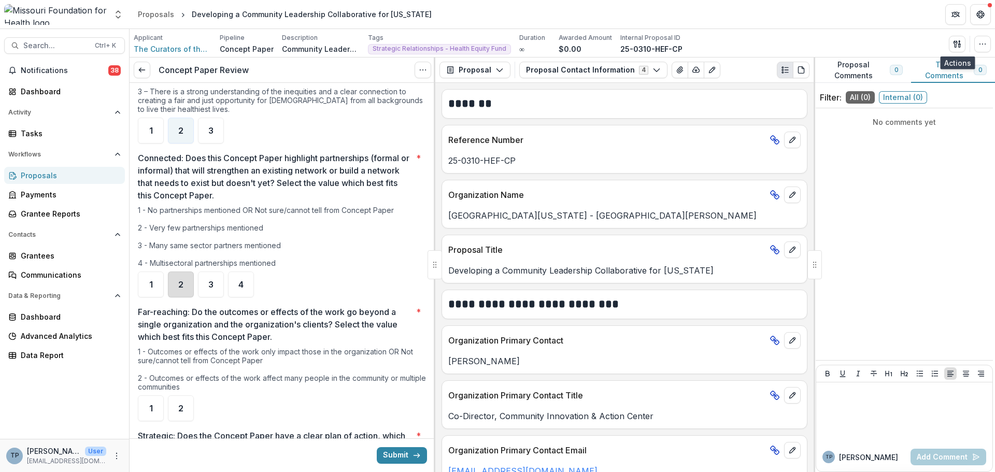
click at [177, 281] on div "2" at bounding box center [181, 285] width 26 height 26
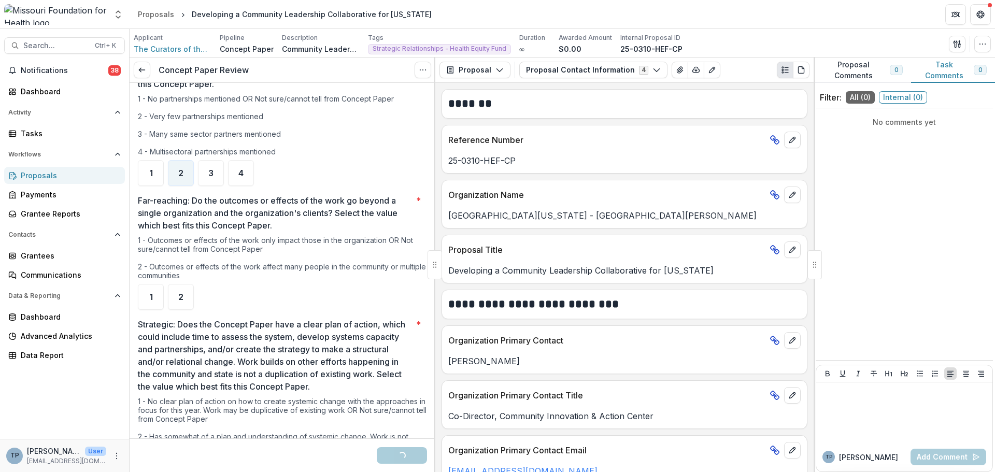
scroll to position [777, 0]
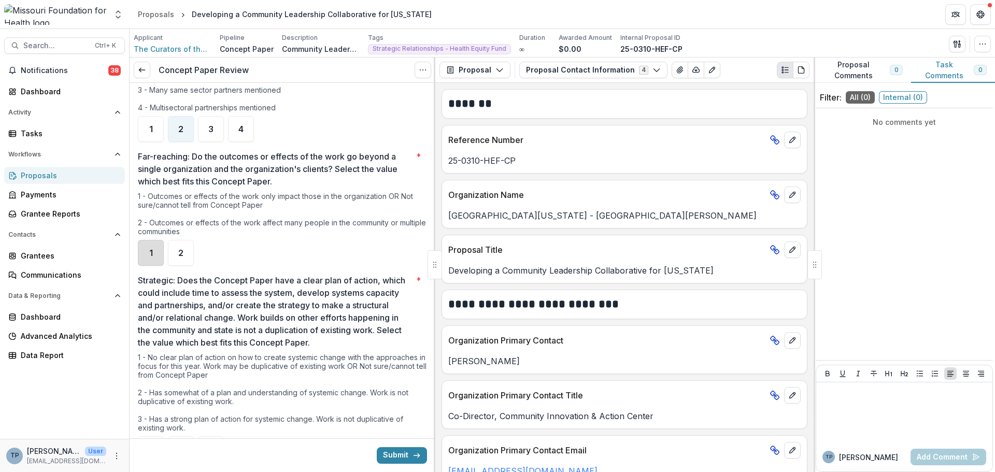
click at [153, 254] on div "1" at bounding box center [151, 253] width 26 height 26
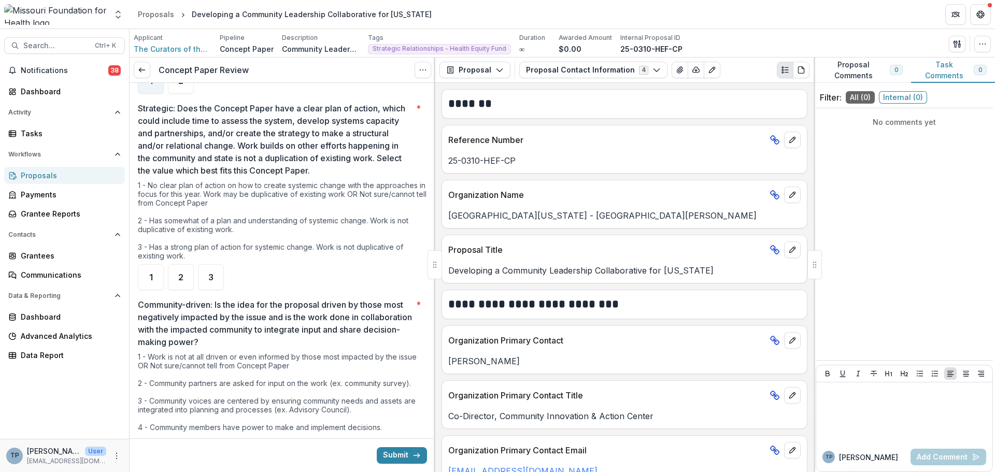
scroll to position [933, 0]
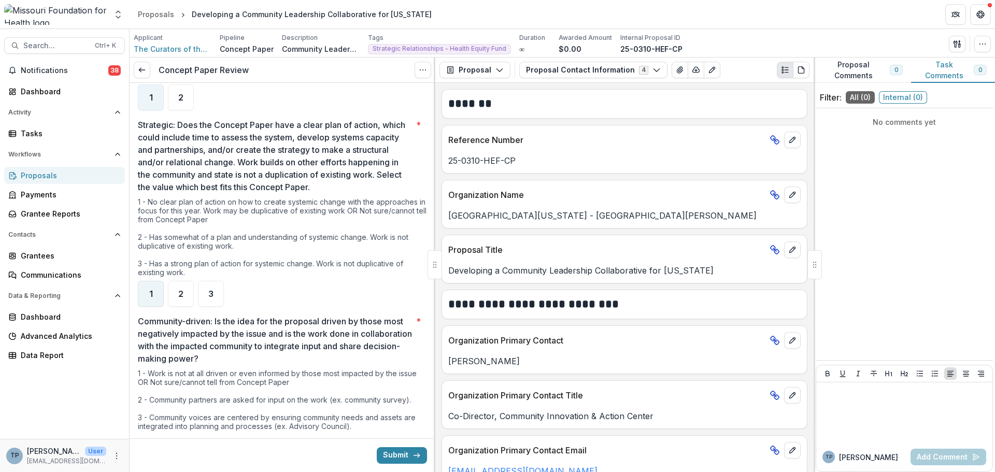
click at [149, 294] on span "1" at bounding box center [151, 294] width 4 height 8
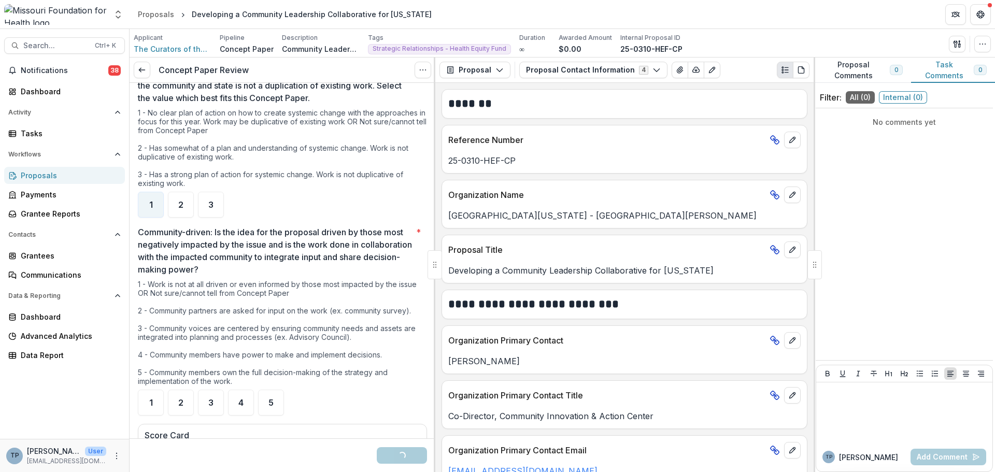
scroll to position [1088, 0]
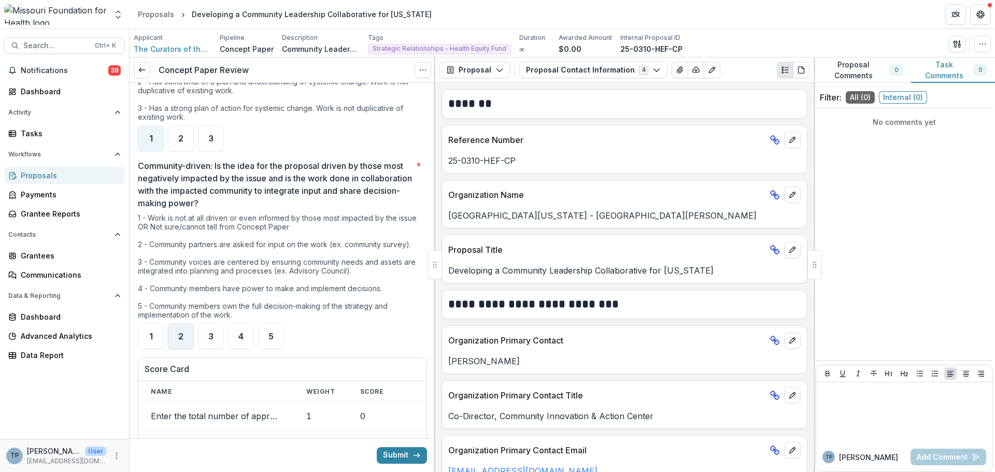
click at [180, 332] on span "2" at bounding box center [180, 336] width 5 height 8
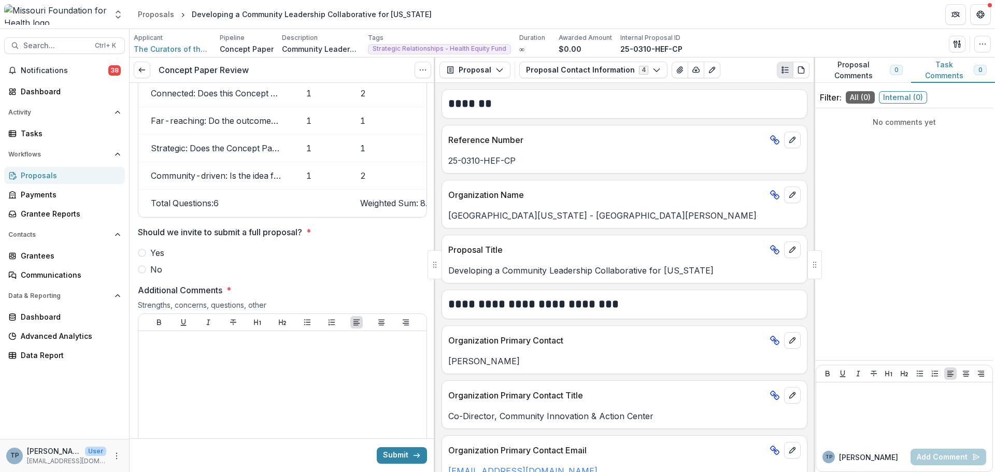
scroll to position [1555, 0]
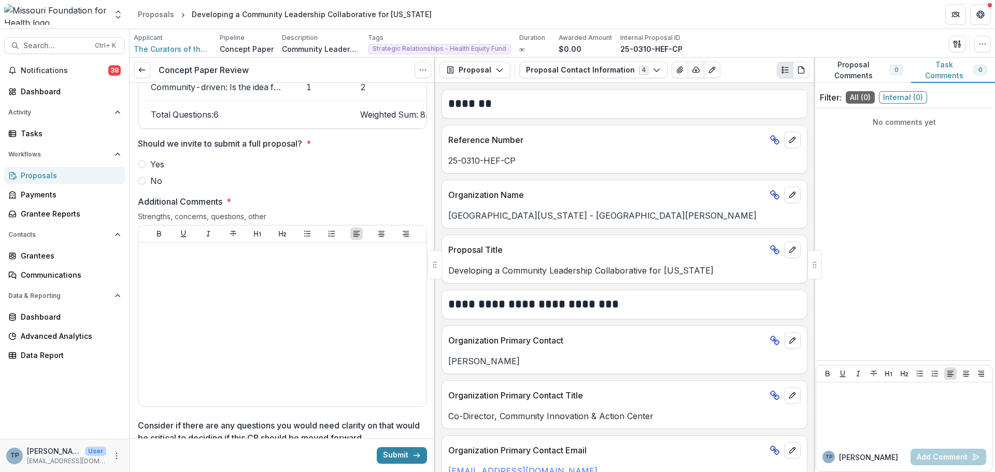
click at [144, 185] on span at bounding box center [142, 181] width 8 height 8
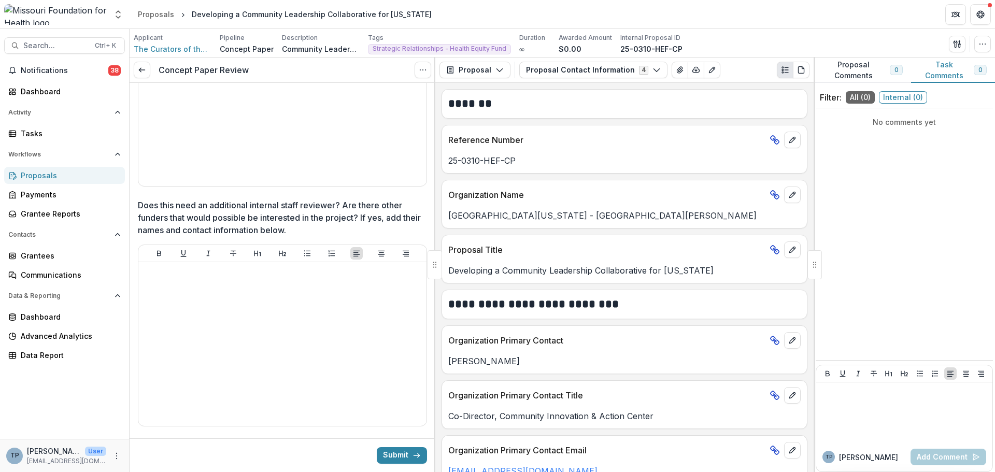
scroll to position [2035, 0]
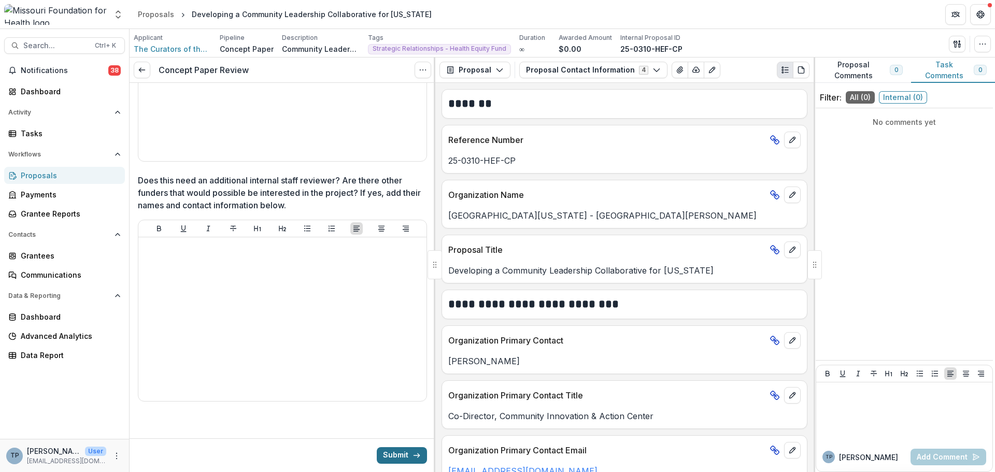
click at [385, 454] on button "Submit" at bounding box center [402, 455] width 50 height 17
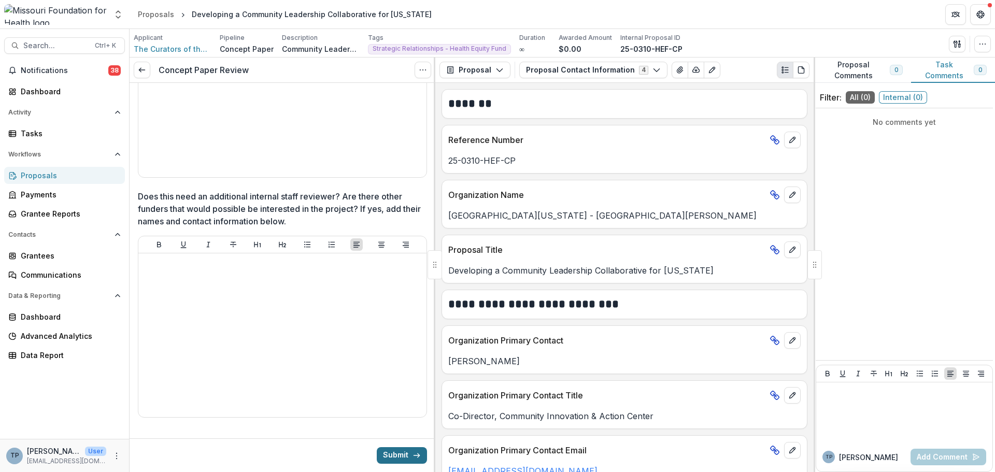
scroll to position [2059, 0]
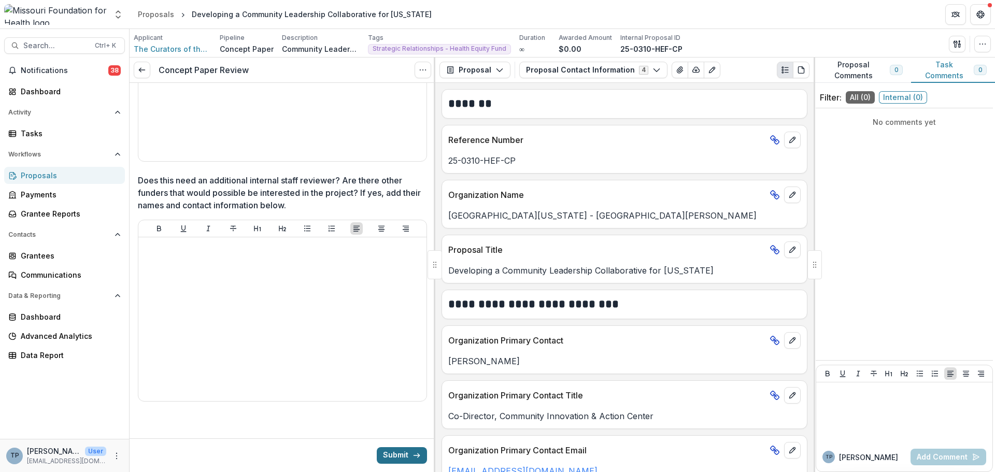
click at [396, 455] on button "Submit" at bounding box center [402, 455] width 50 height 17
click at [394, 456] on button "Submit" at bounding box center [402, 455] width 50 height 17
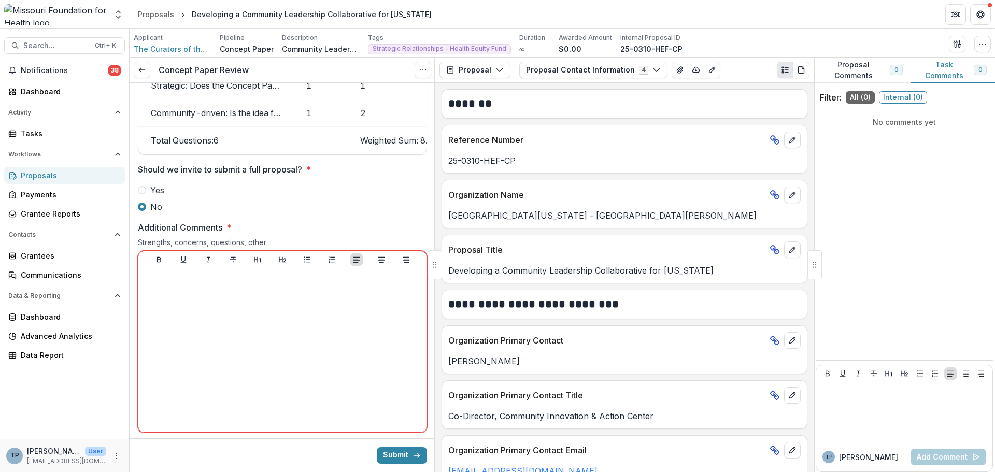
scroll to position [1541, 0]
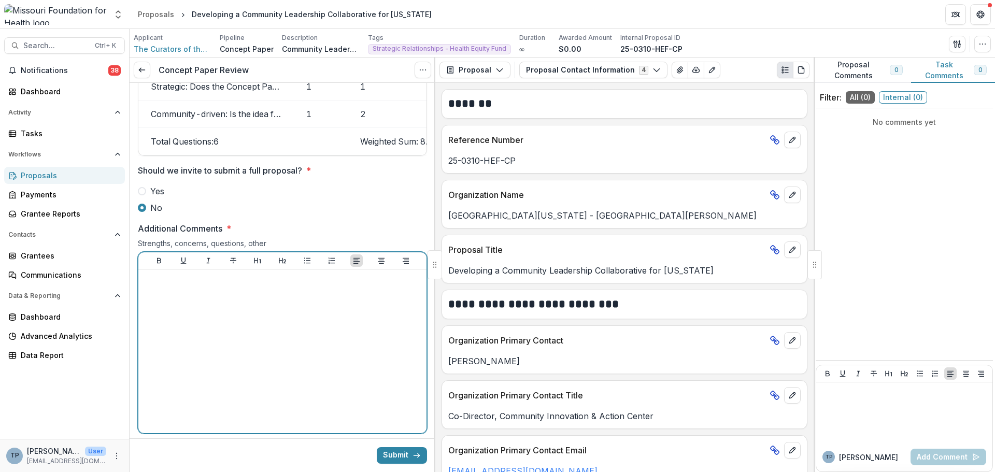
click at [199, 295] on div at bounding box center [283, 351] width 280 height 155
click at [157, 285] on p "**********" at bounding box center [281, 279] width 277 height 11
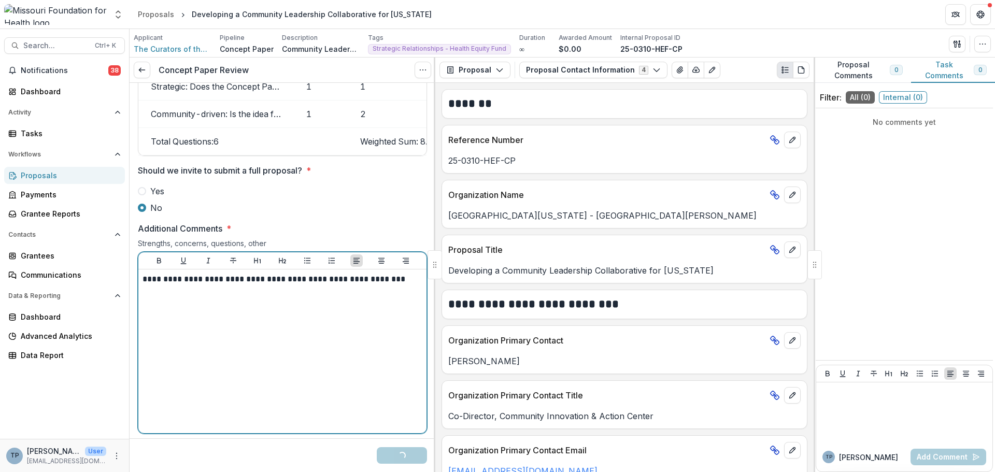
click at [395, 285] on p "**********" at bounding box center [281, 279] width 277 height 11
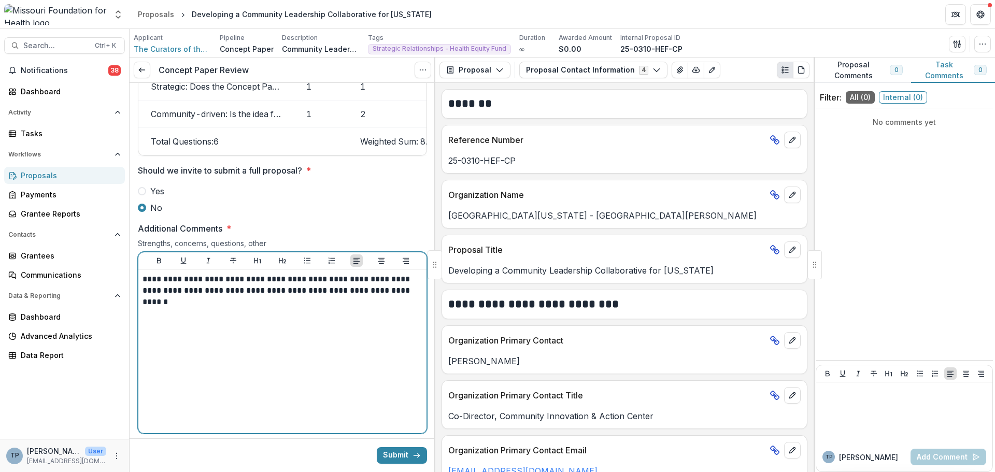
click at [325, 292] on p "**********" at bounding box center [281, 285] width 277 height 23
click at [305, 305] on div "**********" at bounding box center [283, 351] width 280 height 155
click at [363, 296] on p "**********" at bounding box center [281, 285] width 277 height 23
click at [389, 296] on p "**********" at bounding box center [281, 285] width 277 height 23
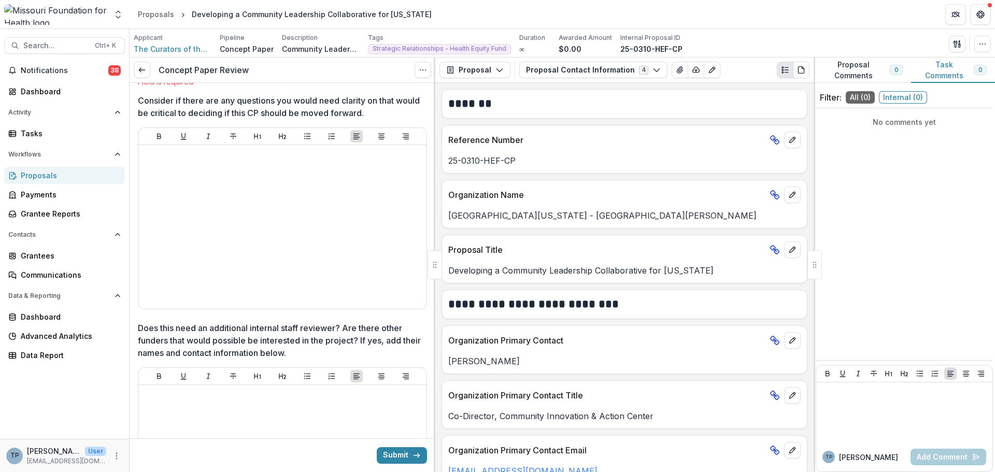
scroll to position [1852, 0]
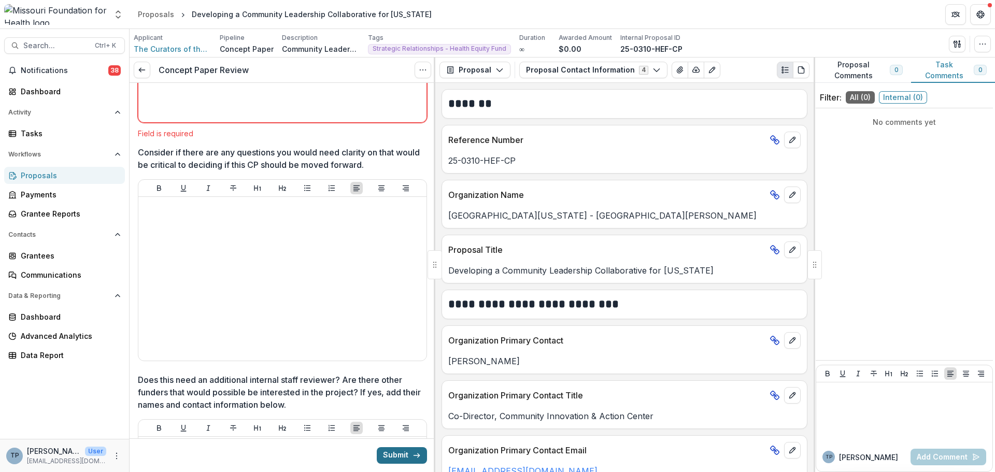
click at [393, 451] on button "Submit" at bounding box center [402, 455] width 50 height 17
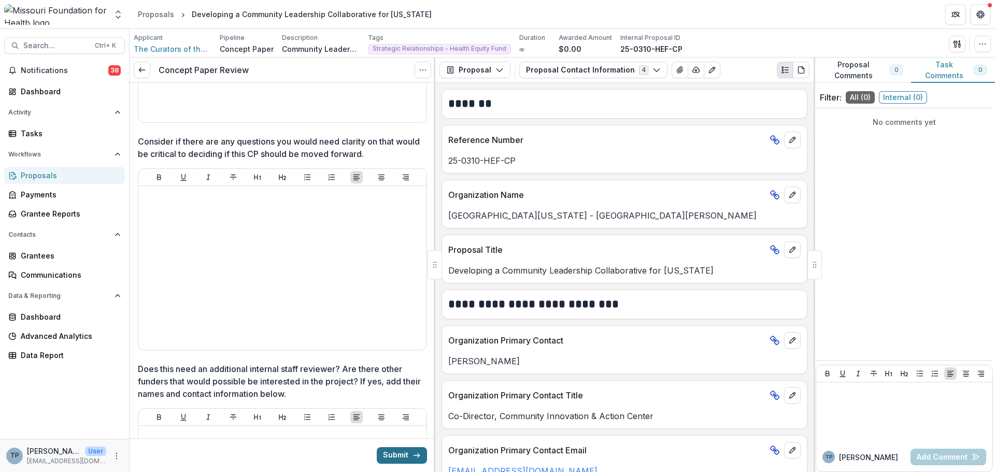
click at [388, 454] on button "Submit" at bounding box center [402, 455] width 50 height 17
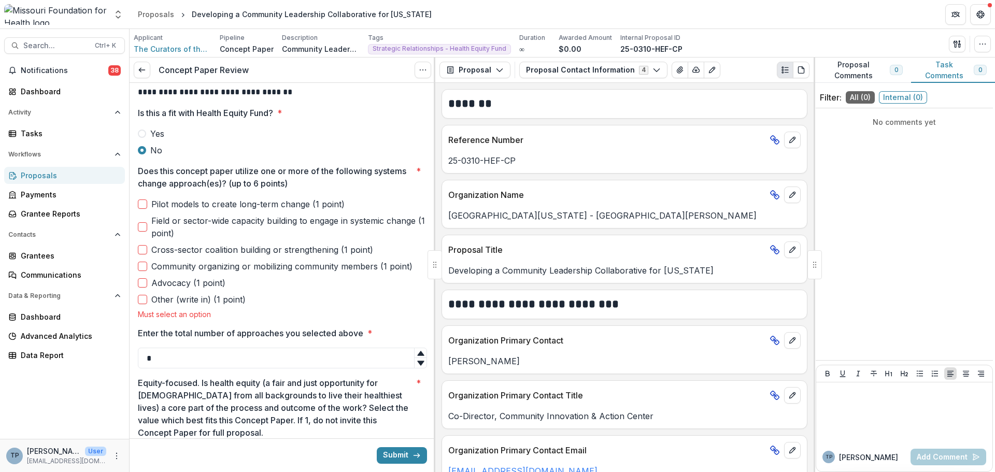
scroll to position [131, 0]
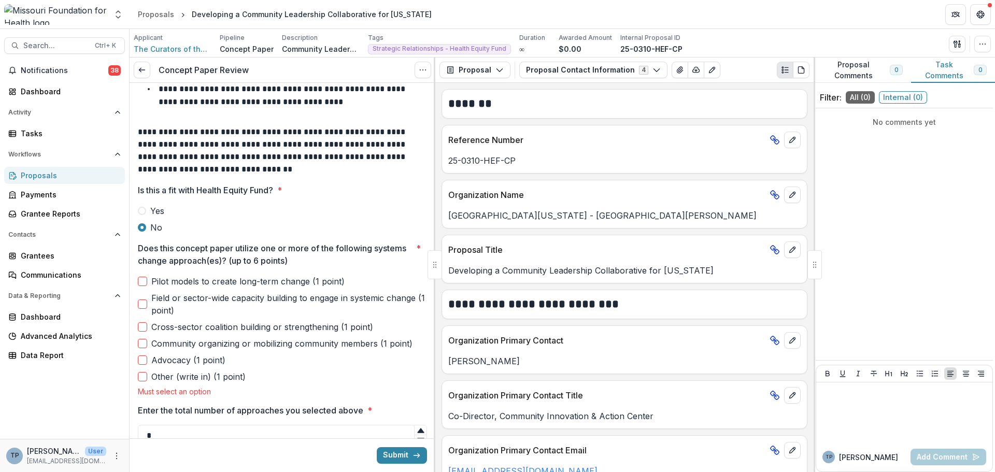
drag, startPoint x: 149, startPoint y: 306, endPoint x: 141, endPoint y: 306, distance: 7.3
click at [141, 306] on label "Field or sector-wide capacity building to engage in systemic change (1 point)" at bounding box center [282, 304] width 289 height 25
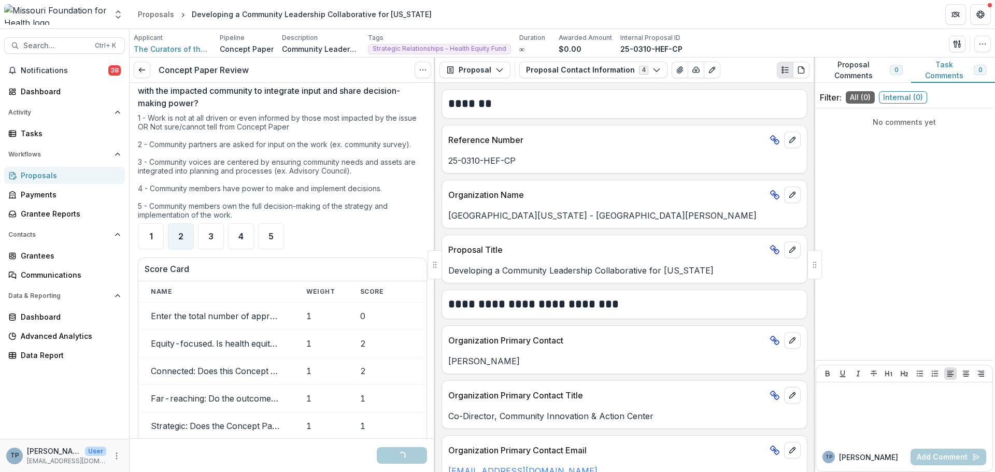
scroll to position [1219, 0]
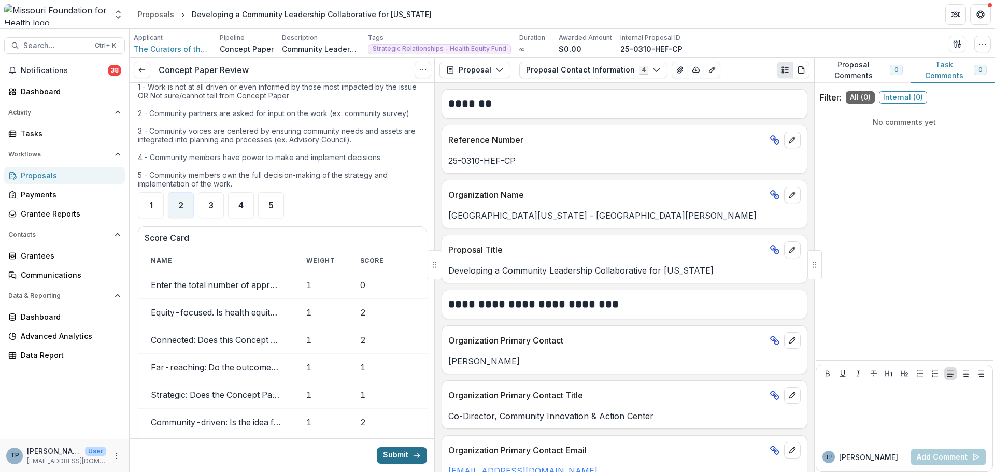
click at [394, 449] on button "Submit" at bounding box center [402, 455] width 50 height 17
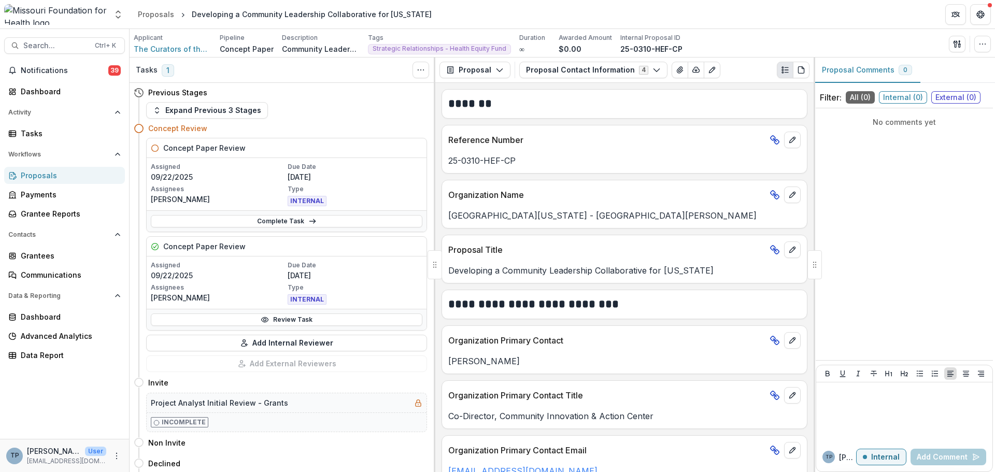
click at [843, 123] on p "No comments yet" at bounding box center [904, 122] width 169 height 11
click at [859, 146] on div "No comments yet" at bounding box center [904, 234] width 177 height 244
click at [881, 140] on div "No comments yet" at bounding box center [904, 234] width 177 height 244
click at [897, 95] on span "Internal ( 0 )" at bounding box center [903, 97] width 48 height 12
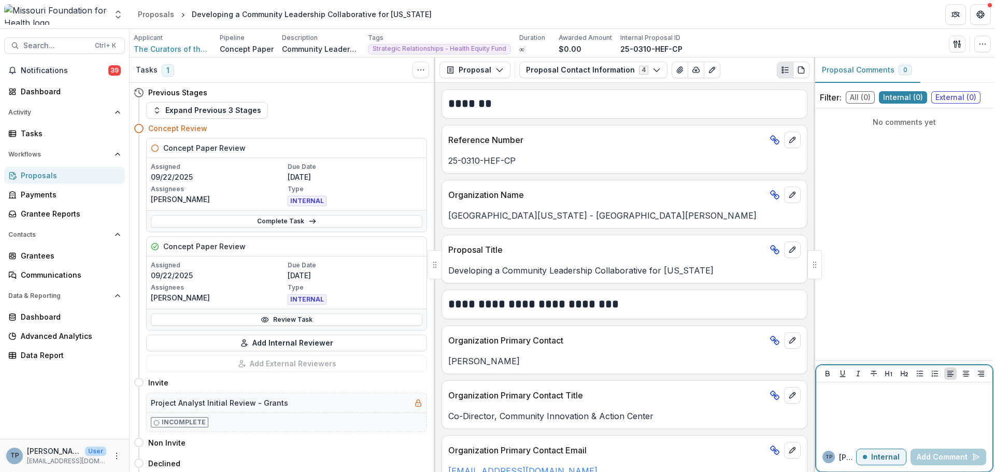
click at [847, 408] on div at bounding box center [904, 413] width 168 height 52
